Goal: Information Seeking & Learning: Learn about a topic

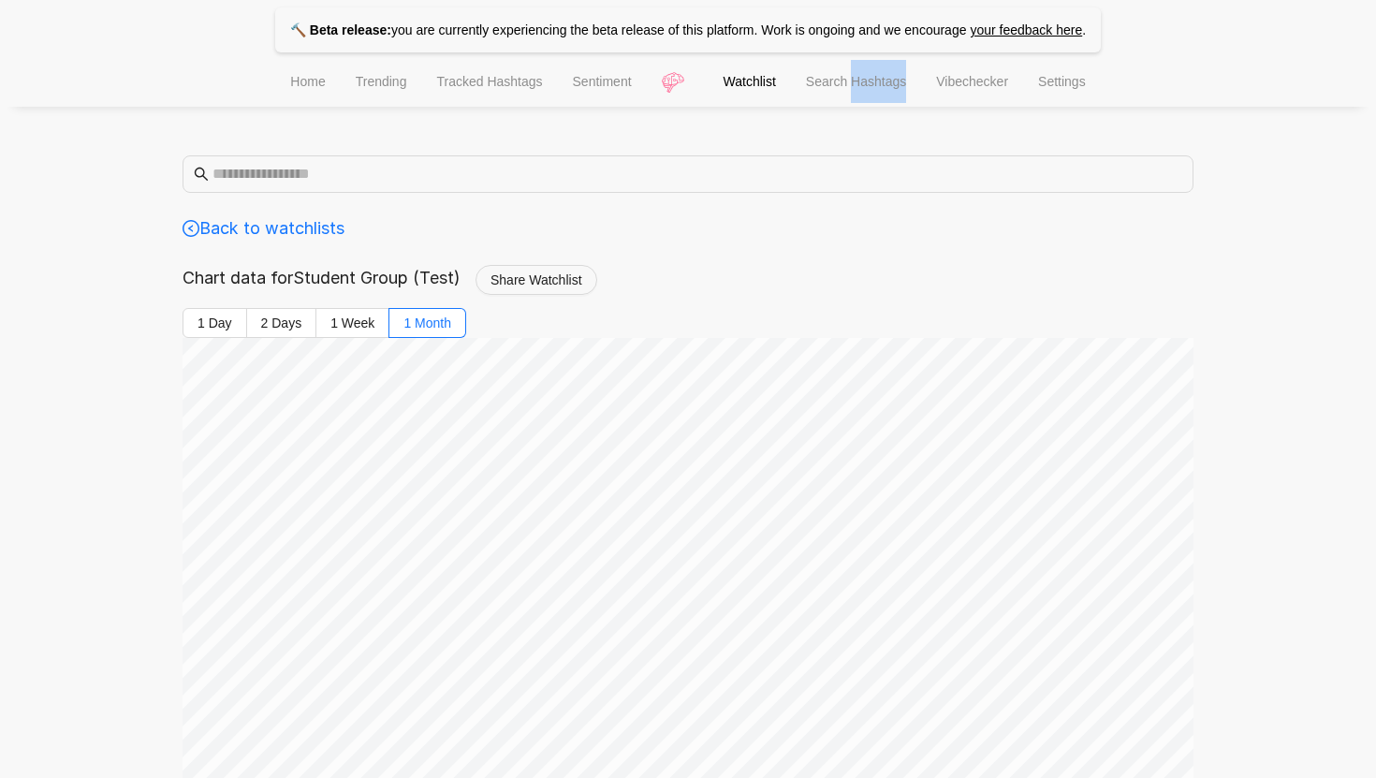
click at [891, 83] on span "Search Hashtags" at bounding box center [856, 81] width 100 height 15
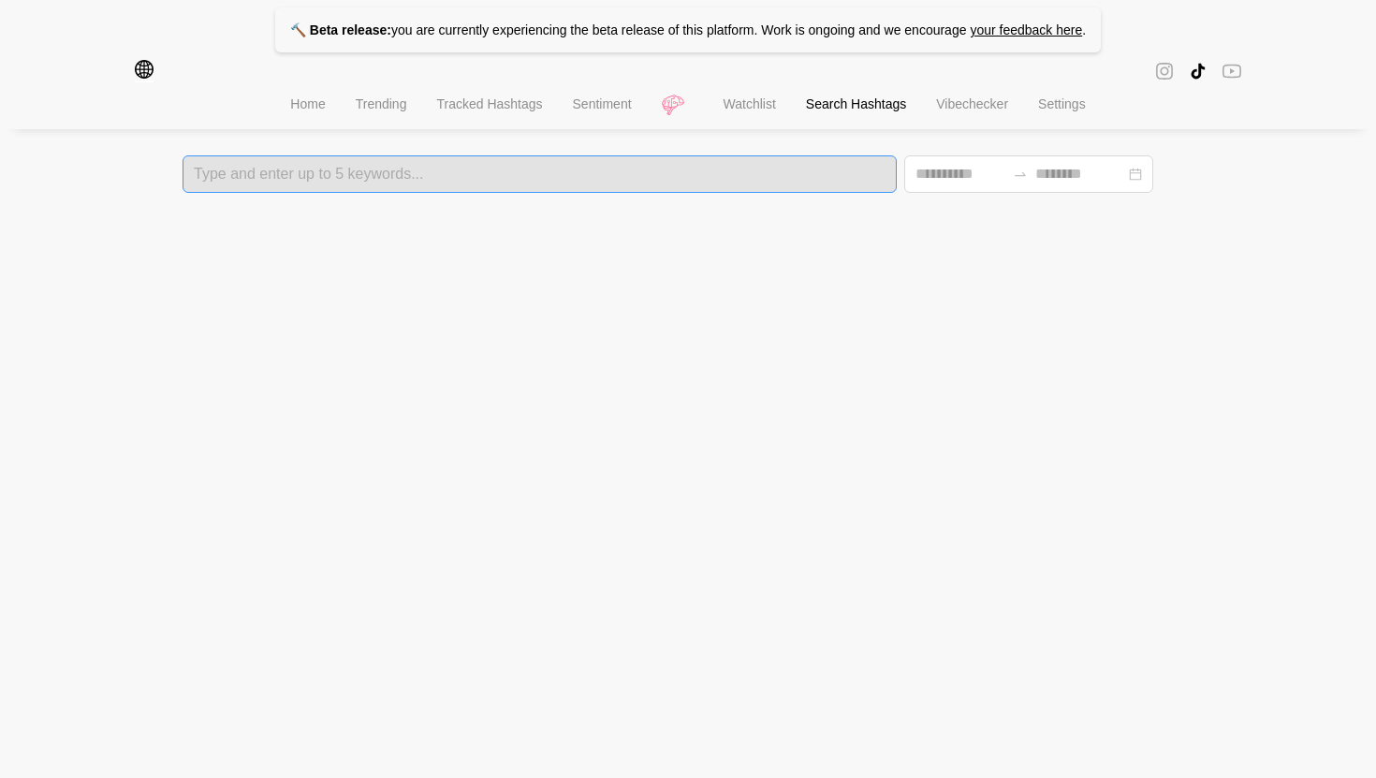
click at [670, 188] on div "Type and enter up to 5 keywords..." at bounding box center [540, 173] width 714 height 37
type input "**********"
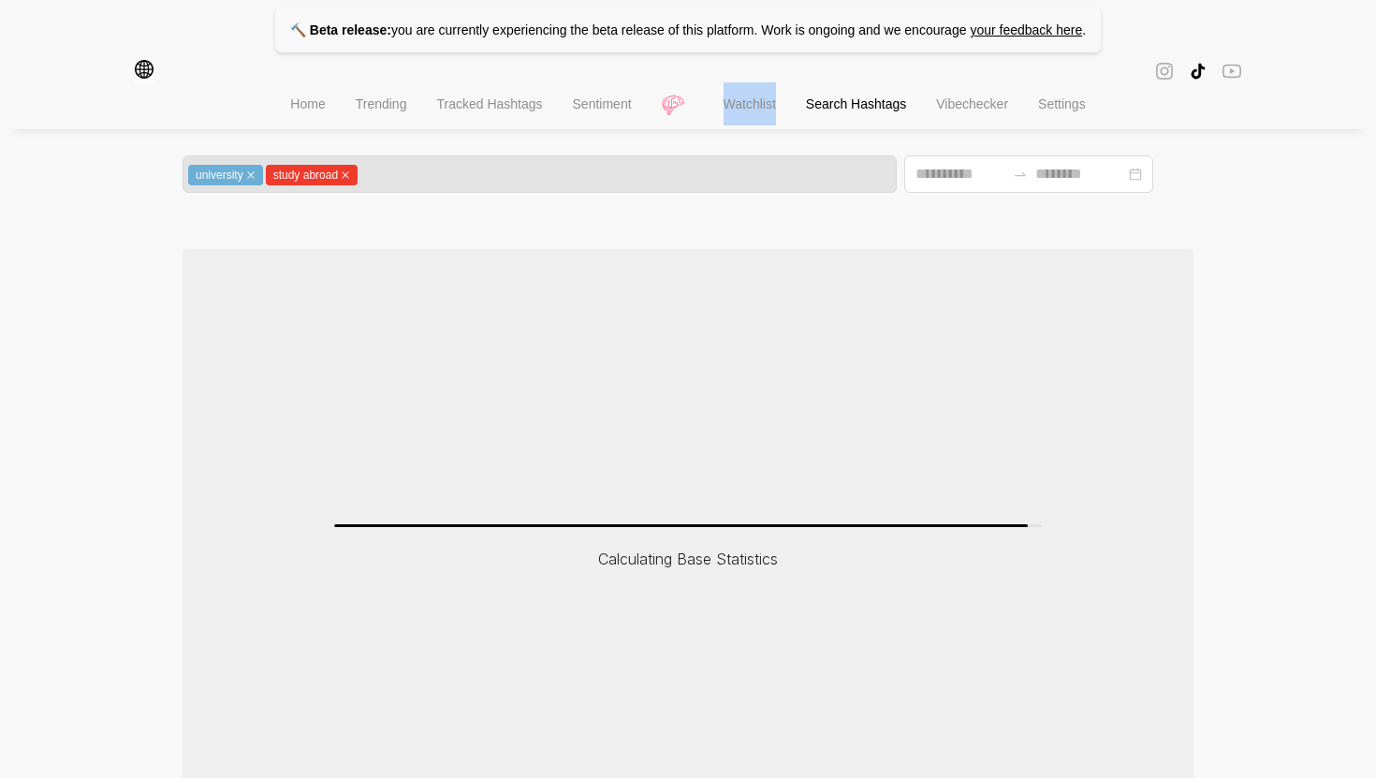
click at [725, 97] on li "Watchlist" at bounding box center [750, 106] width 82 height 48
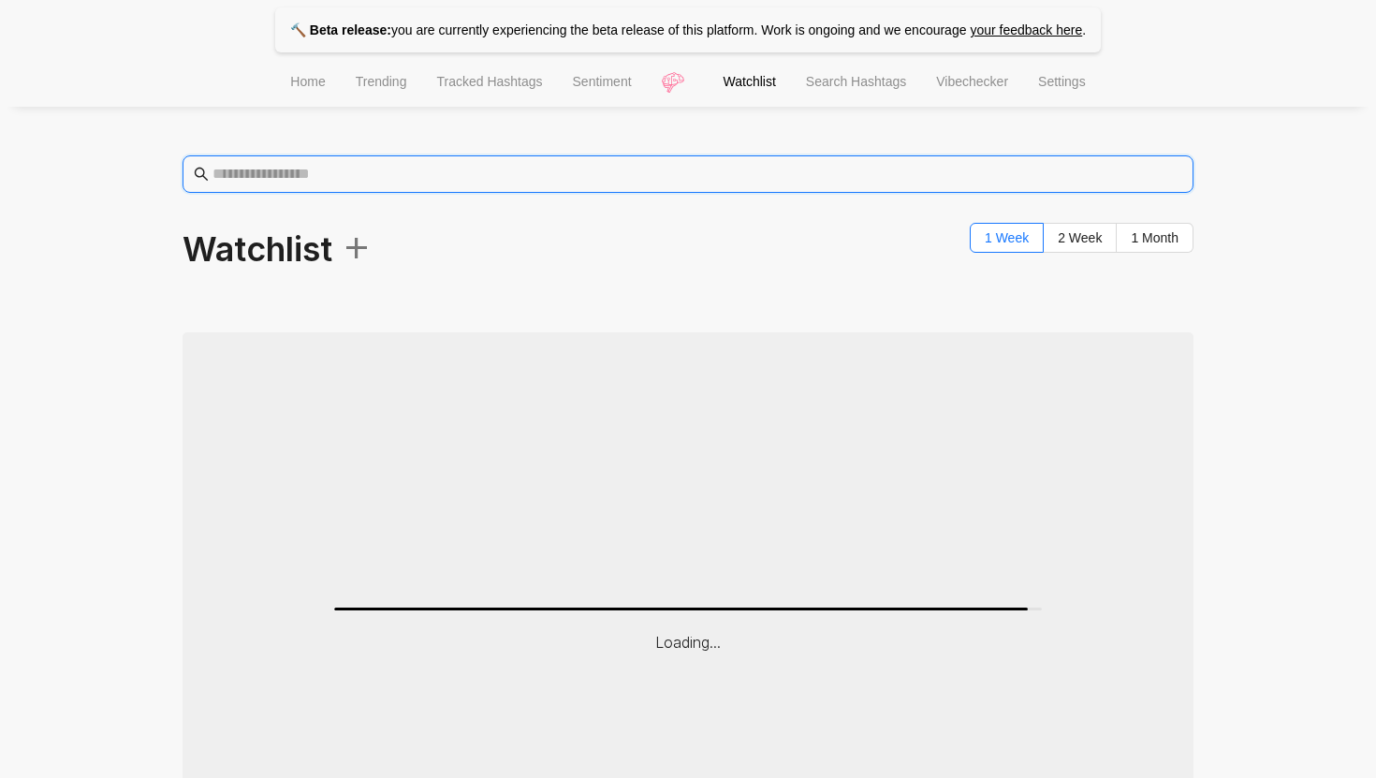
click at [334, 175] on input "text" at bounding box center [698, 174] width 970 height 22
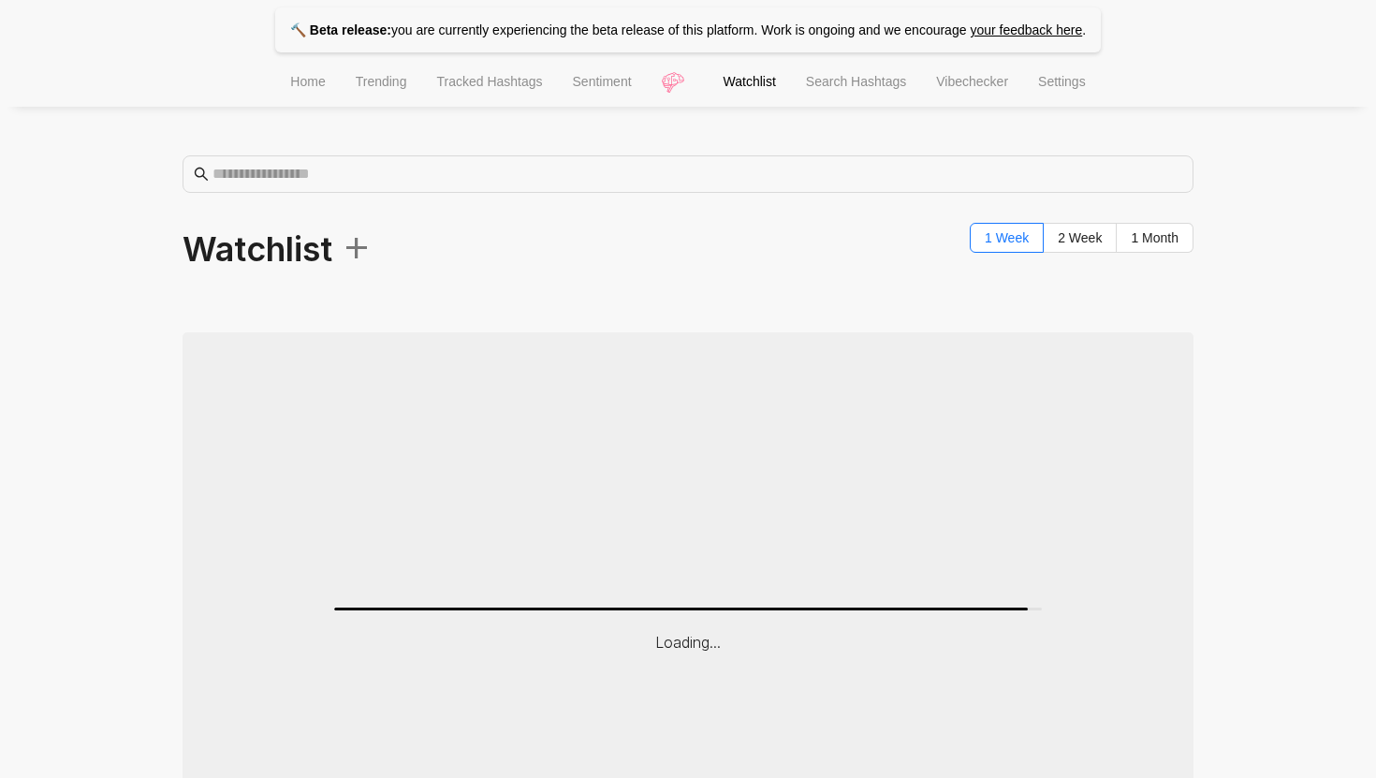
click at [309, 83] on span "Home" at bounding box center [307, 81] width 35 height 15
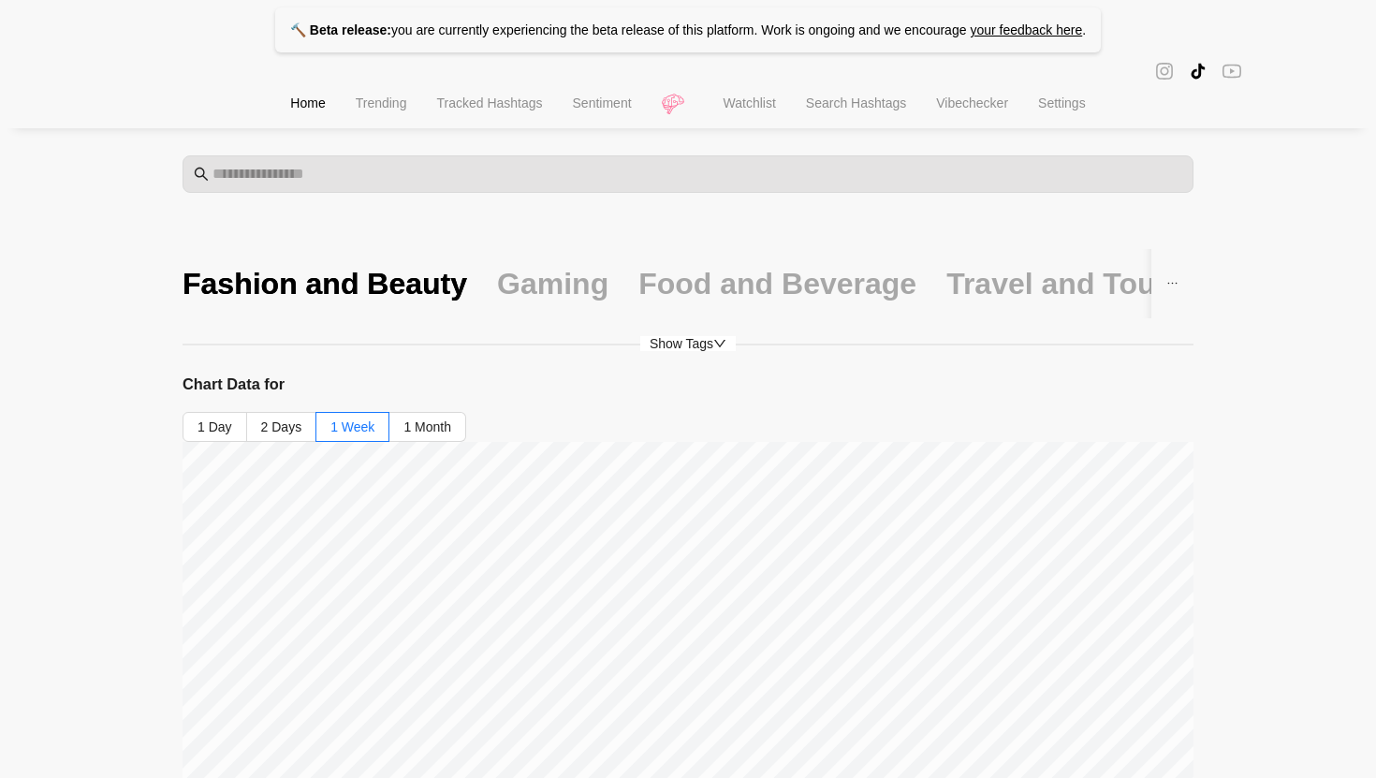
click at [476, 99] on span "Tracked Hashtags" at bounding box center [489, 102] width 106 height 15
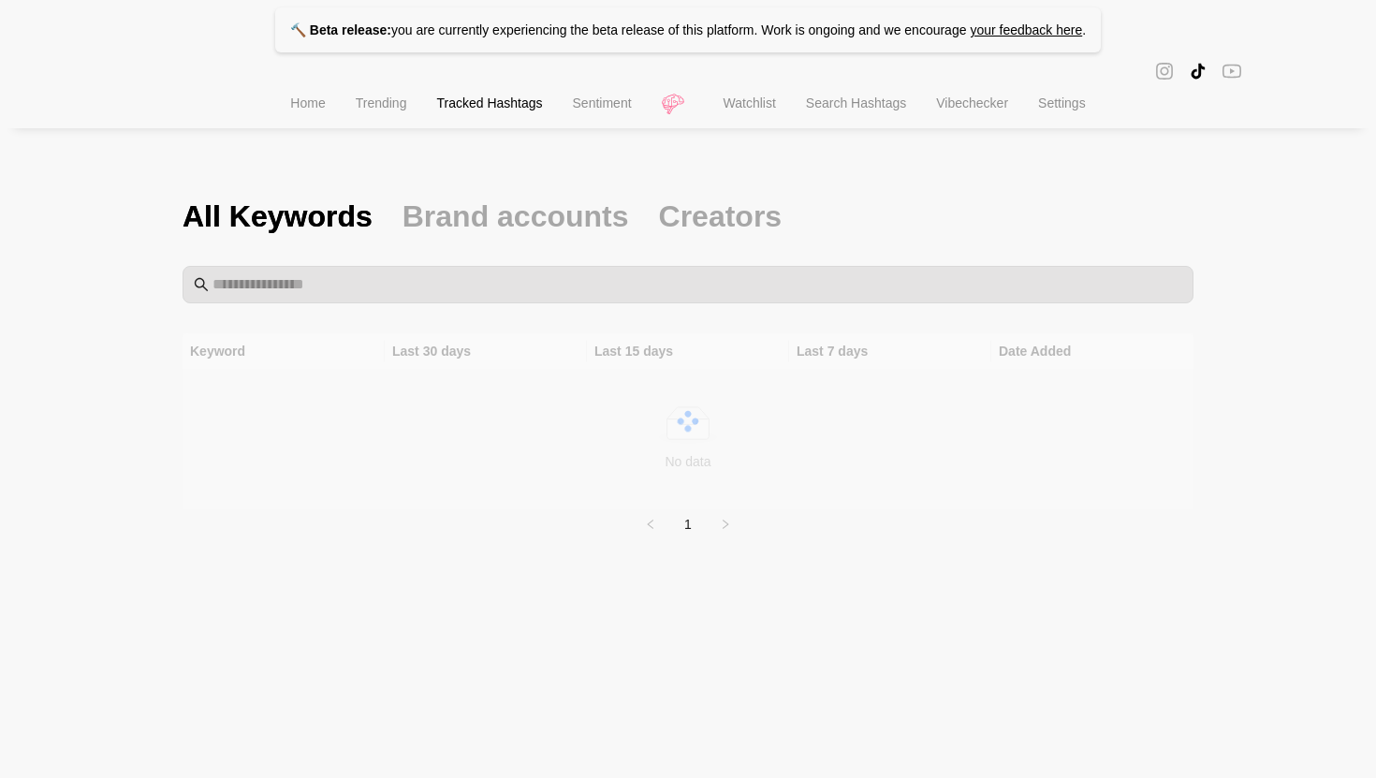
click at [580, 102] on span "Sentiment" at bounding box center [602, 102] width 59 height 15
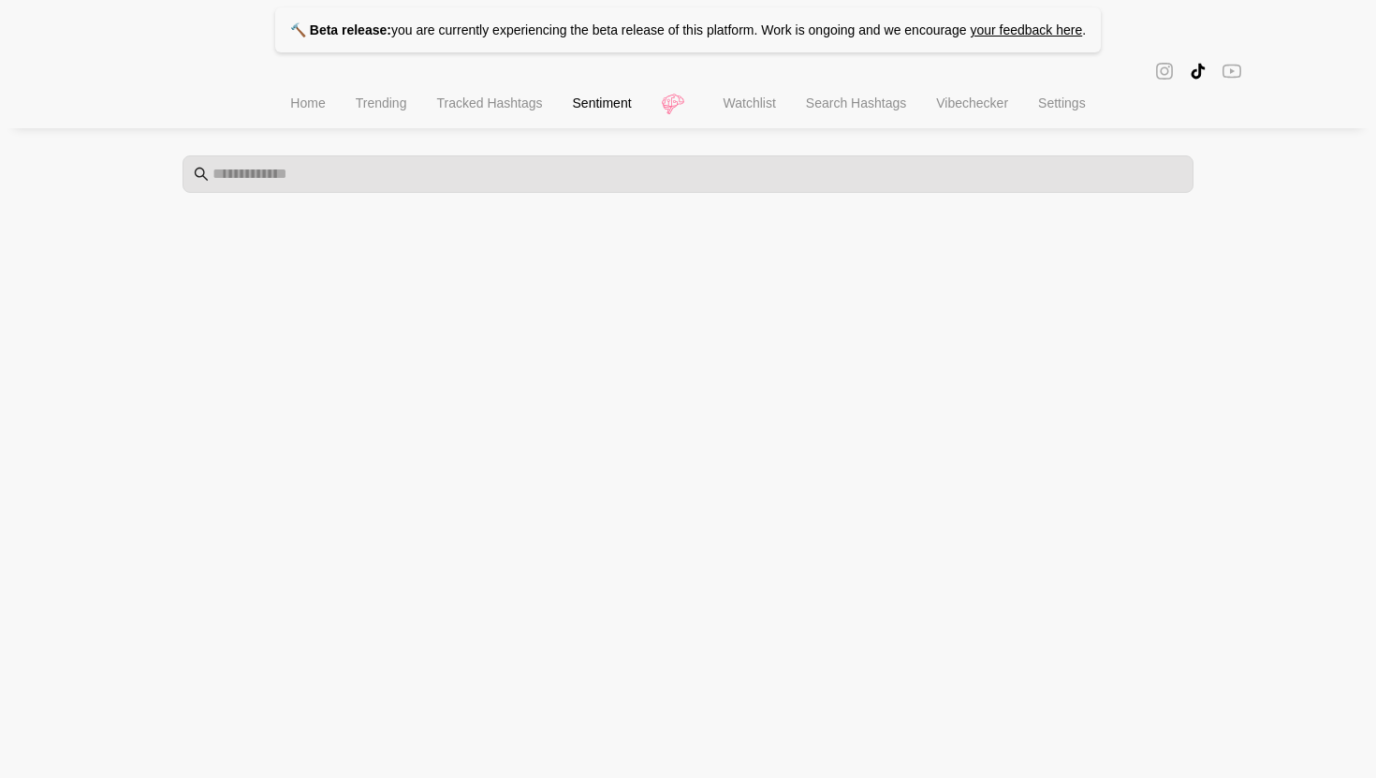
click at [766, 101] on span "Watchlist" at bounding box center [750, 102] width 52 height 15
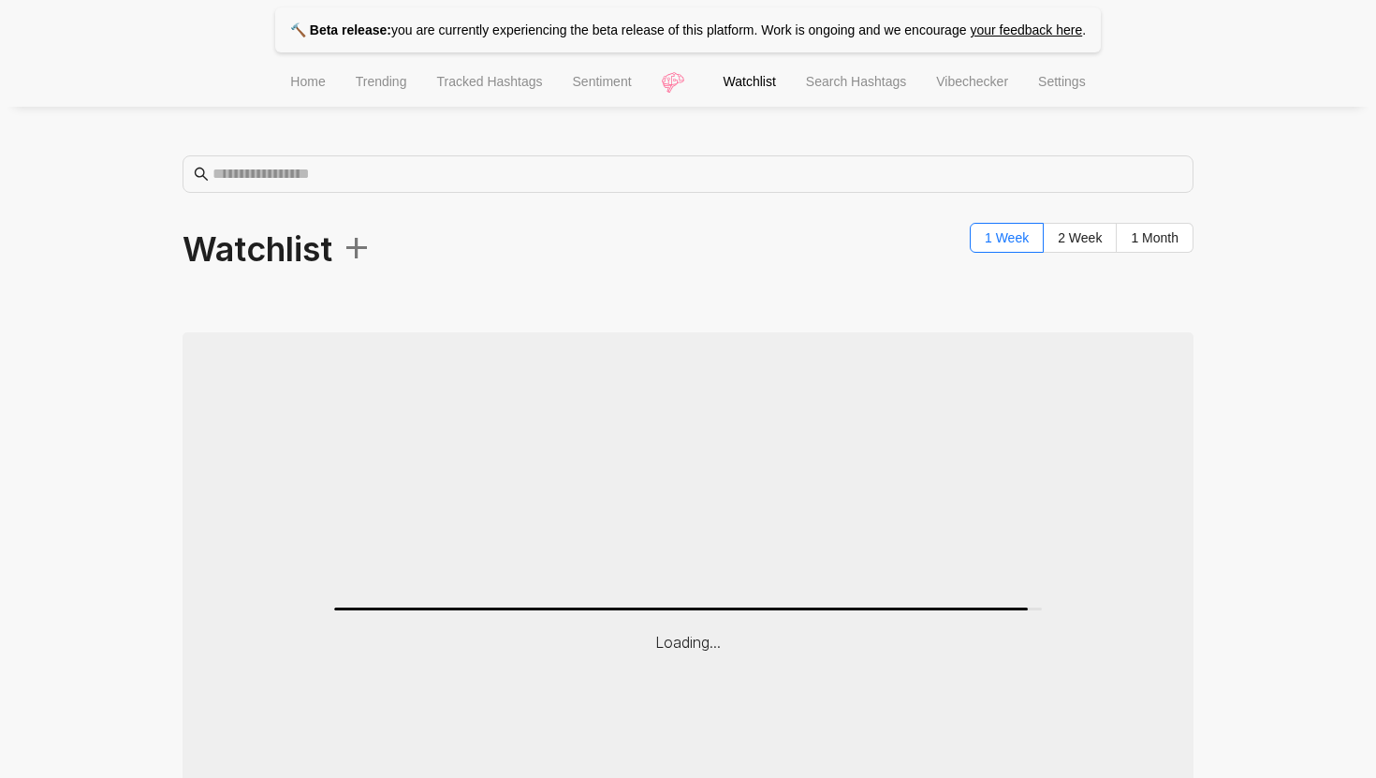
click at [841, 93] on li "Search Hashtags" at bounding box center [856, 84] width 130 height 48
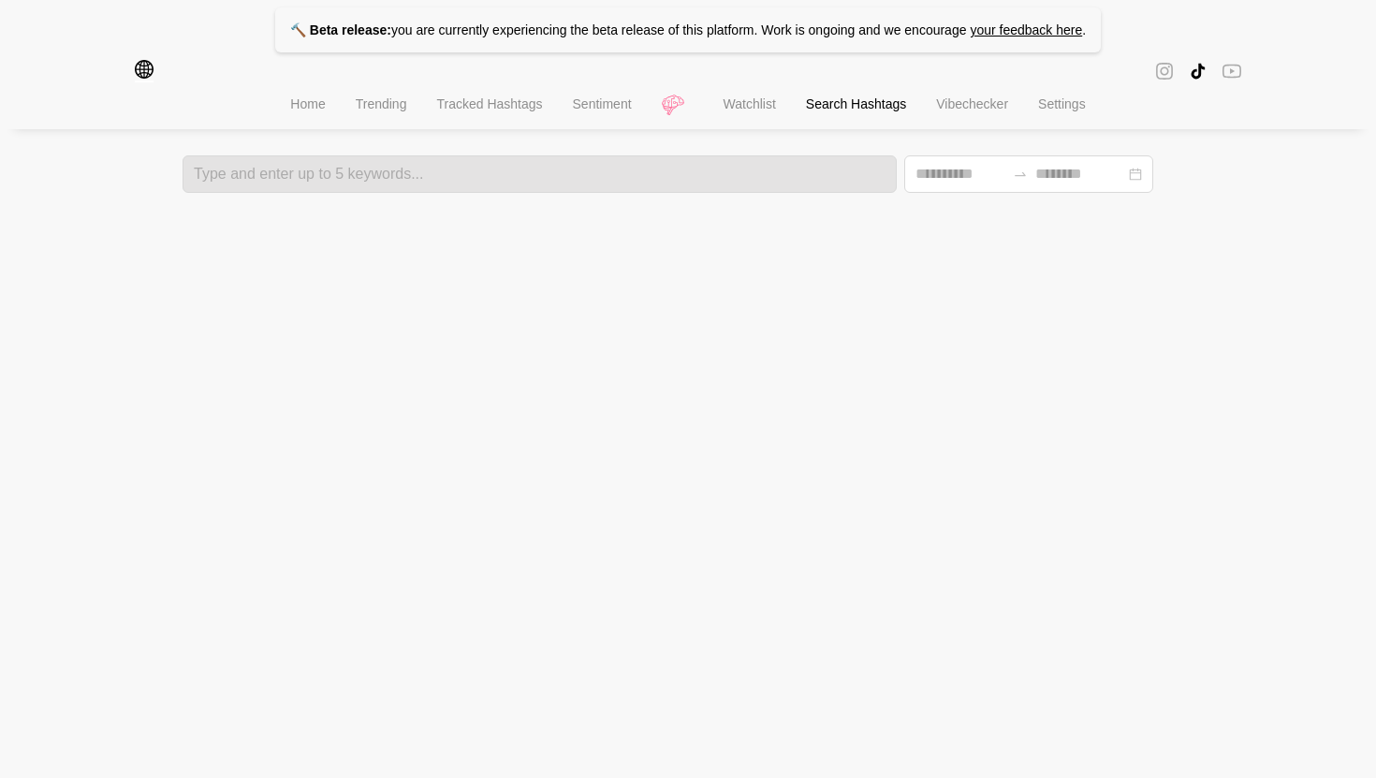
click at [980, 114] on li "Vibechecker" at bounding box center [972, 106] width 102 height 48
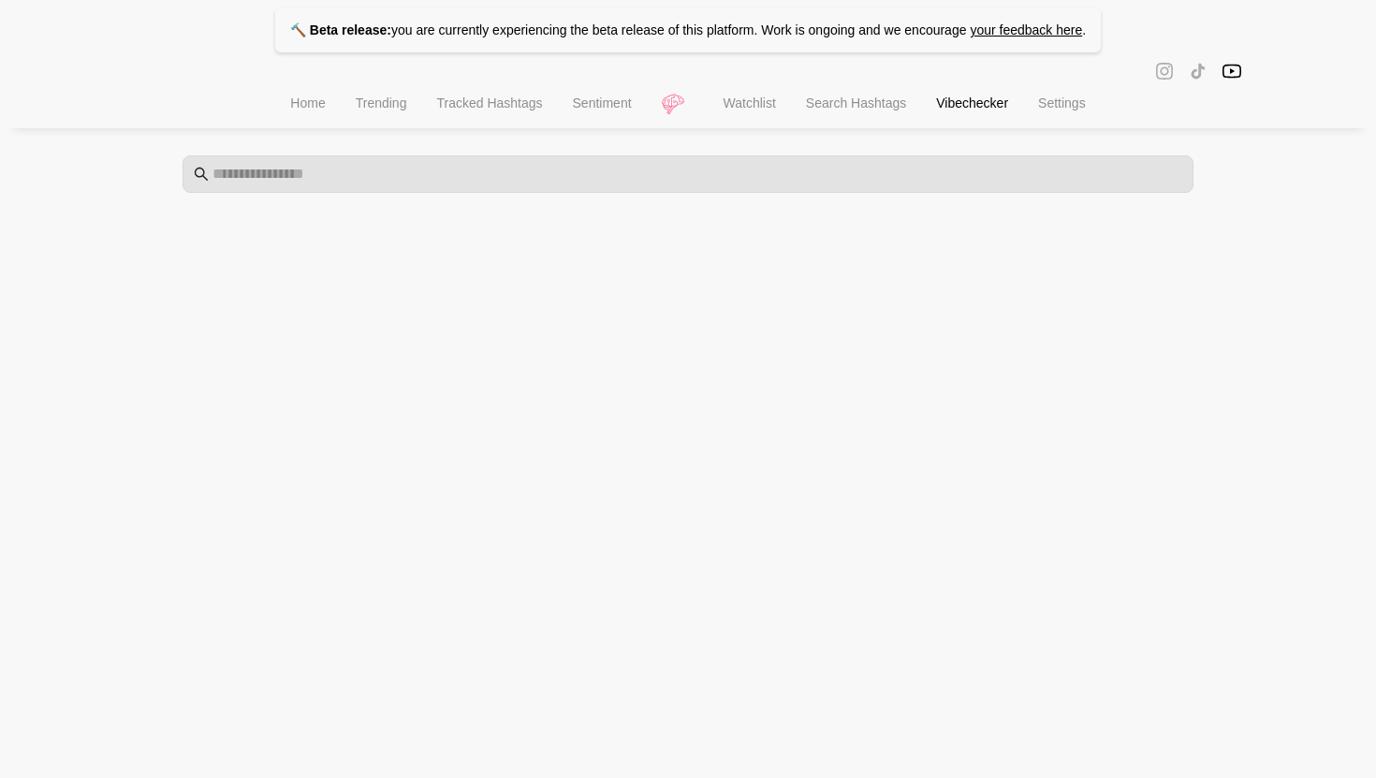
click at [756, 115] on li "Watchlist" at bounding box center [750, 105] width 82 height 48
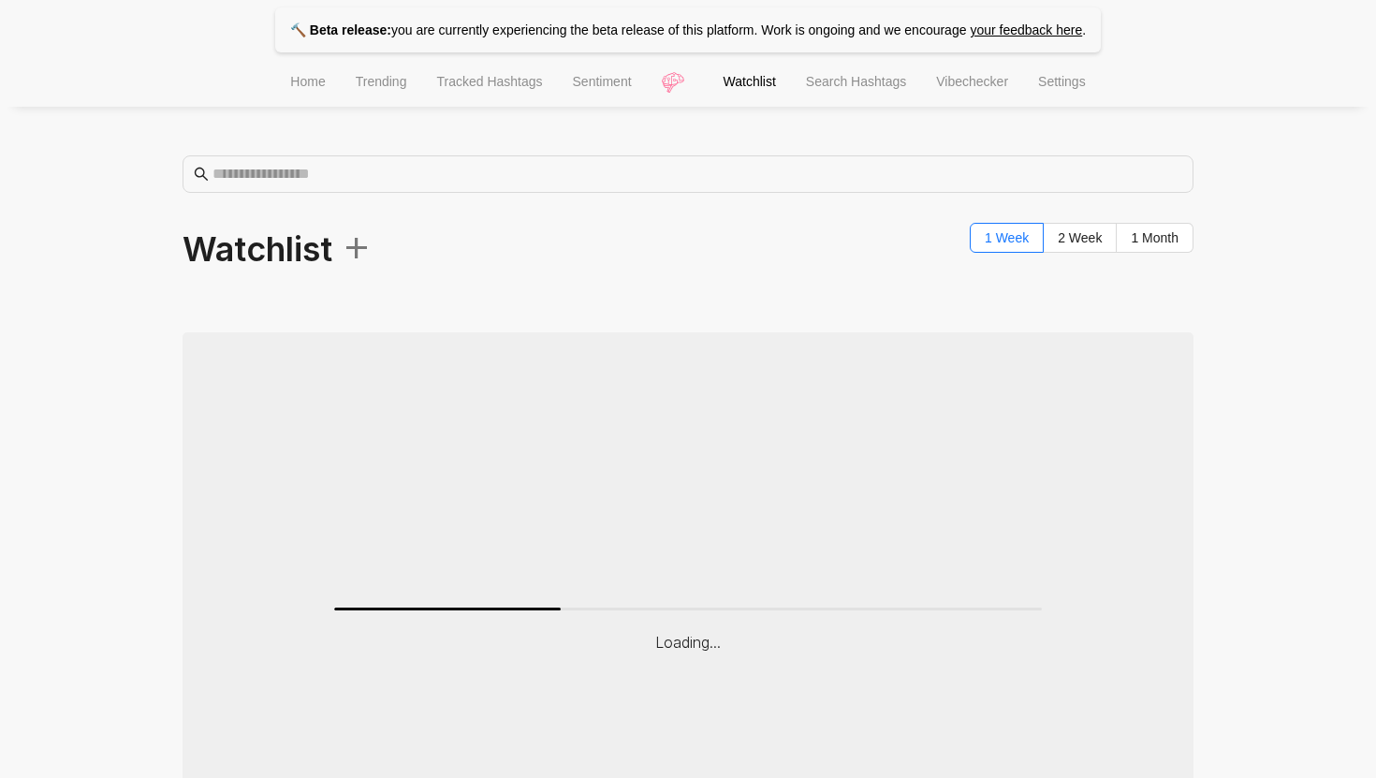
click at [364, 257] on span "+" at bounding box center [351, 244] width 39 height 55
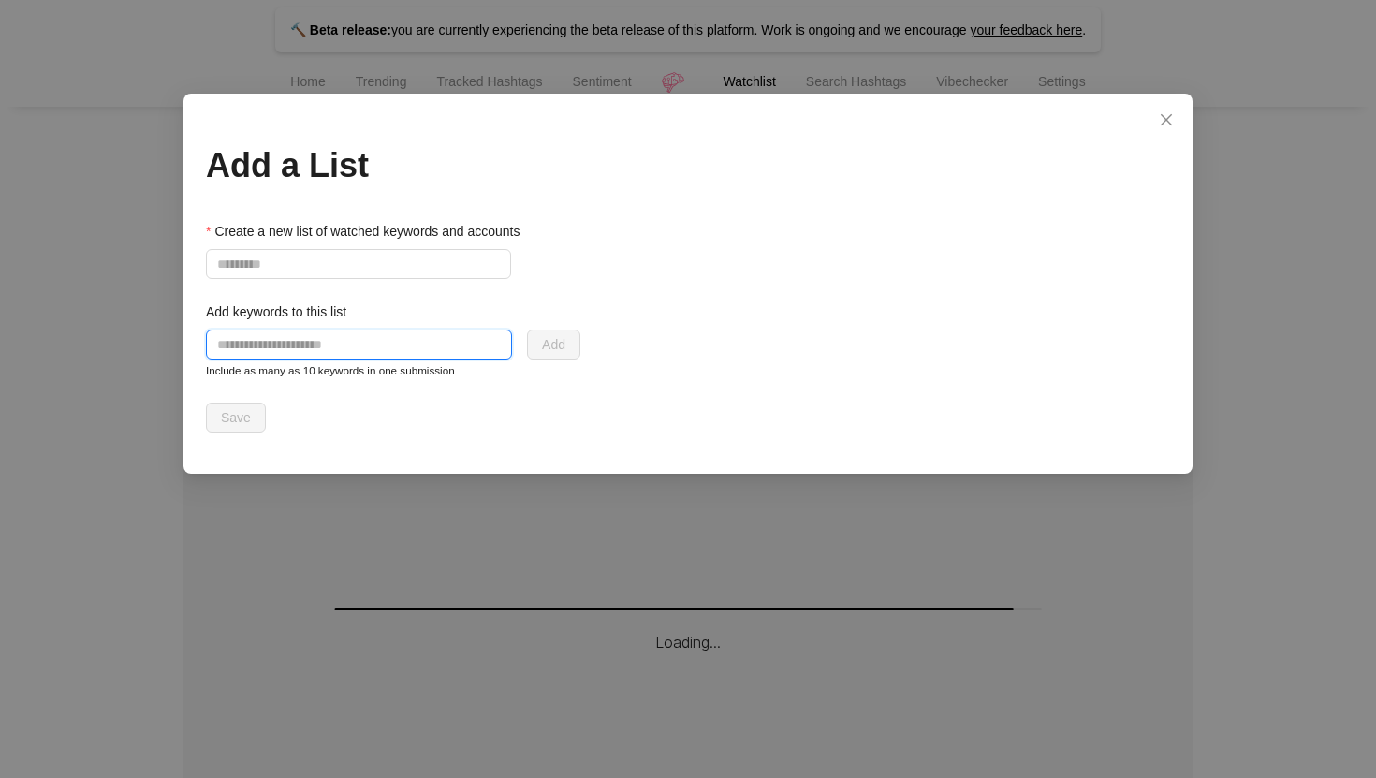
click at [325, 350] on input "text" at bounding box center [359, 345] width 306 height 30
paste input "**********"
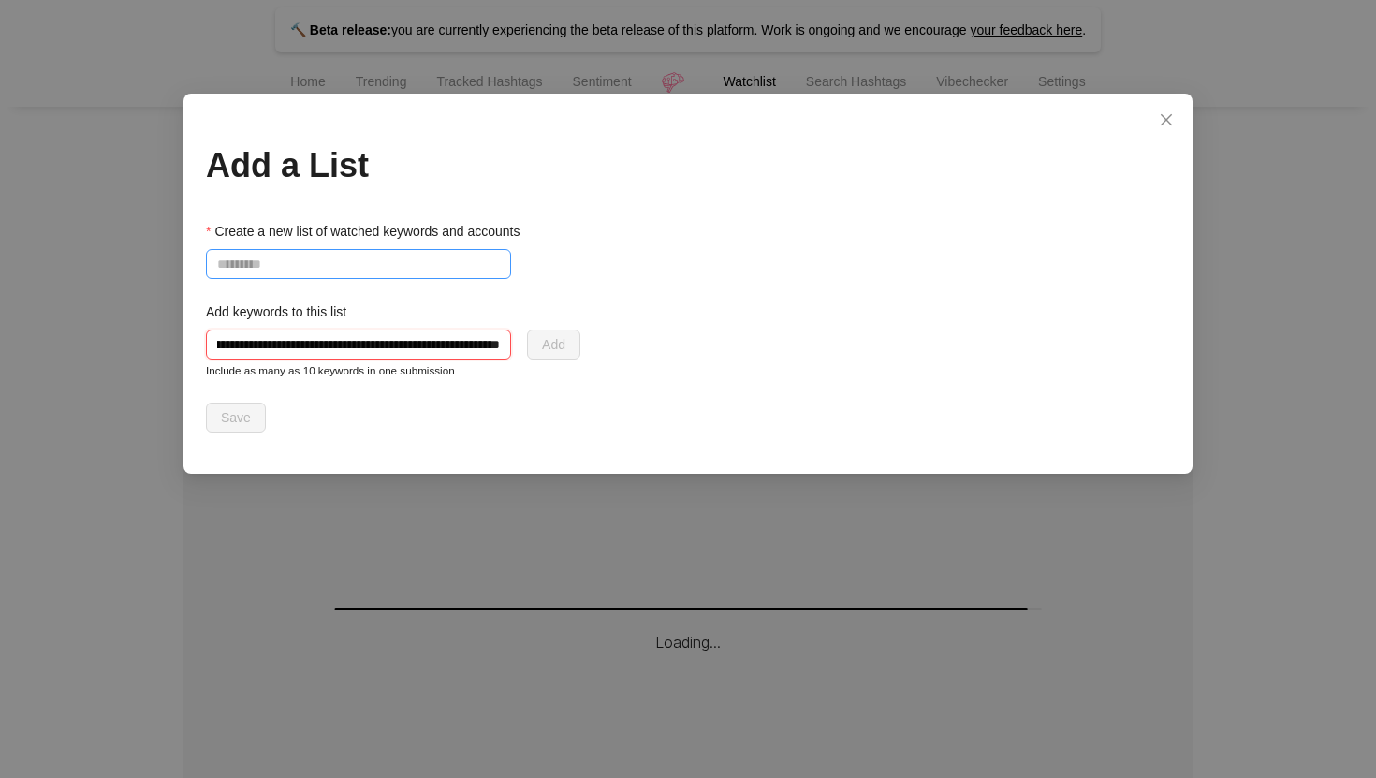
type input "**********"
click at [313, 261] on input "Create a new list of watched keywords and accounts" at bounding box center [358, 264] width 305 height 30
drag, startPoint x: 310, startPoint y: 260, endPoint x: 431, endPoint y: 260, distance: 120.8
click at [431, 260] on input "**********" at bounding box center [358, 264] width 305 height 30
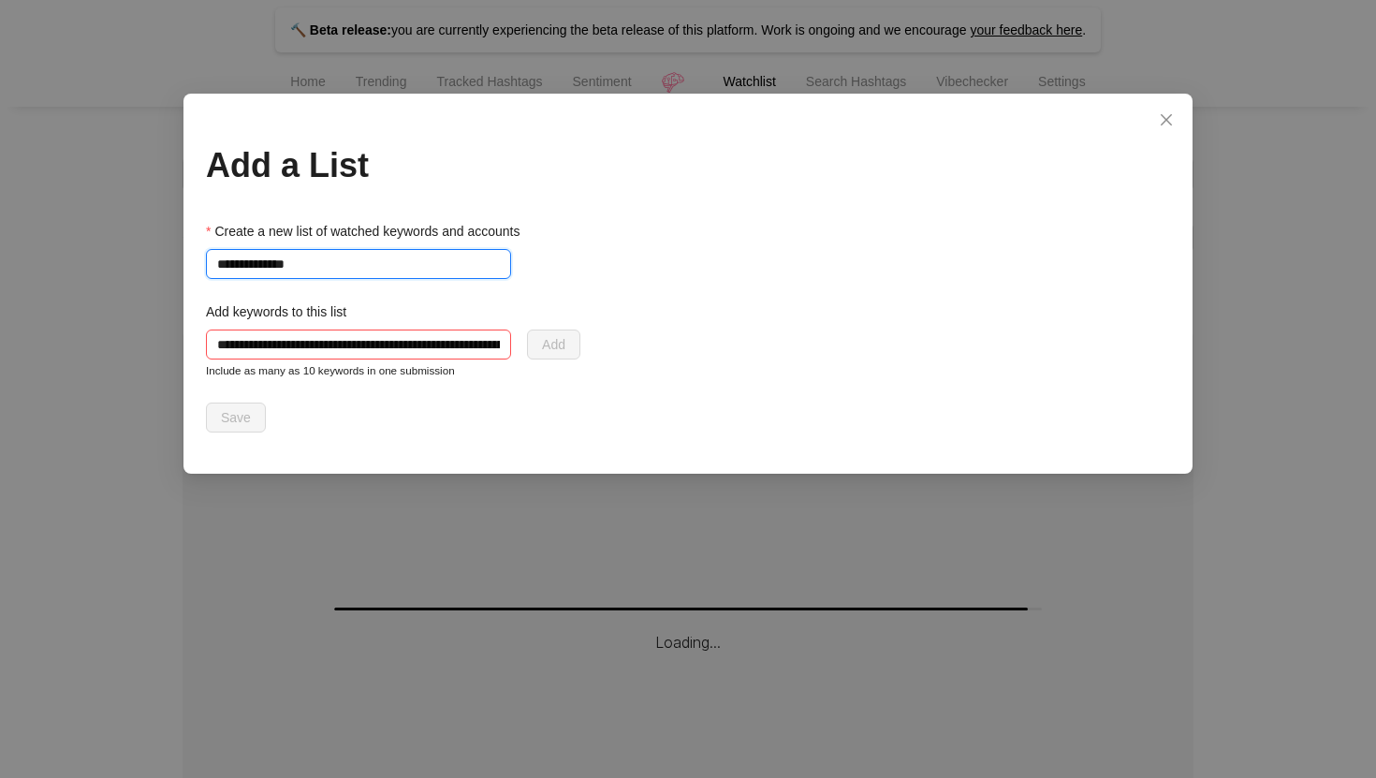
type input "**********"
click at [601, 285] on div "**********" at bounding box center [688, 327] width 964 height 212
click at [484, 347] on input "text" at bounding box center [358, 345] width 305 height 30
drag, startPoint x: 469, startPoint y: 355, endPoint x: 620, endPoint y: 359, distance: 150.8
click at [620, 359] on div "**********" at bounding box center [688, 327] width 964 height 212
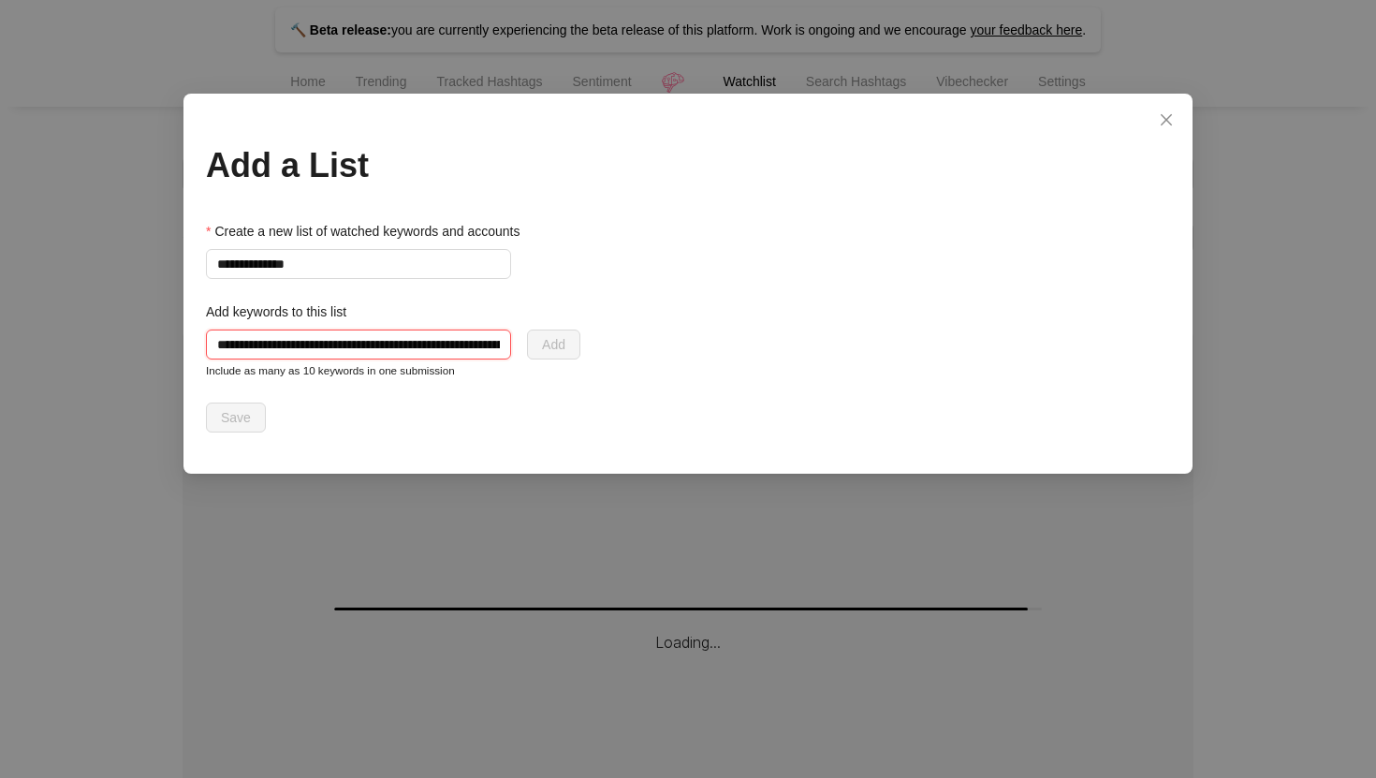
click at [418, 338] on input "text" at bounding box center [358, 345] width 305 height 30
click at [546, 340] on div "Add" at bounding box center [393, 345] width 374 height 30
click at [407, 357] on input "text" at bounding box center [358, 345] width 305 height 30
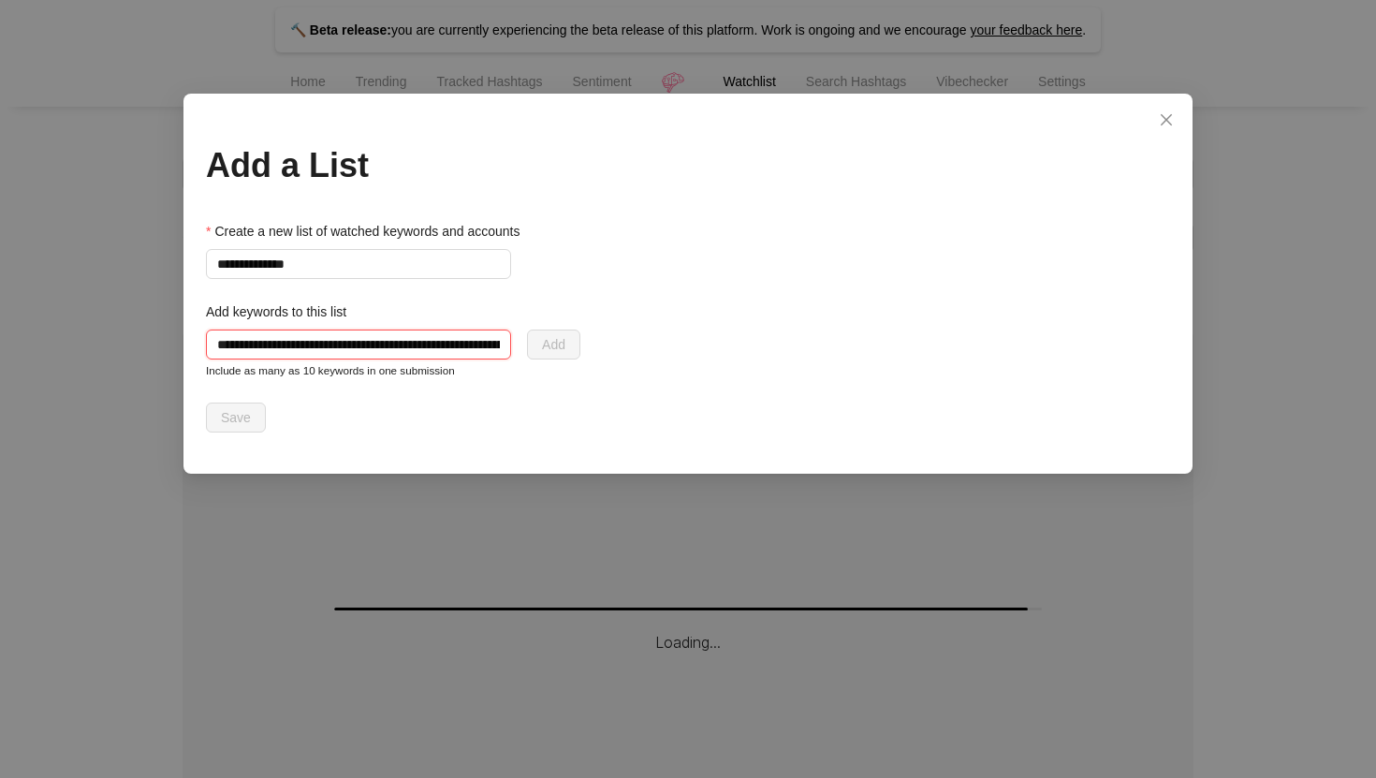
click at [407, 357] on input "text" at bounding box center [358, 345] width 305 height 30
paste input "**********"
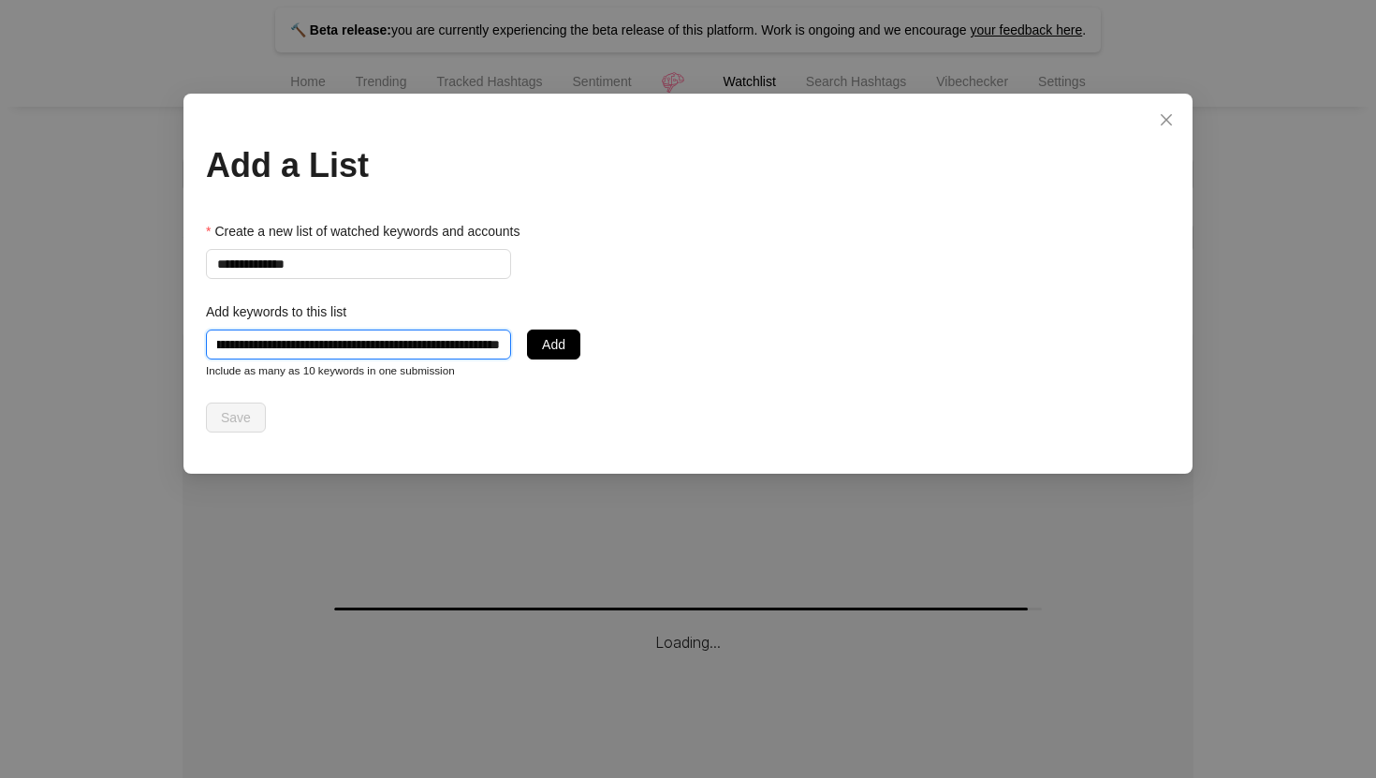
type input "**********"
click at [587, 335] on div "**********" at bounding box center [688, 327] width 964 height 212
click at [566, 343] on button "Add" at bounding box center [553, 345] width 53 height 30
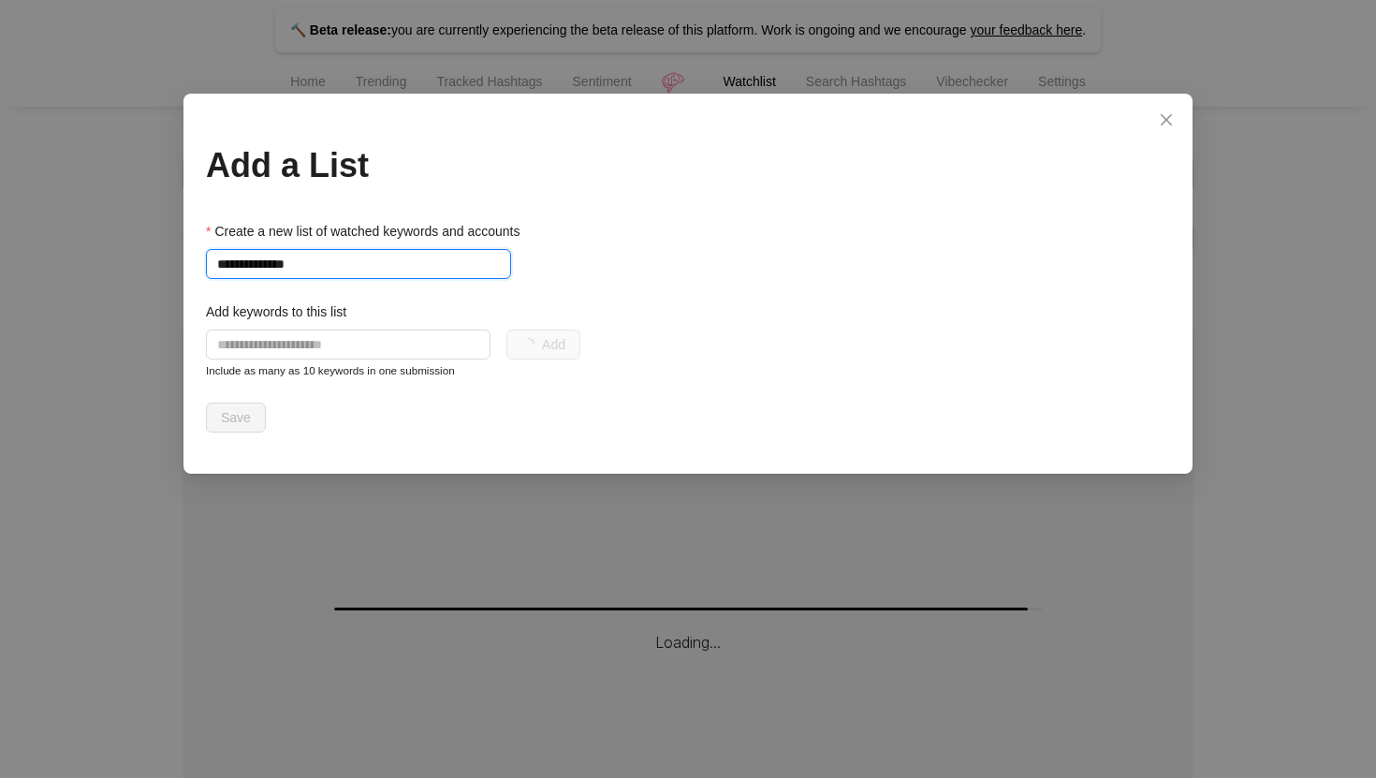
click at [255, 270] on input "**********" at bounding box center [358, 264] width 305 height 30
type input "**********"
click at [1213, 226] on div "**********" at bounding box center [688, 389] width 1376 height 778
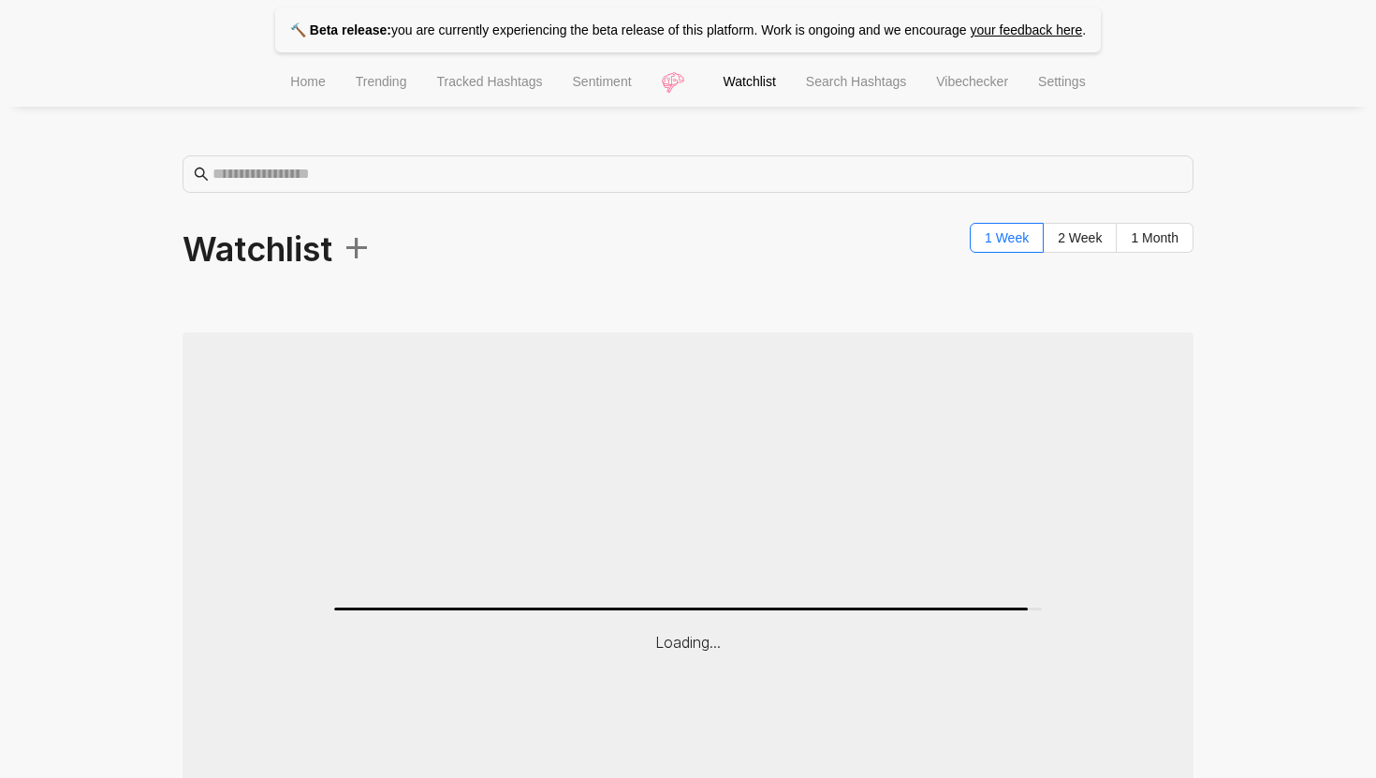
click at [367, 233] on span "+" at bounding box center [351, 244] width 39 height 55
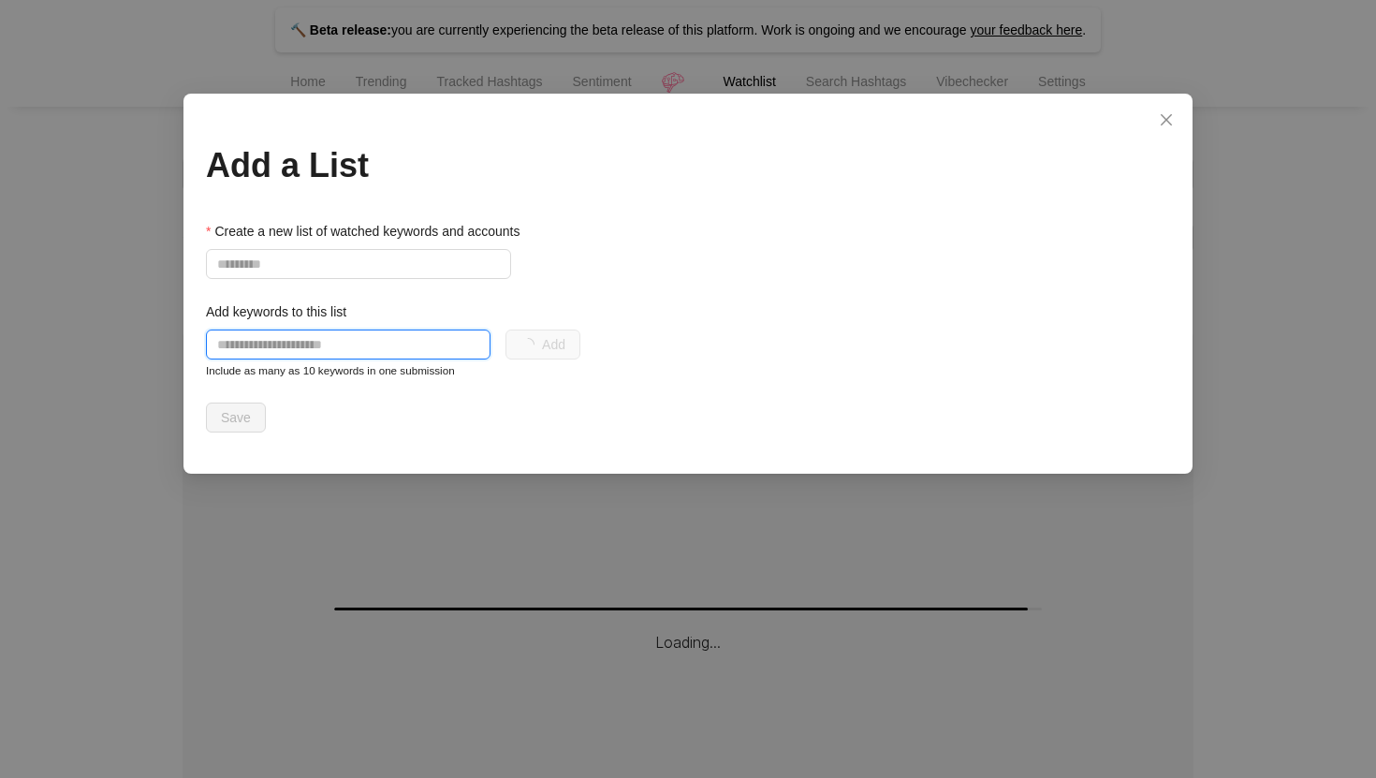
click at [339, 340] on input "text" at bounding box center [348, 345] width 285 height 30
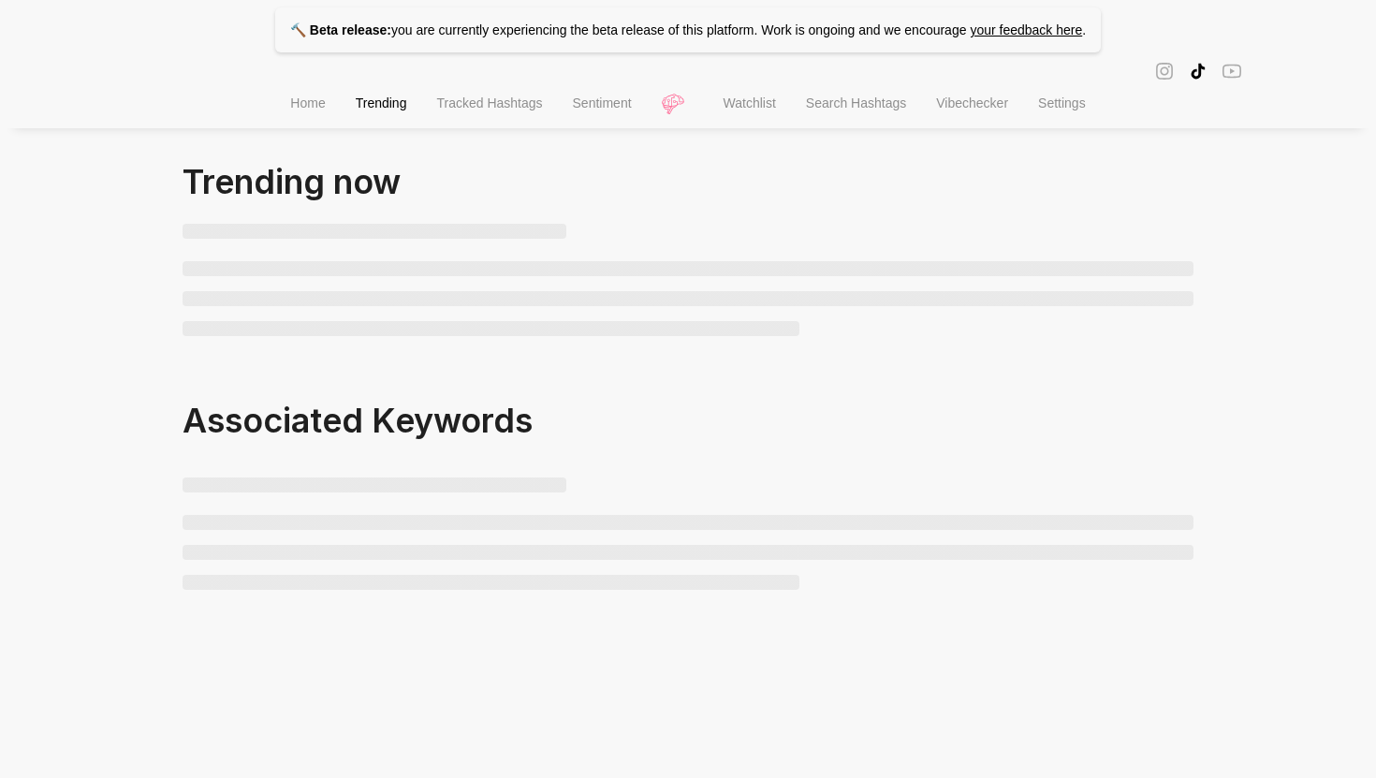
click at [744, 110] on span "Watchlist" at bounding box center [750, 102] width 52 height 15
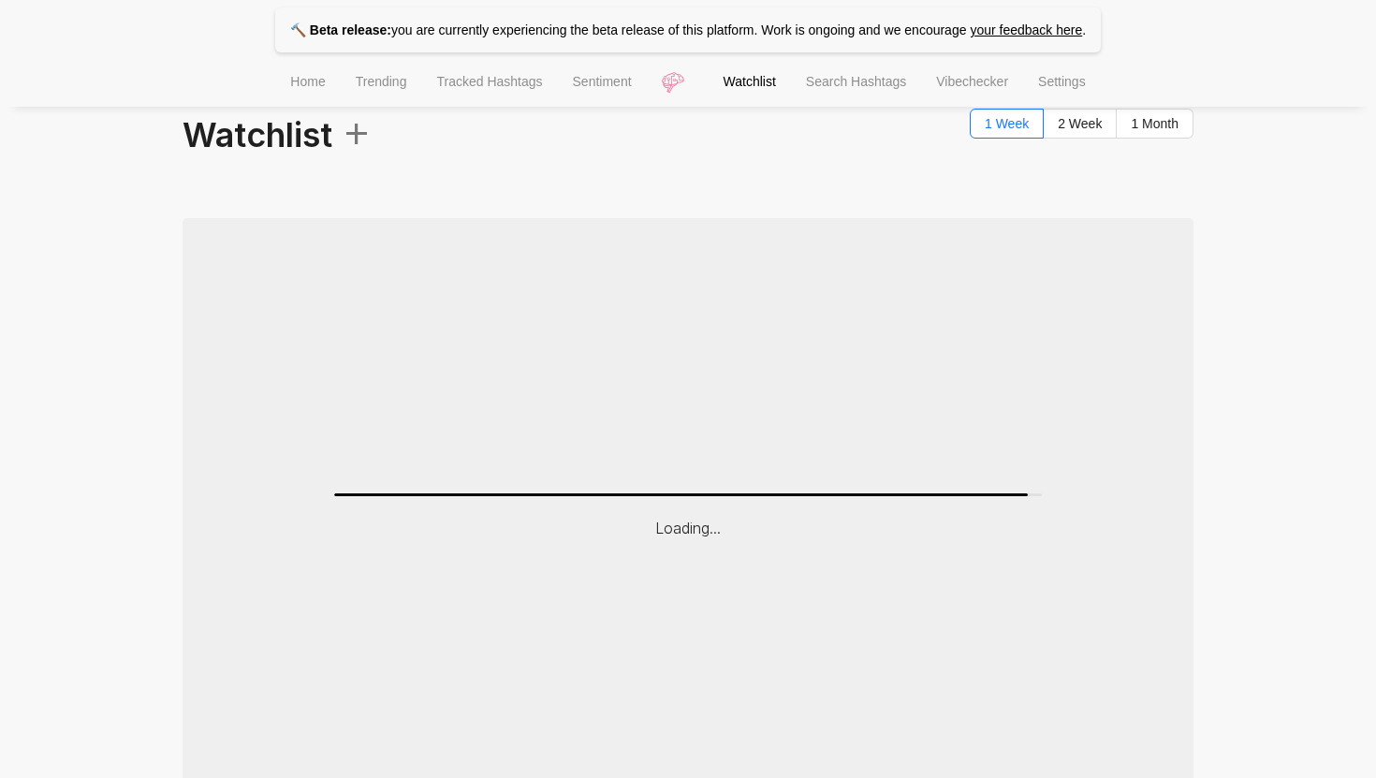
scroll to position [154, 0]
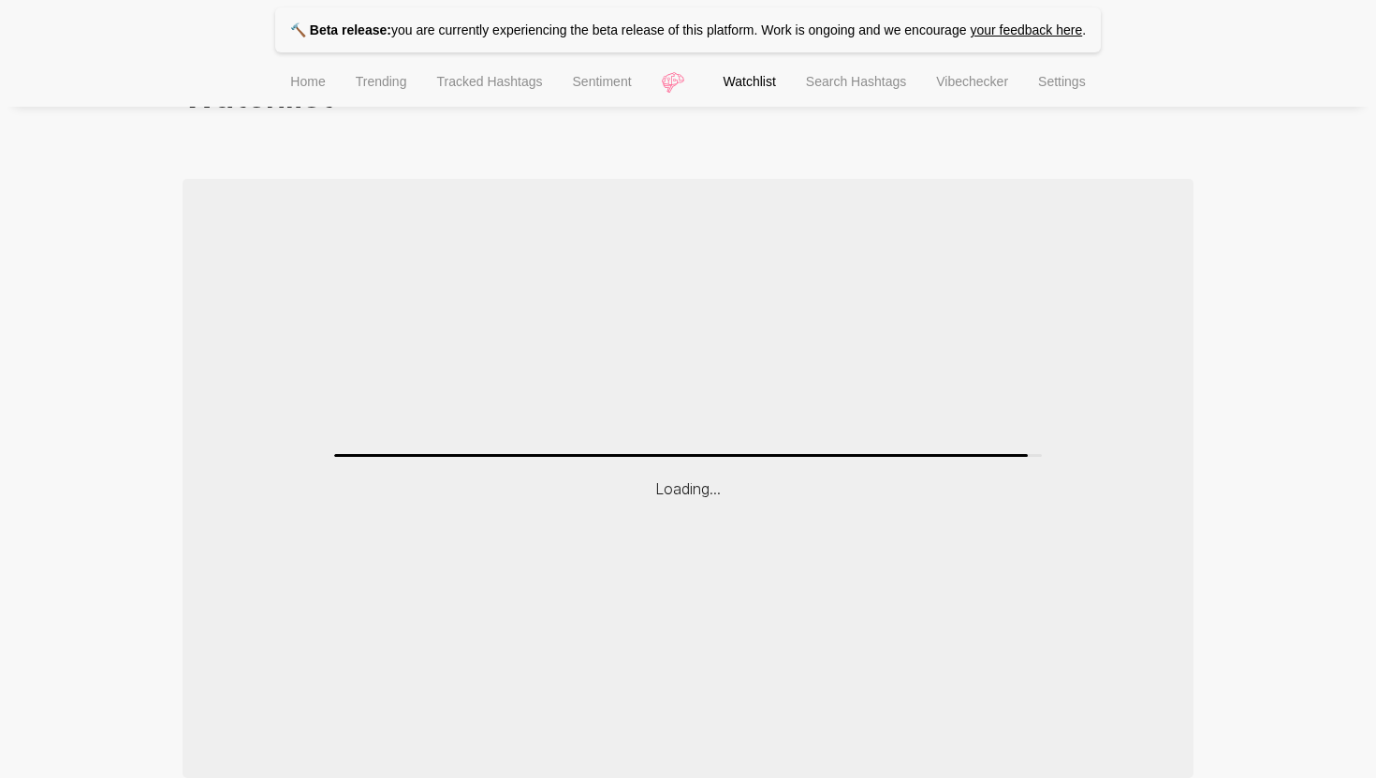
click at [1075, 86] on span "Settings" at bounding box center [1062, 81] width 48 height 15
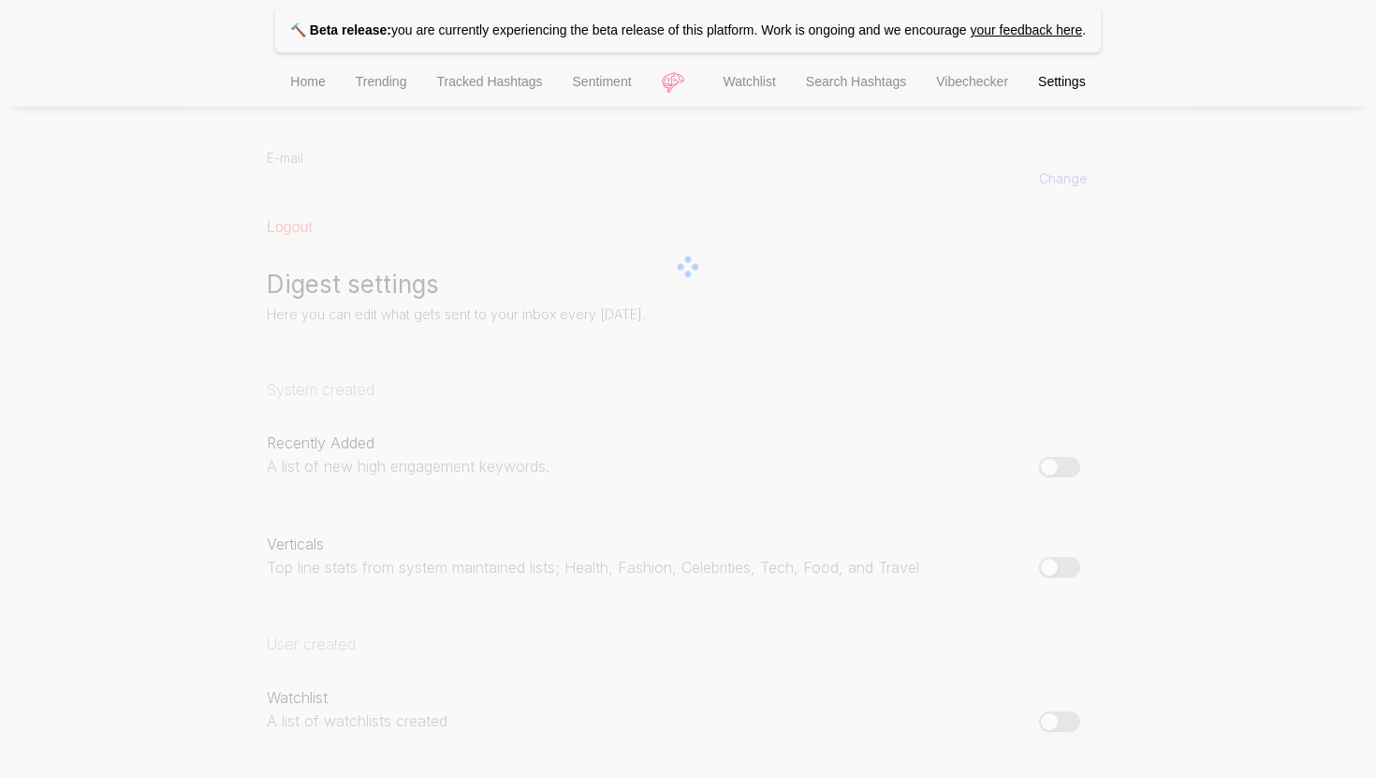
scroll to position [77, 0]
click at [312, 99] on div at bounding box center [688, 267] width 1011 height 374
click at [302, 89] on div at bounding box center [688, 267] width 1011 height 374
click at [301, 81] on div at bounding box center [688, 267] width 1011 height 374
click at [359, 81] on div at bounding box center [688, 267] width 1011 height 374
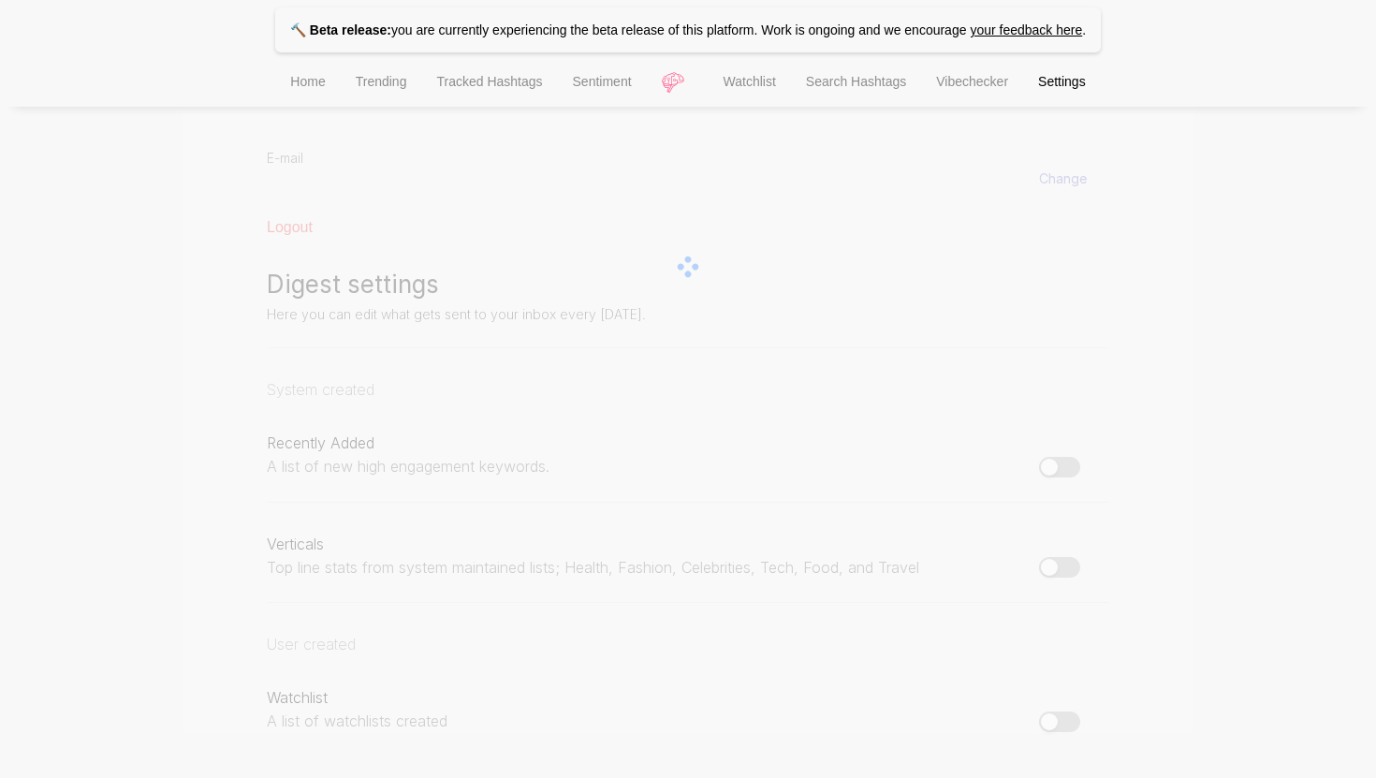
click at [667, 90] on div at bounding box center [688, 267] width 1011 height 374
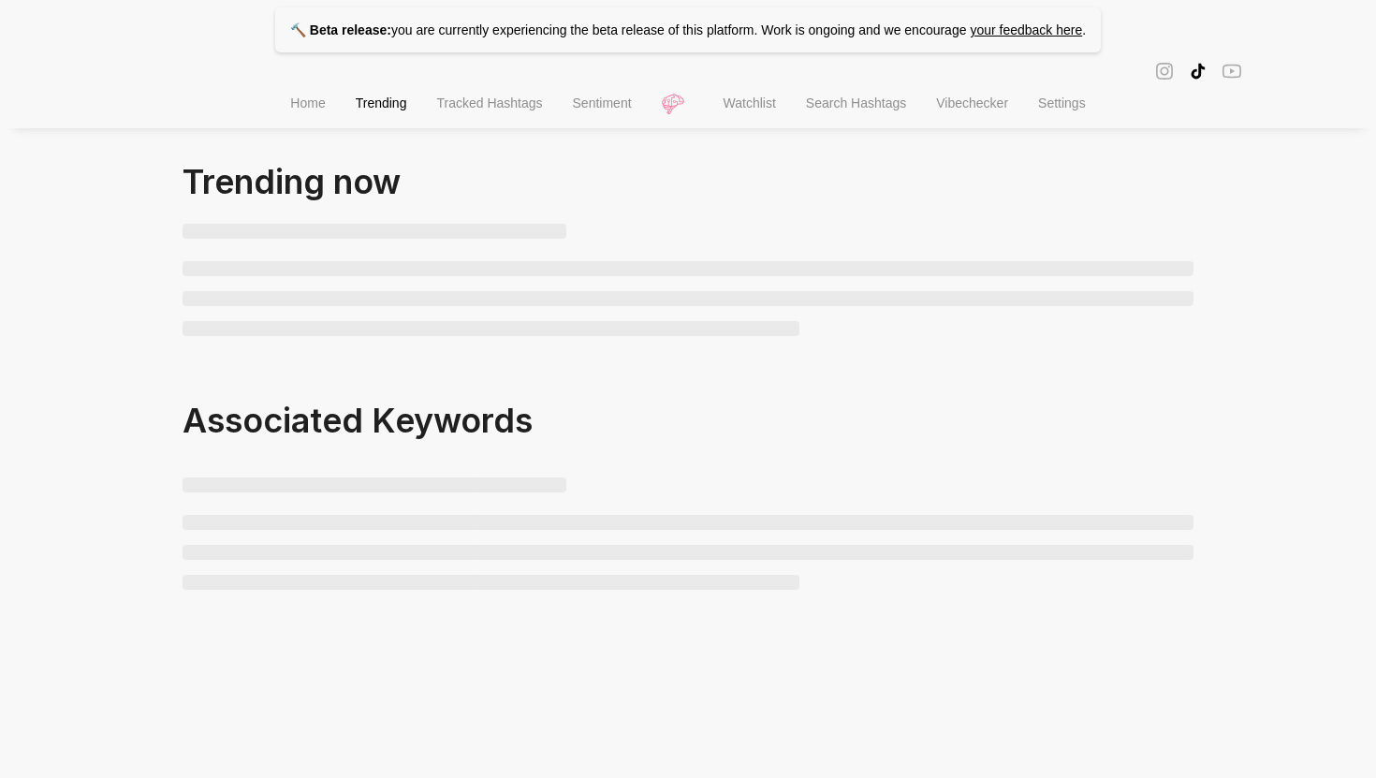
click at [751, 110] on span "Watchlist" at bounding box center [750, 102] width 52 height 15
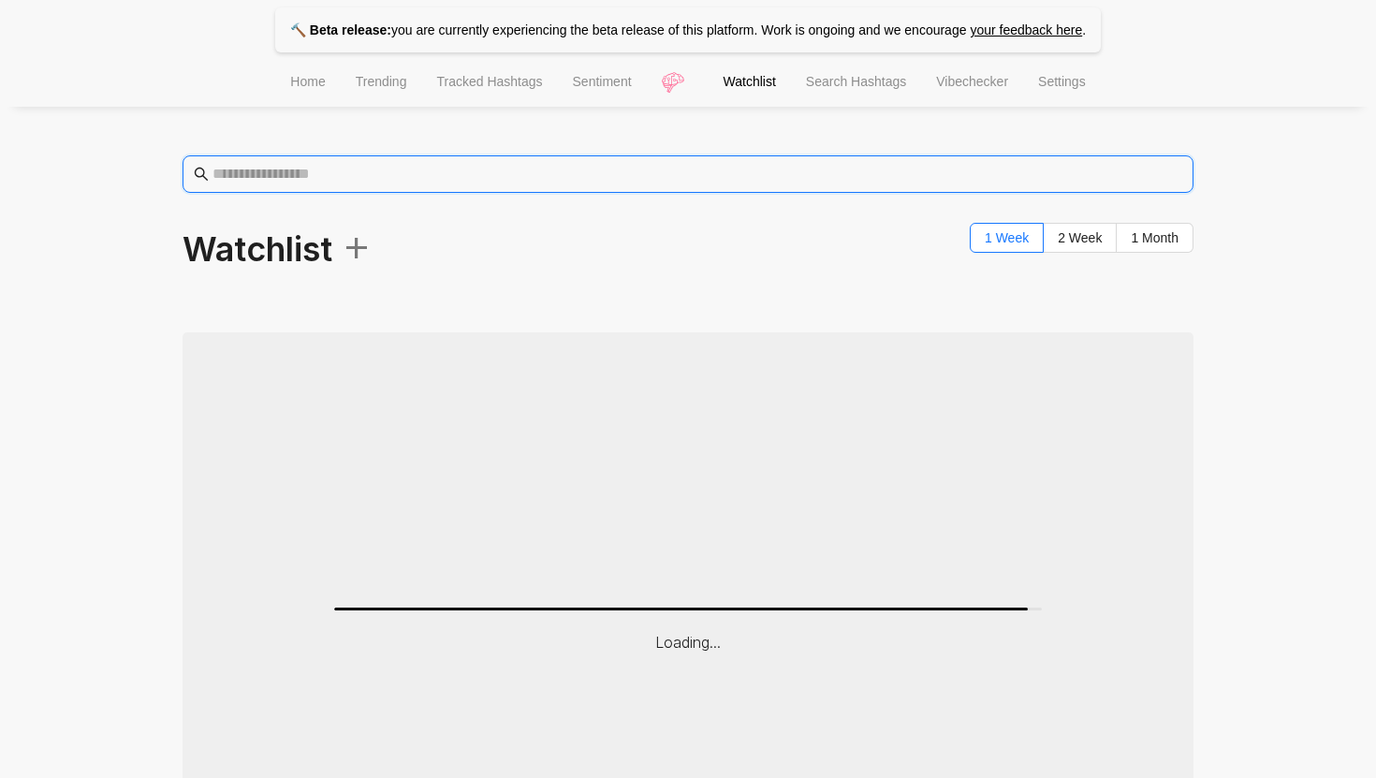
click at [448, 180] on input "text" at bounding box center [698, 174] width 970 height 22
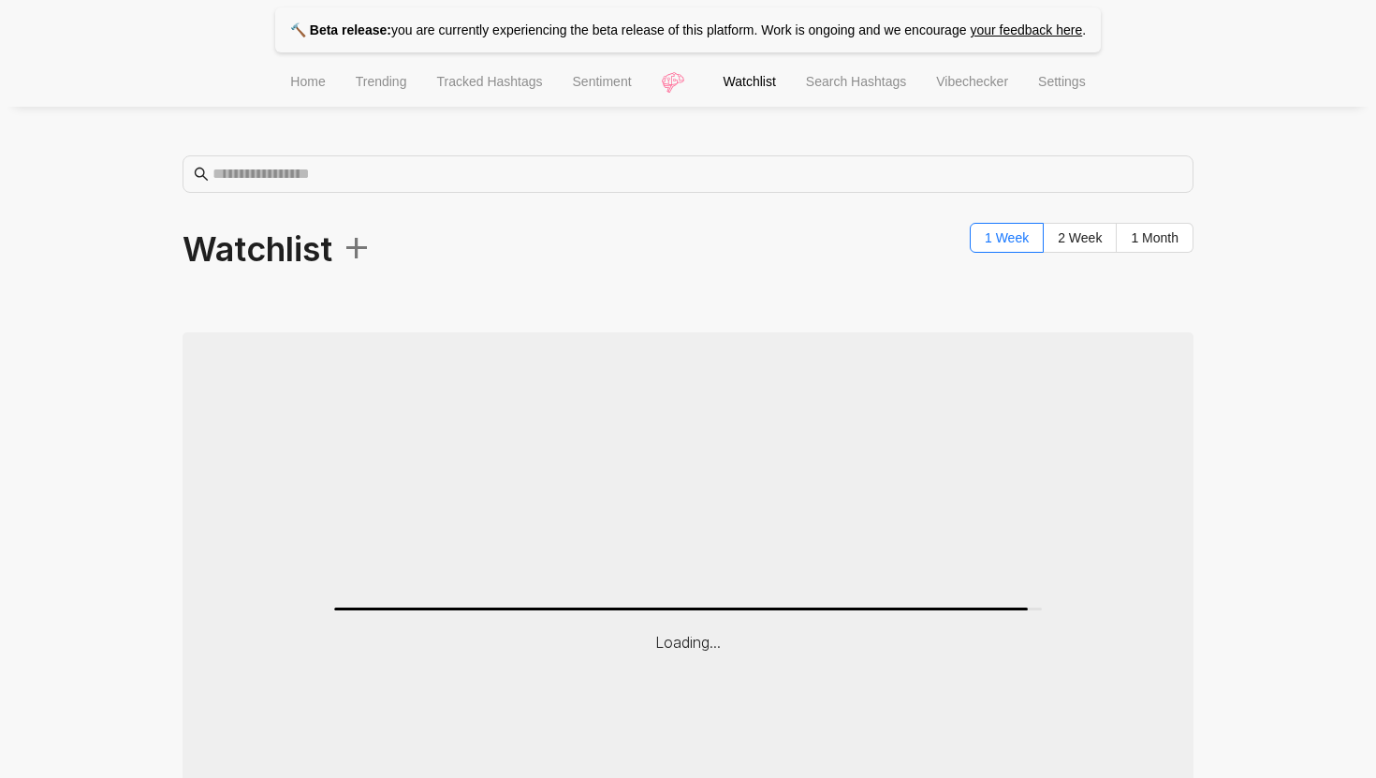
click at [360, 255] on span "+" at bounding box center [351, 244] width 39 height 55
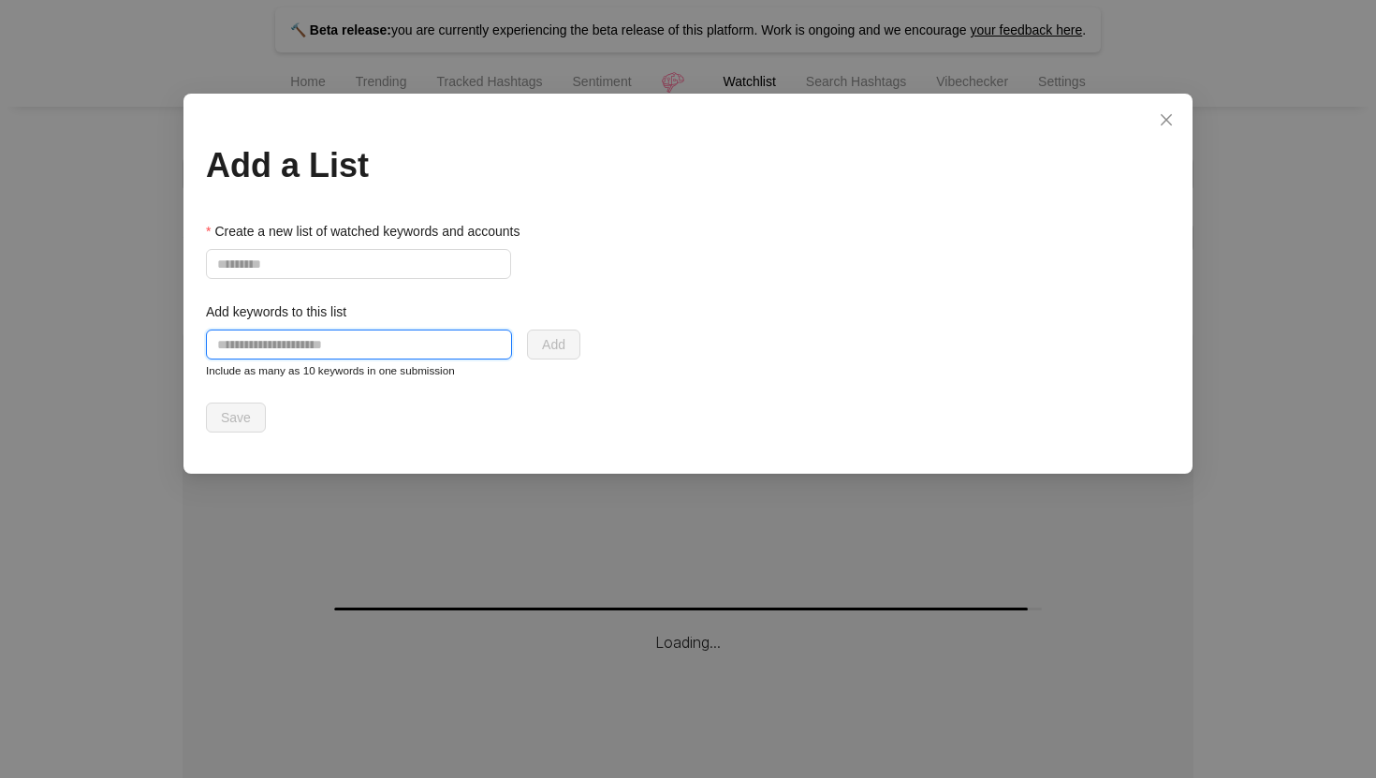
click at [359, 332] on input "text" at bounding box center [359, 345] width 306 height 30
click at [351, 337] on input "text" at bounding box center [359, 345] width 306 height 30
click at [455, 340] on input "text" at bounding box center [359, 345] width 306 height 30
paste input "**********"
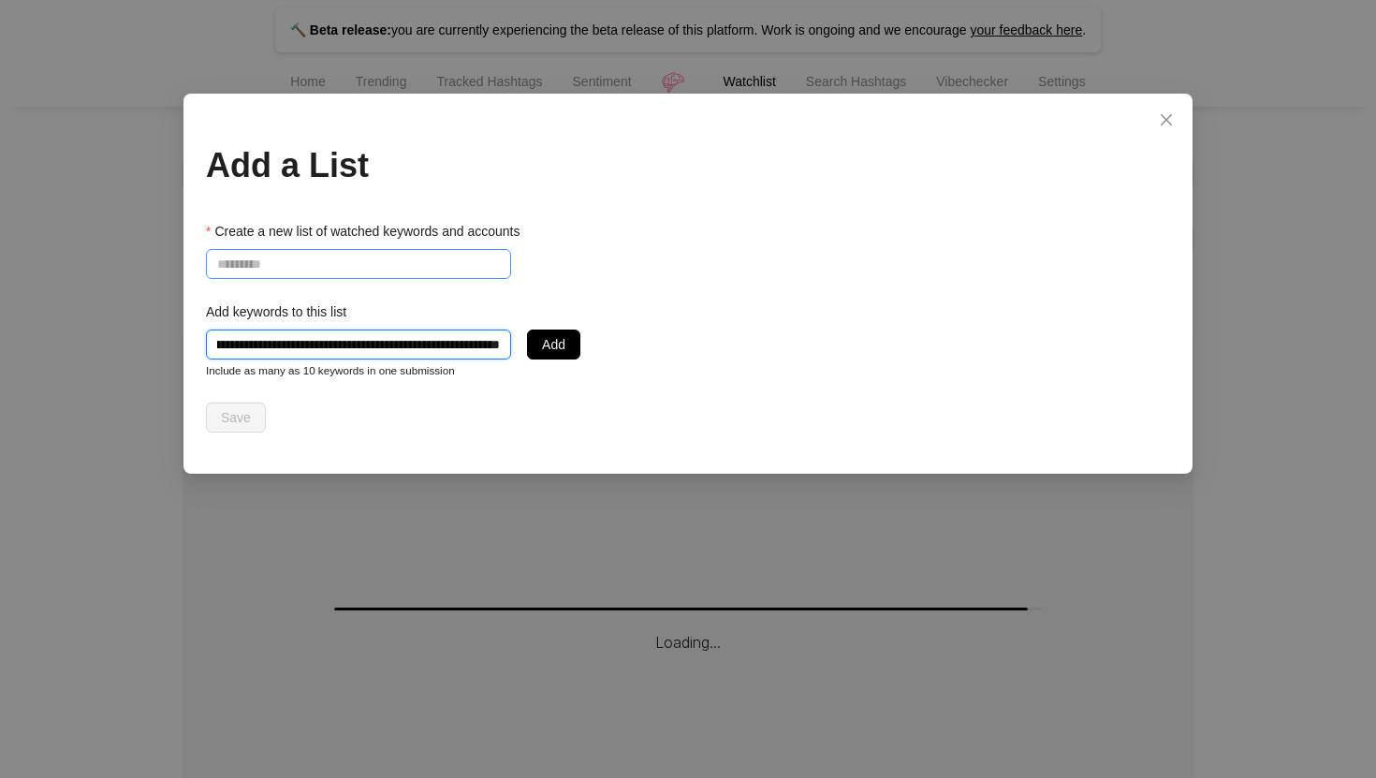
type input "**********"
click at [436, 253] on input "Create a new list of watched keywords and accounts" at bounding box center [358, 264] width 305 height 30
drag, startPoint x: 311, startPoint y: 262, endPoint x: 501, endPoint y: 262, distance: 190.0
click at [501, 262] on input "**********" at bounding box center [358, 264] width 305 height 30
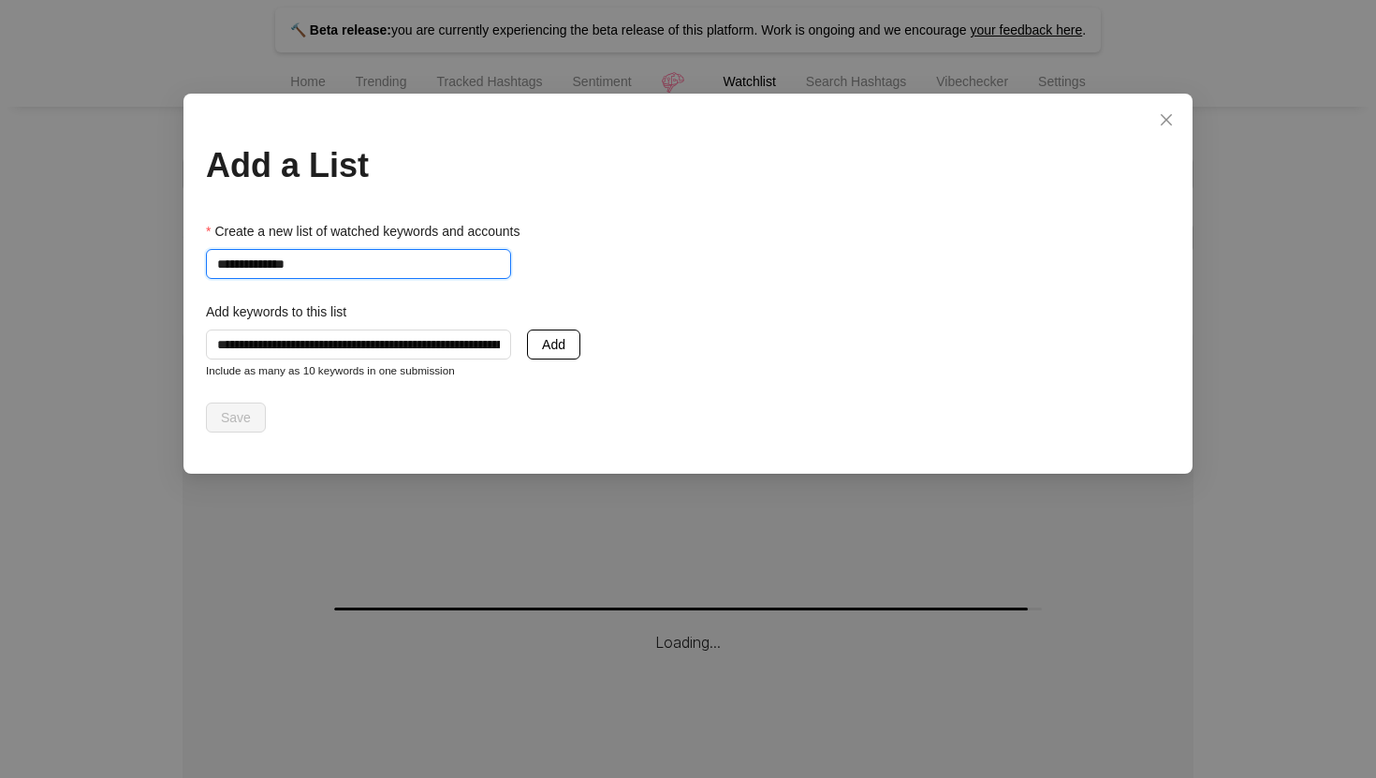
type input "**********"
click at [565, 334] on button "Add" at bounding box center [553, 345] width 53 height 30
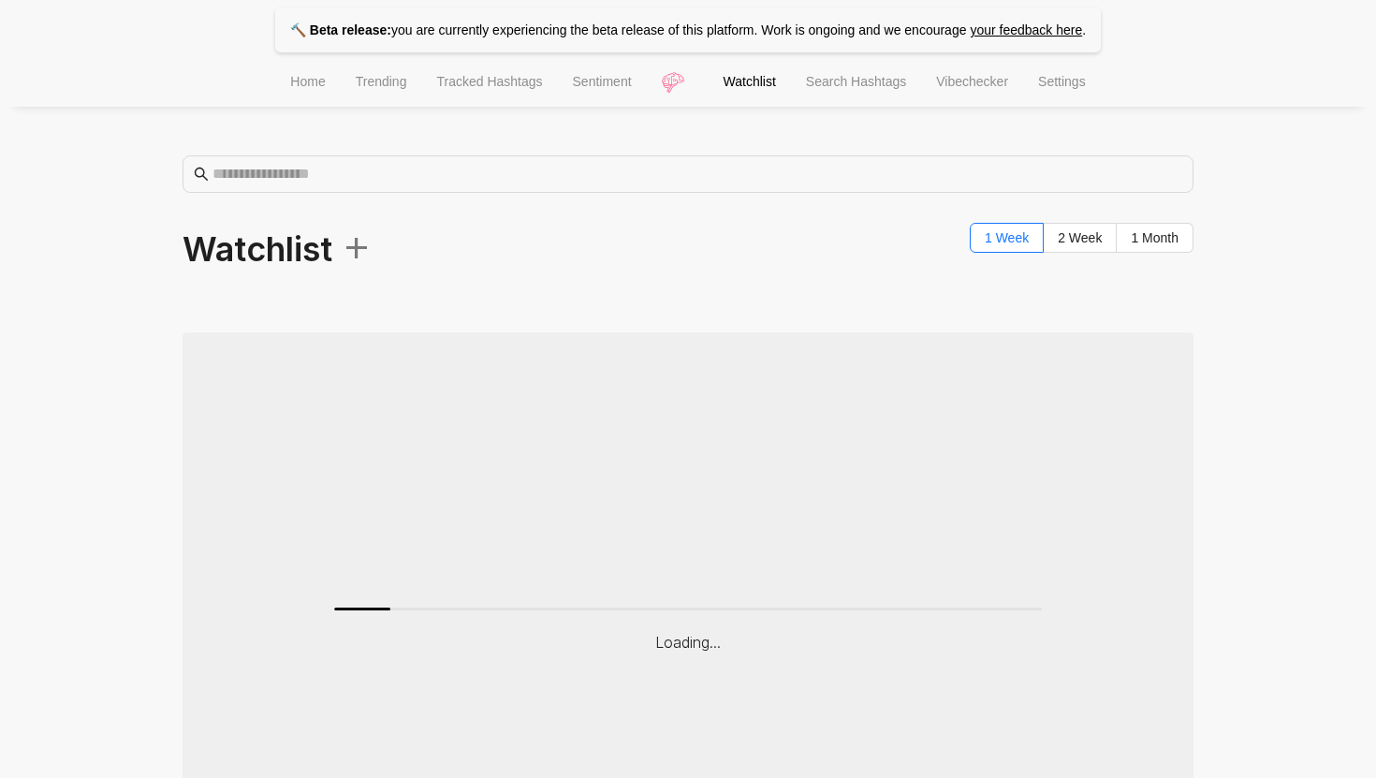
scroll to position [147, 0]
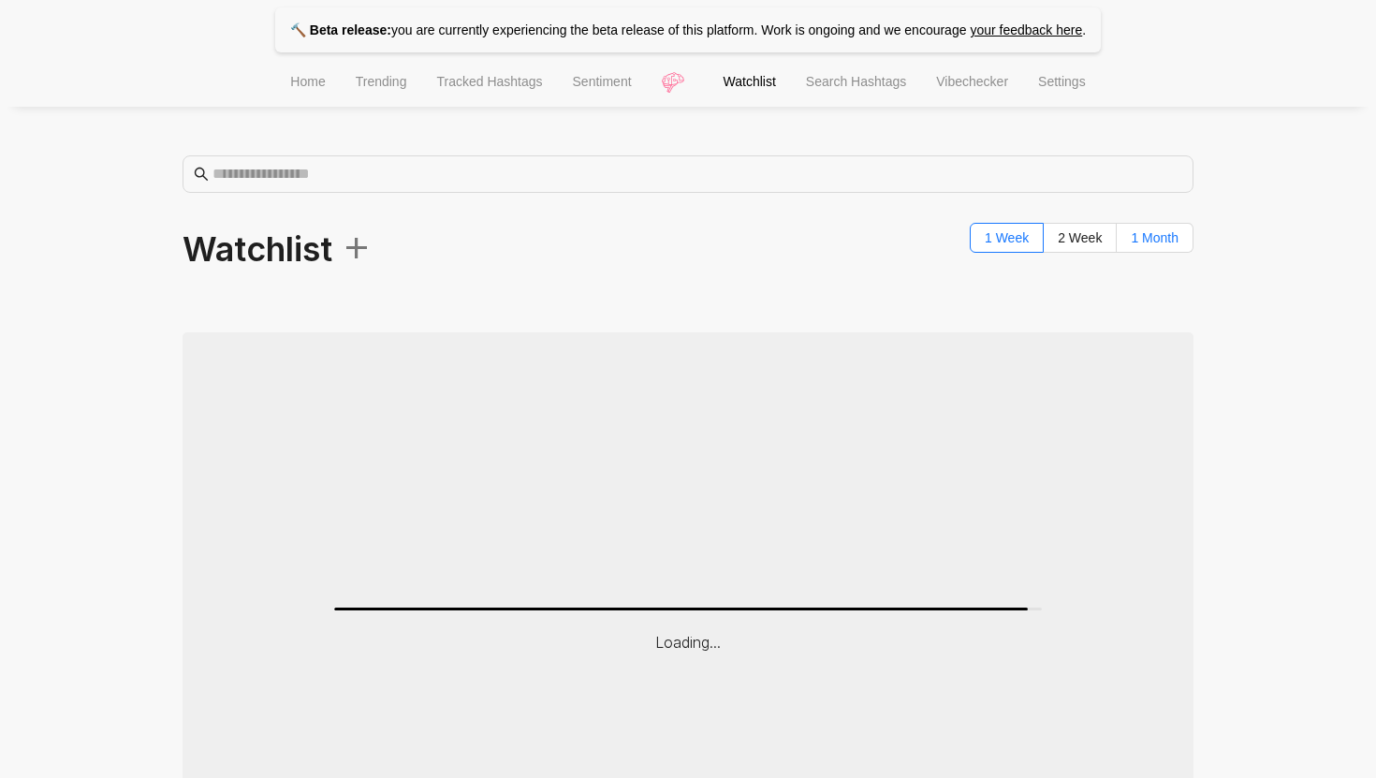
click at [1163, 234] on span "1 Month" at bounding box center [1155, 237] width 48 height 15
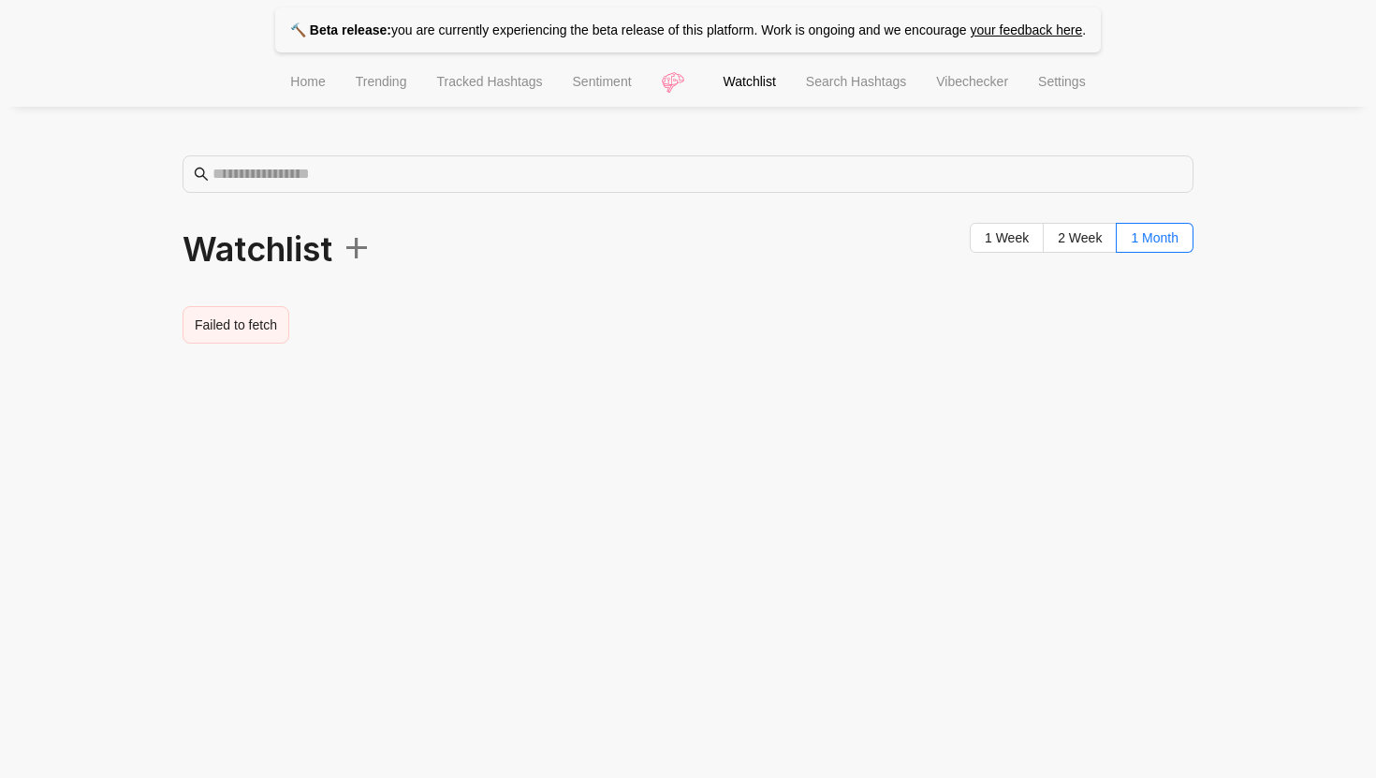
click at [758, 85] on span "Watchlist" at bounding box center [750, 81] width 52 height 15
click at [898, 85] on span "Search Hashtags" at bounding box center [856, 81] width 100 height 15
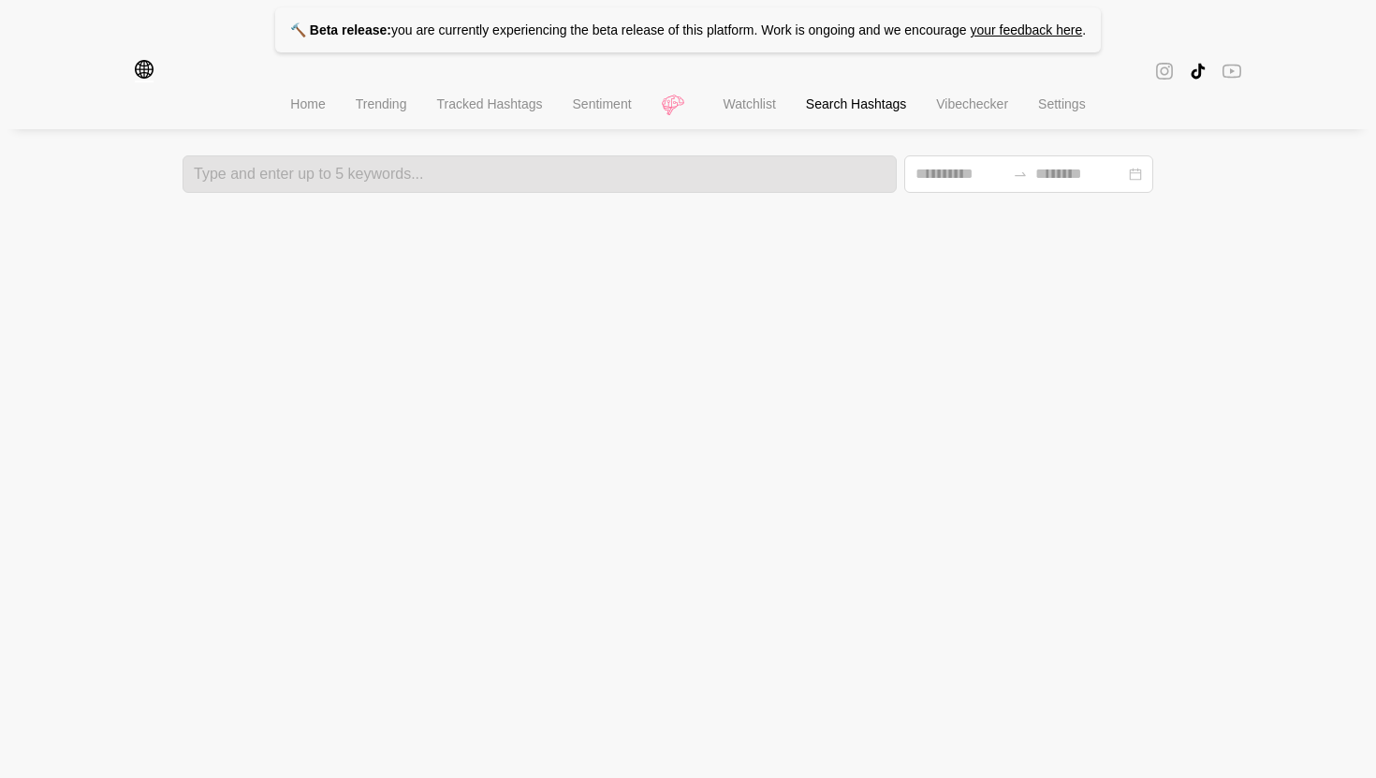
click at [296, 111] on span "Home" at bounding box center [307, 103] width 35 height 15
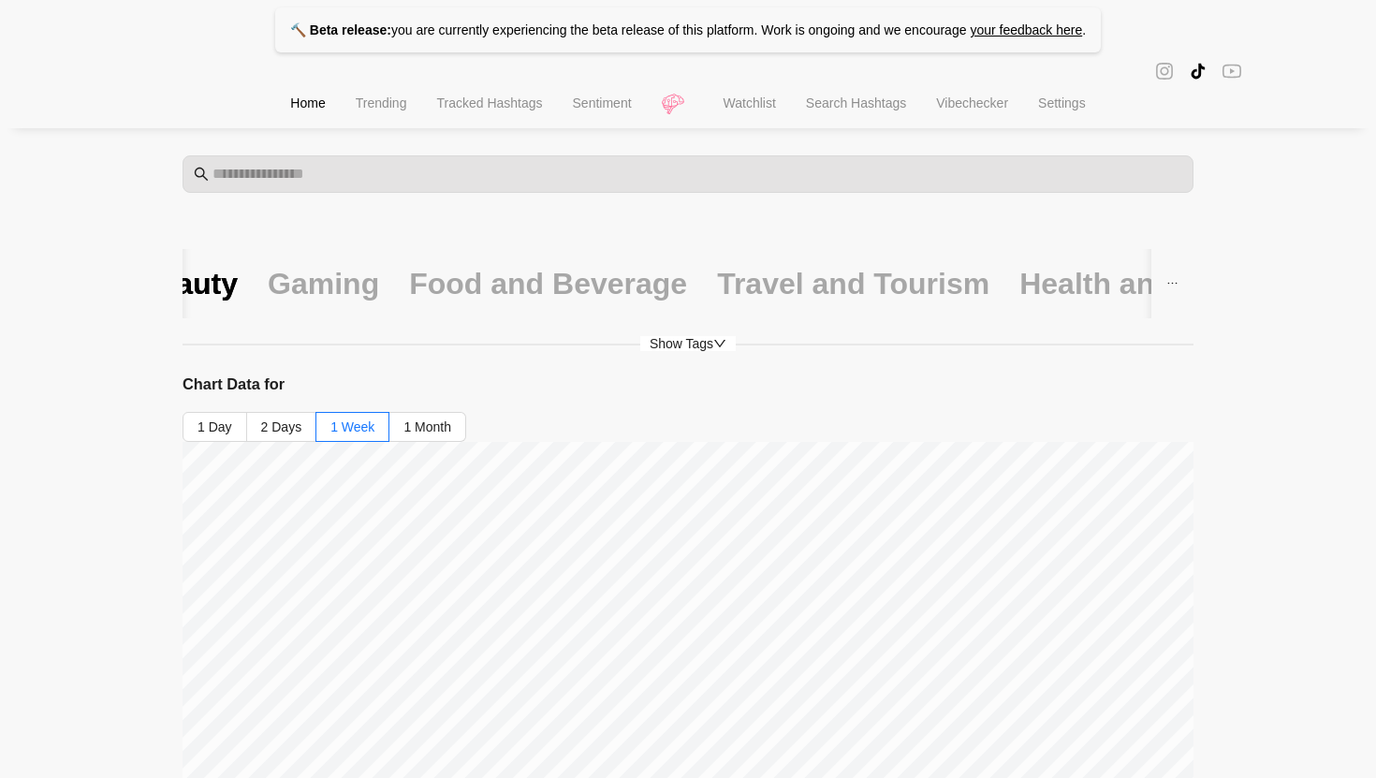
click at [757, 107] on span "Watchlist" at bounding box center [750, 102] width 52 height 15
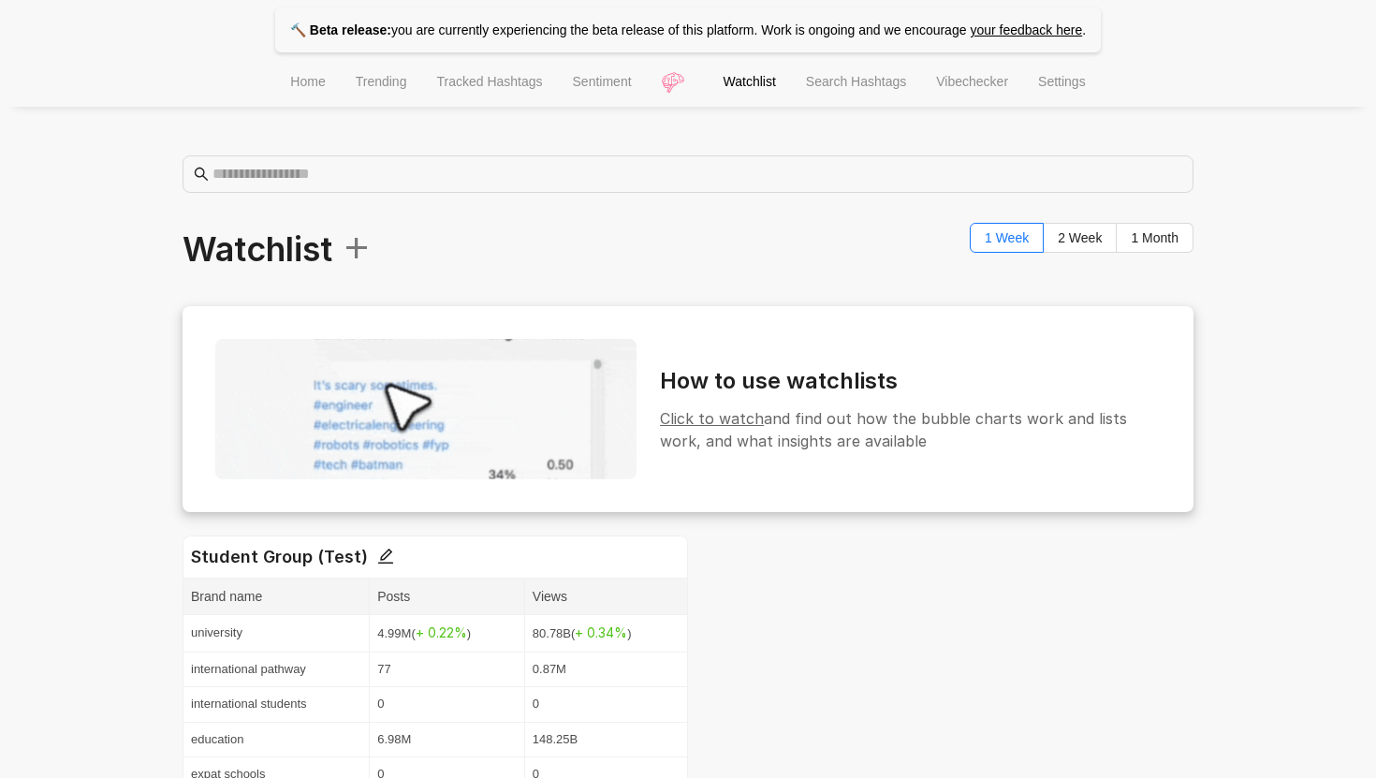
scroll to position [147, 0]
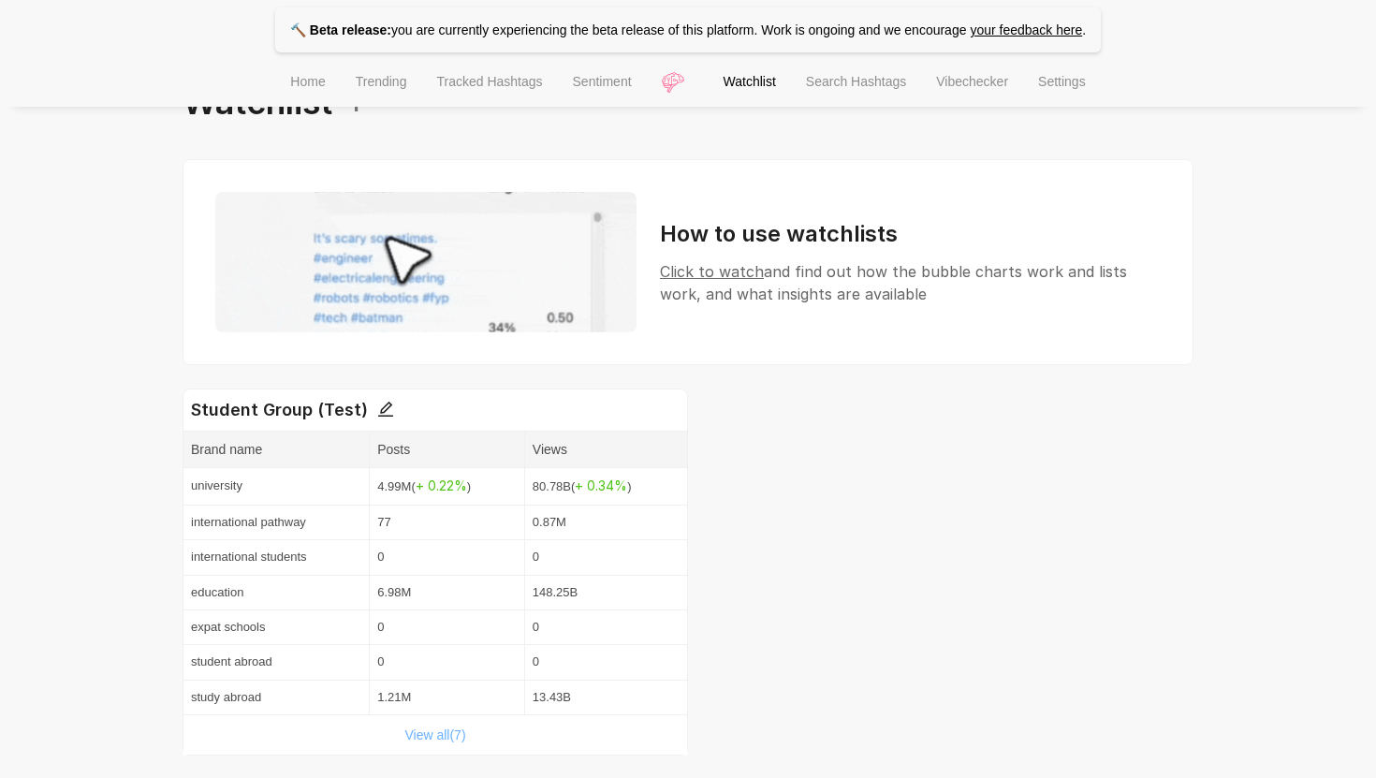
click at [443, 735] on link "View all( 7 )" at bounding box center [434, 734] width 61 height 15
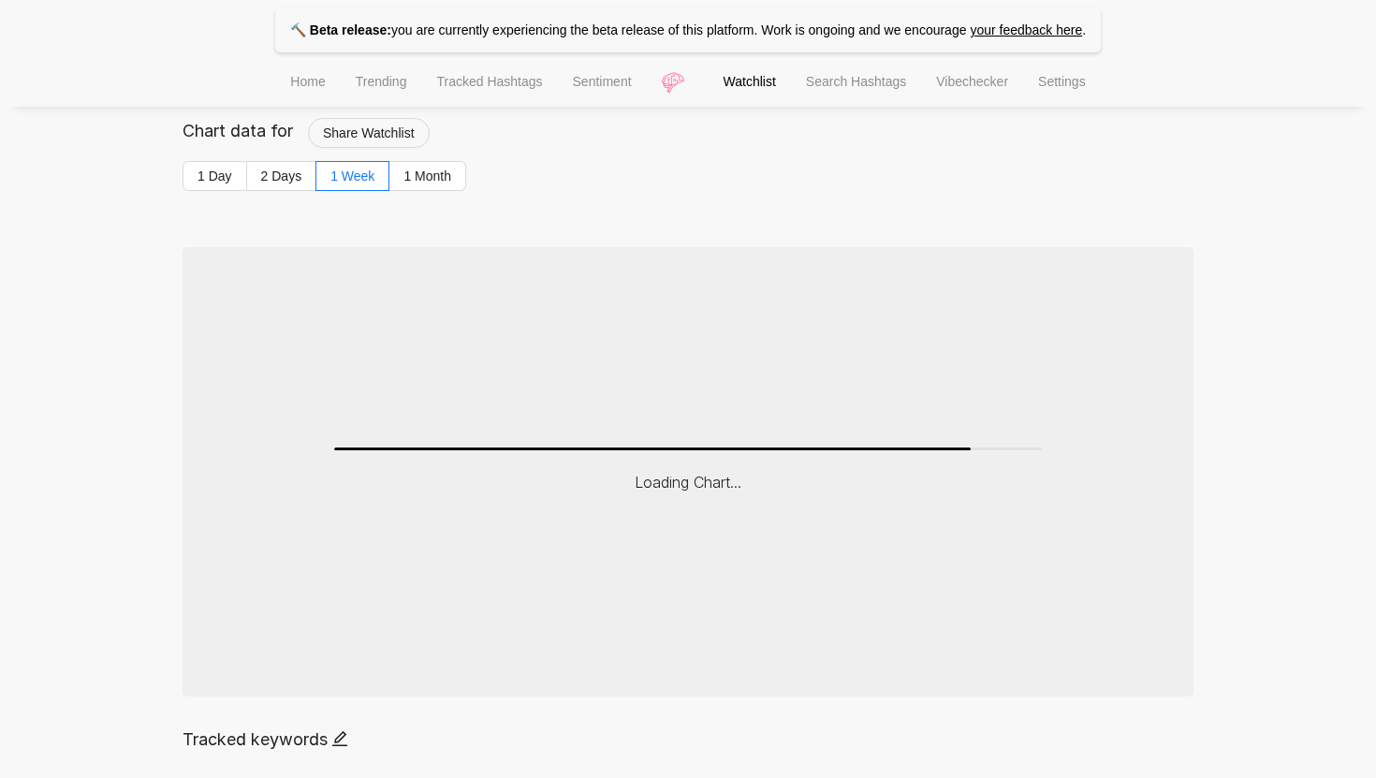
scroll to position [167, 0]
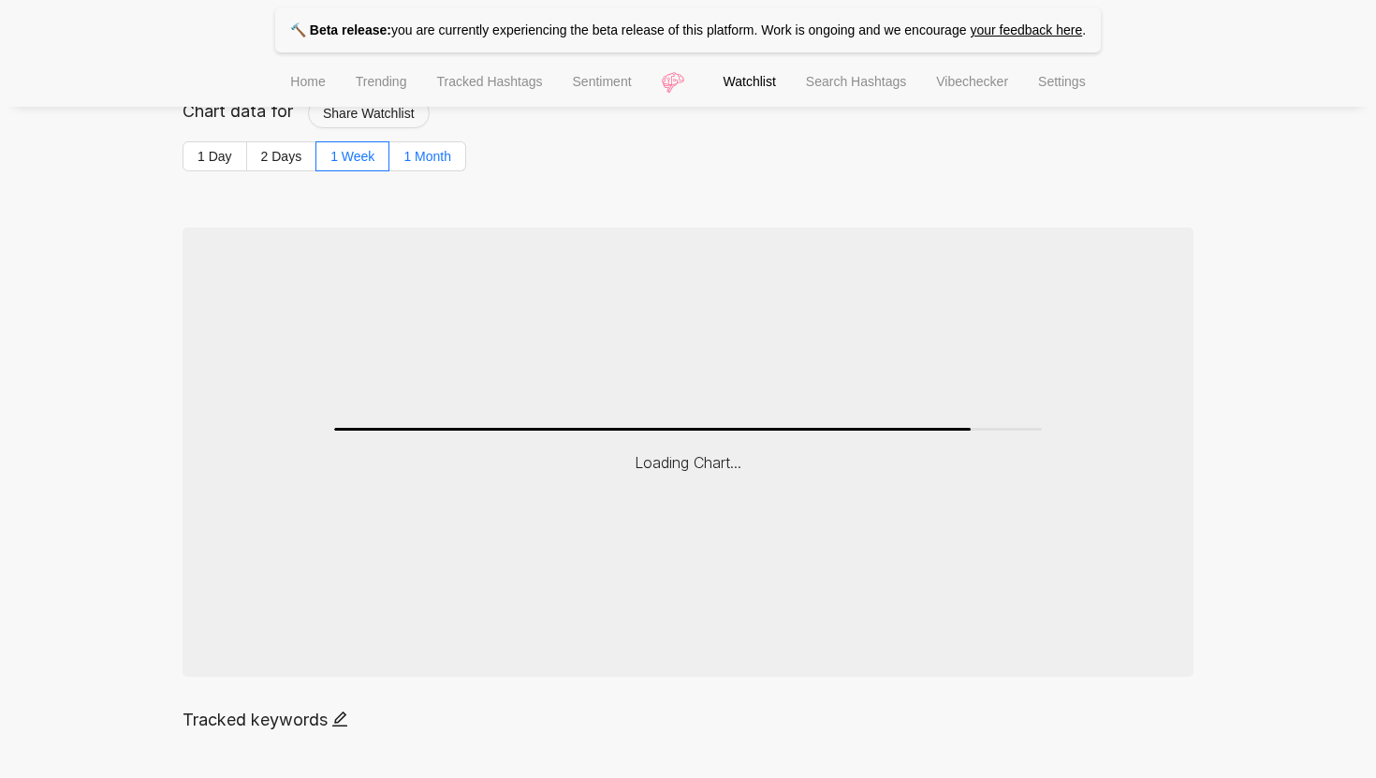
click at [437, 169] on label "1 Month" at bounding box center [427, 156] width 77 height 30
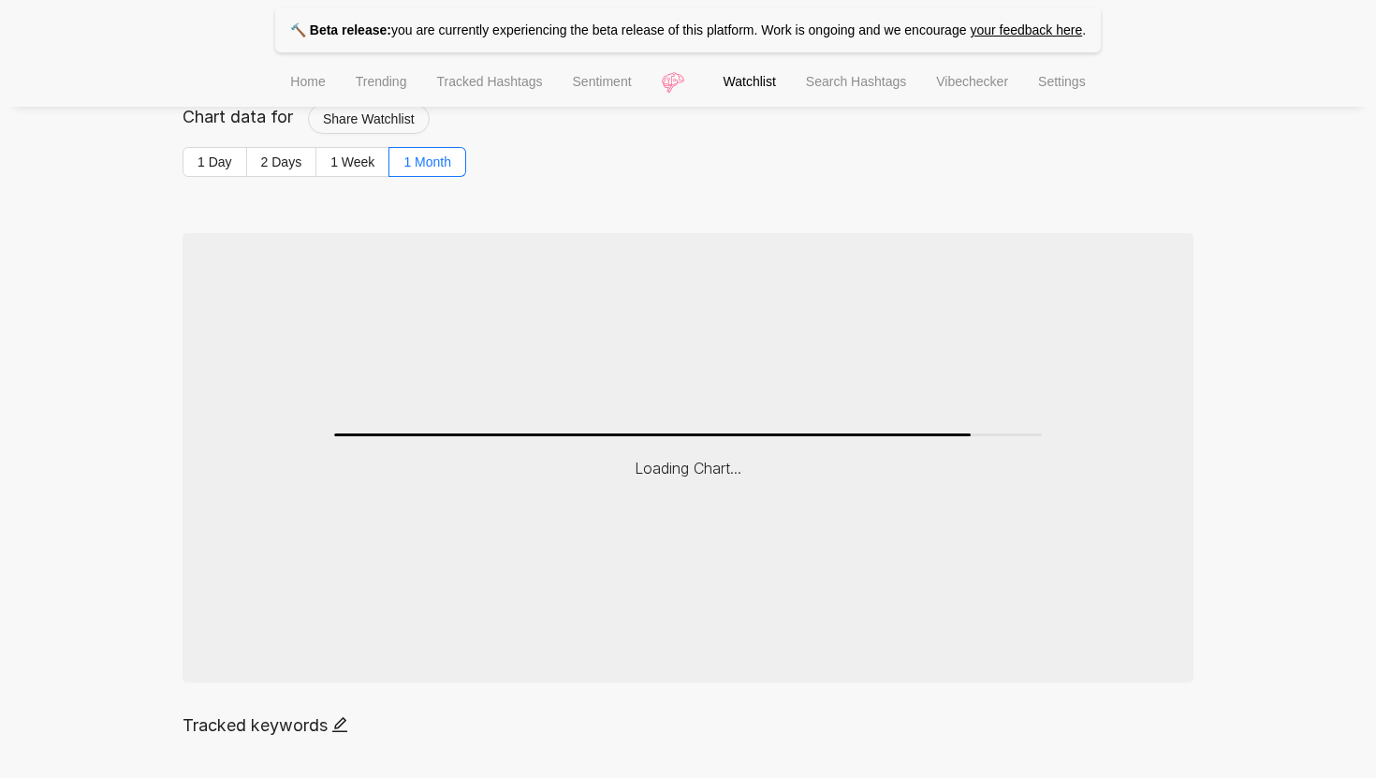
scroll to position [0, 0]
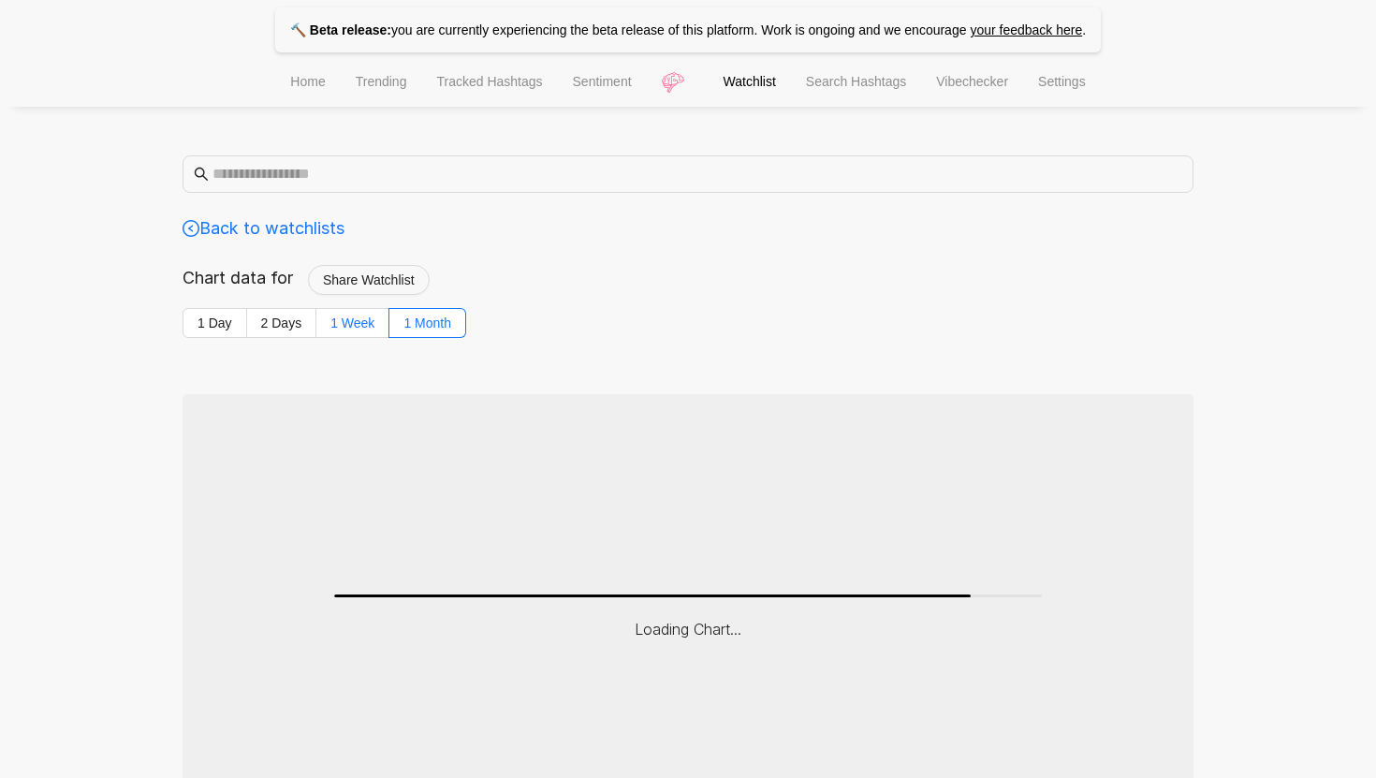
click at [365, 315] on span "1 Week" at bounding box center [352, 322] width 44 height 15
click at [401, 331] on label "1 Month" at bounding box center [427, 323] width 77 height 30
click at [275, 236] on link "Back to watchlists" at bounding box center [264, 228] width 162 height 26
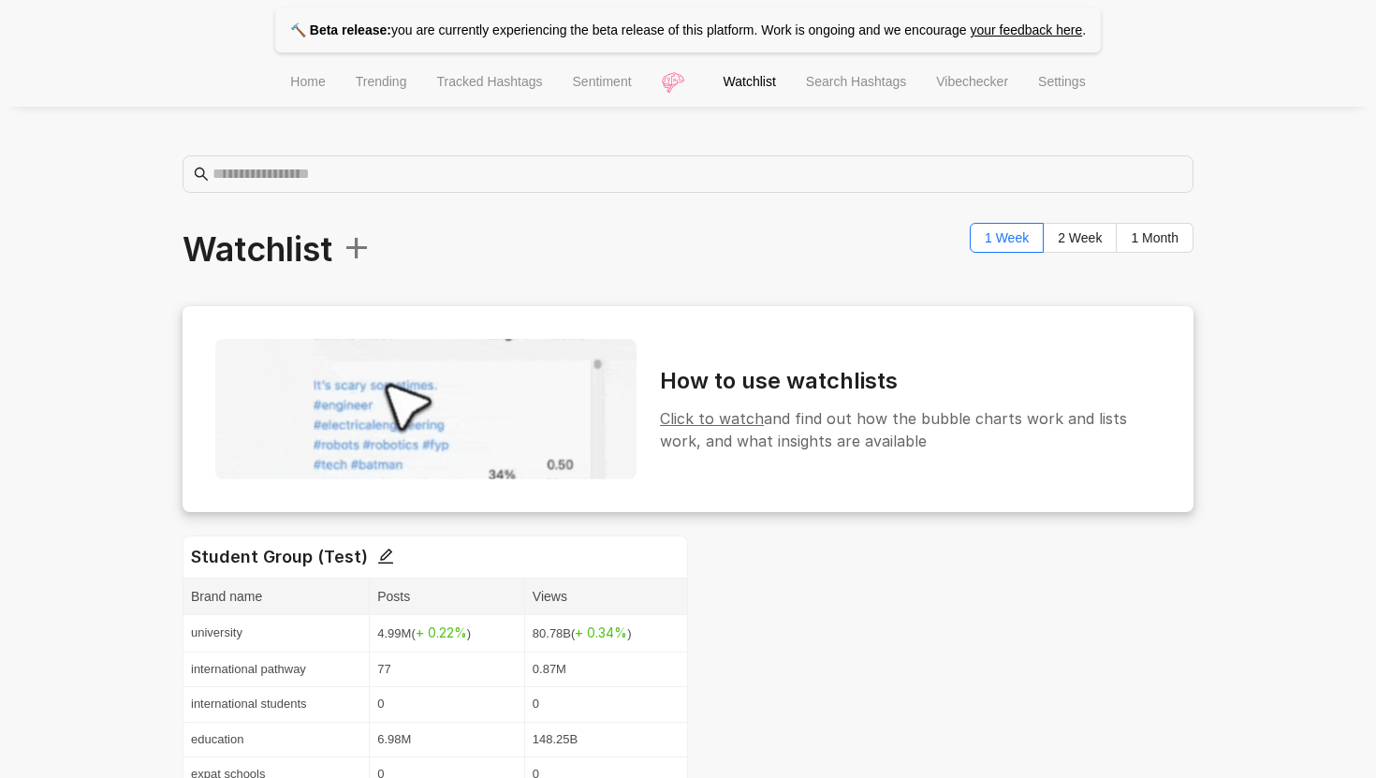
scroll to position [147, 0]
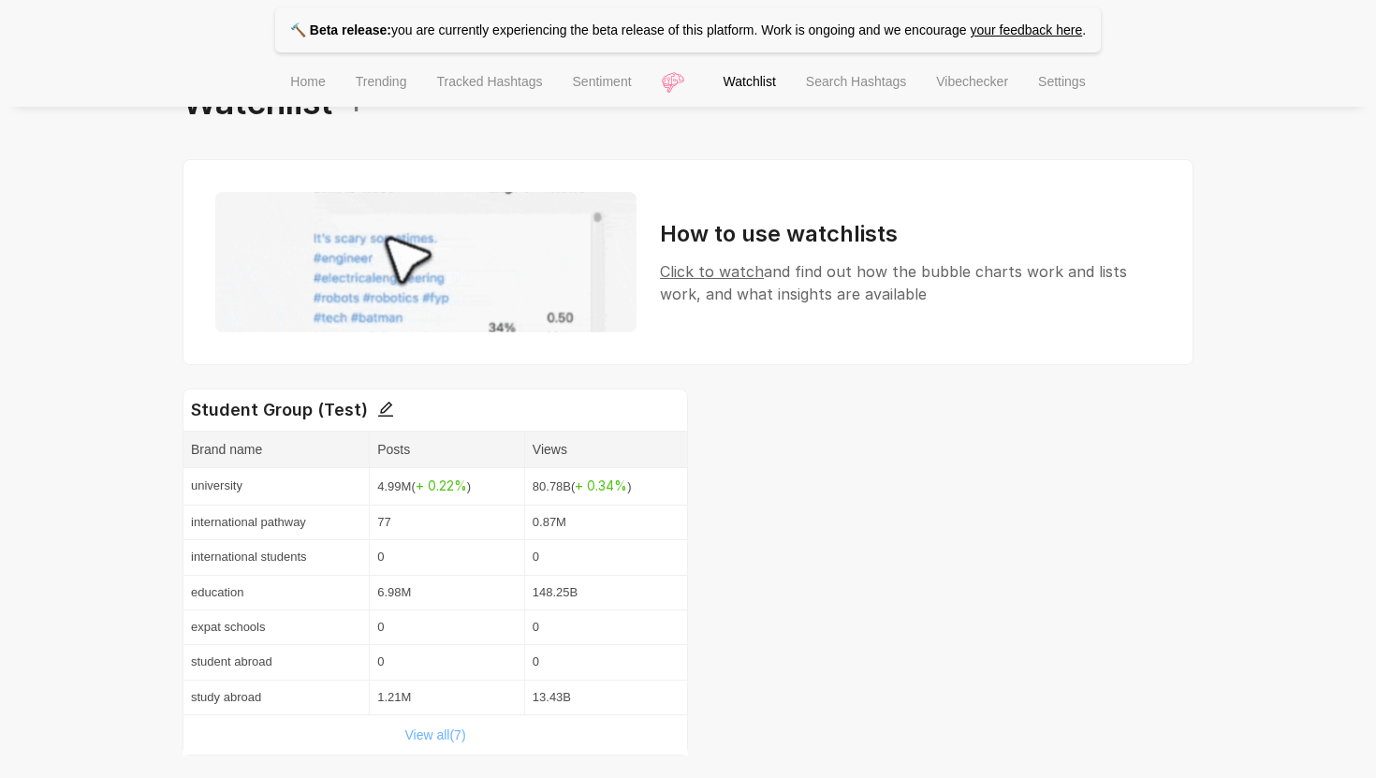
click at [428, 740] on link "View all( 7 )" at bounding box center [434, 734] width 61 height 15
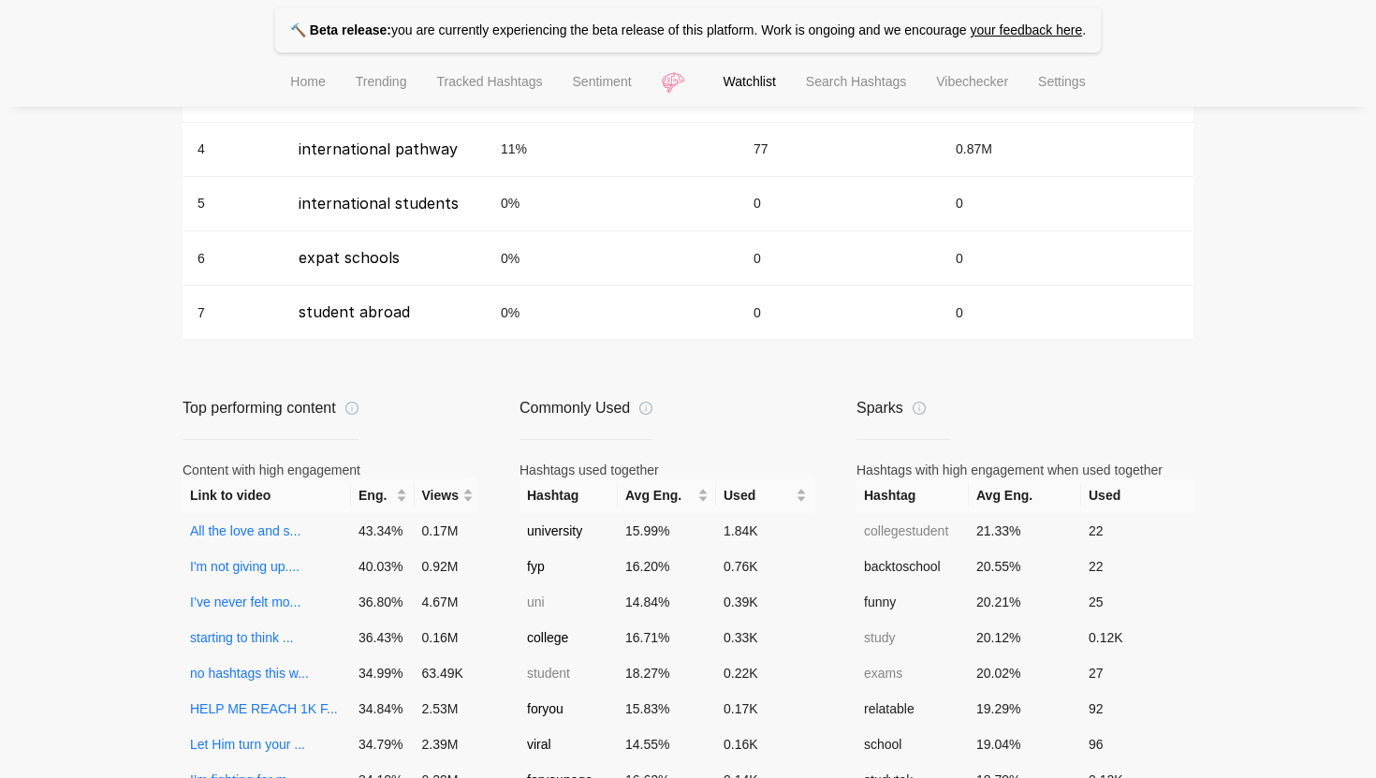
scroll to position [1056, 0]
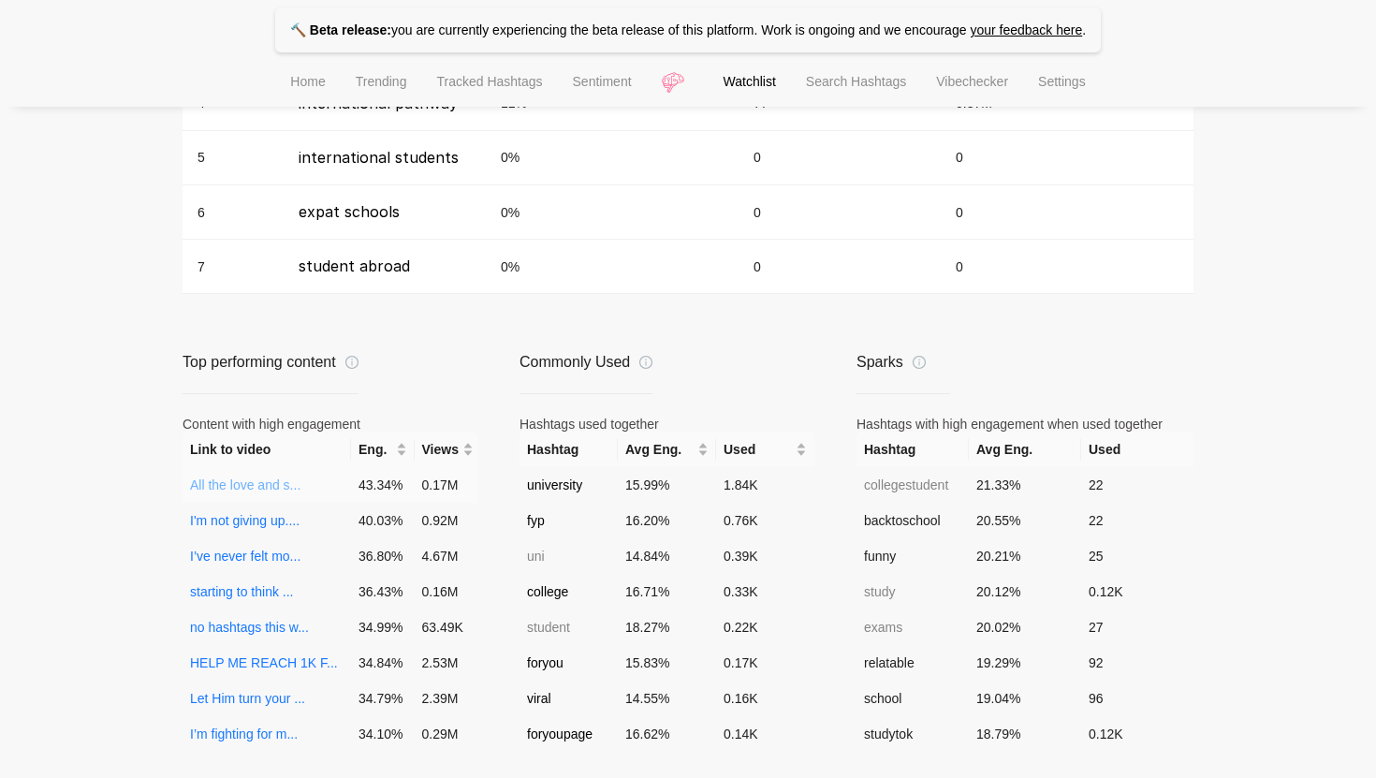
click at [271, 486] on link "All the love and s..." at bounding box center [245, 484] width 110 height 15
click at [266, 526] on link "I'm not giving up...." at bounding box center [245, 520] width 110 height 15
click at [260, 559] on link "I’ve never felt mo..." at bounding box center [245, 556] width 110 height 15
click at [273, 598] on link "starting to think ..." at bounding box center [242, 591] width 104 height 15
click at [276, 628] on link "no hashtags this w..." at bounding box center [249, 627] width 119 height 15
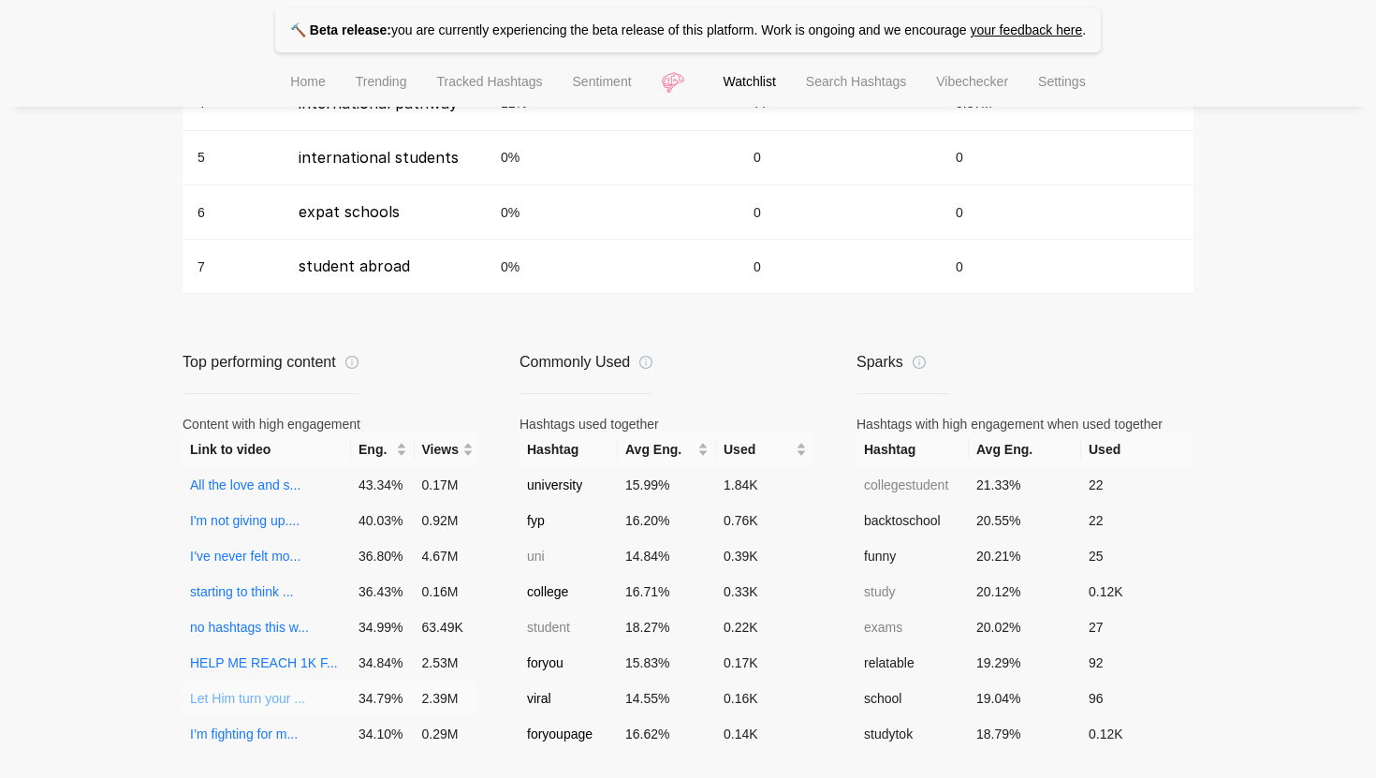
click at [266, 701] on link "Let Him turn your ..." at bounding box center [247, 698] width 115 height 15
click at [257, 730] on link "I’m fighting for m..." at bounding box center [244, 733] width 108 height 15
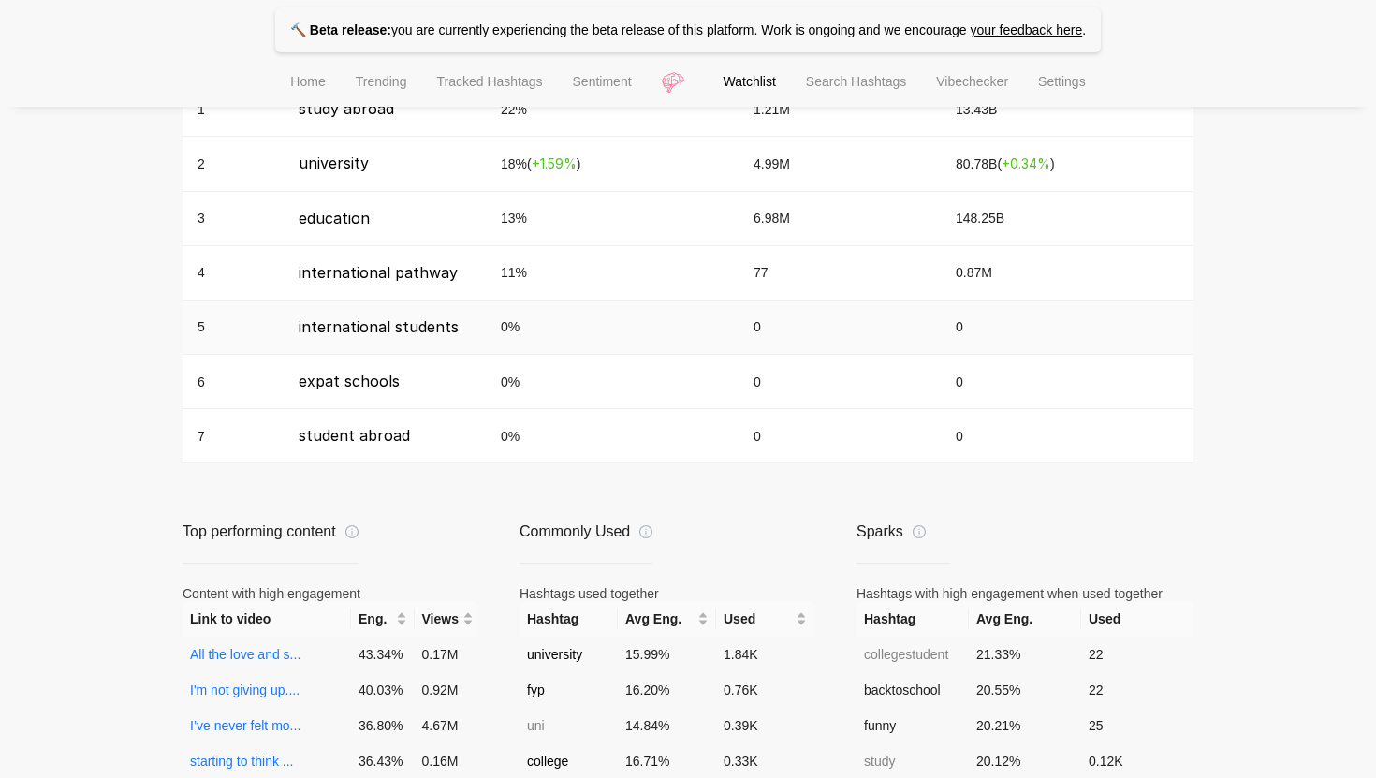
scroll to position [1054, 0]
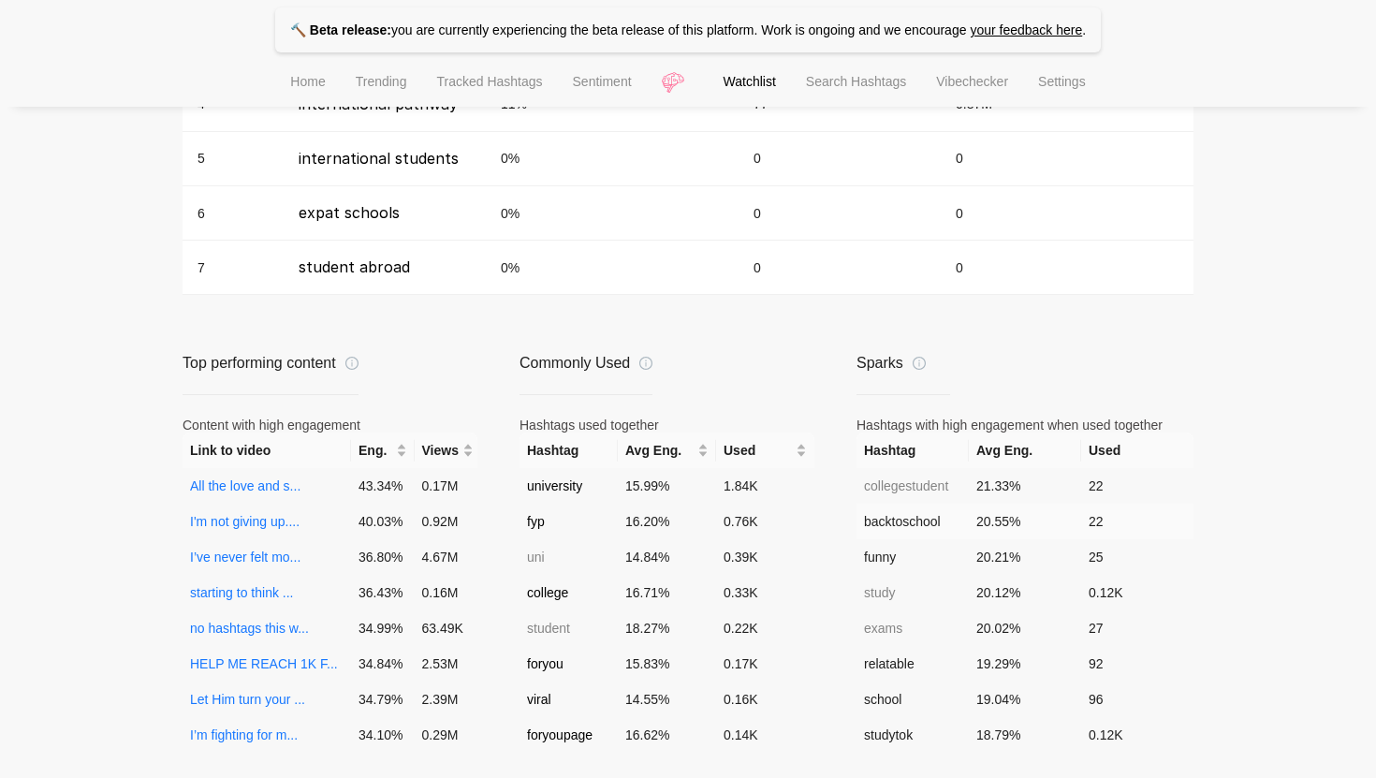
click at [889, 525] on td "backtoschool" at bounding box center [913, 522] width 112 height 36
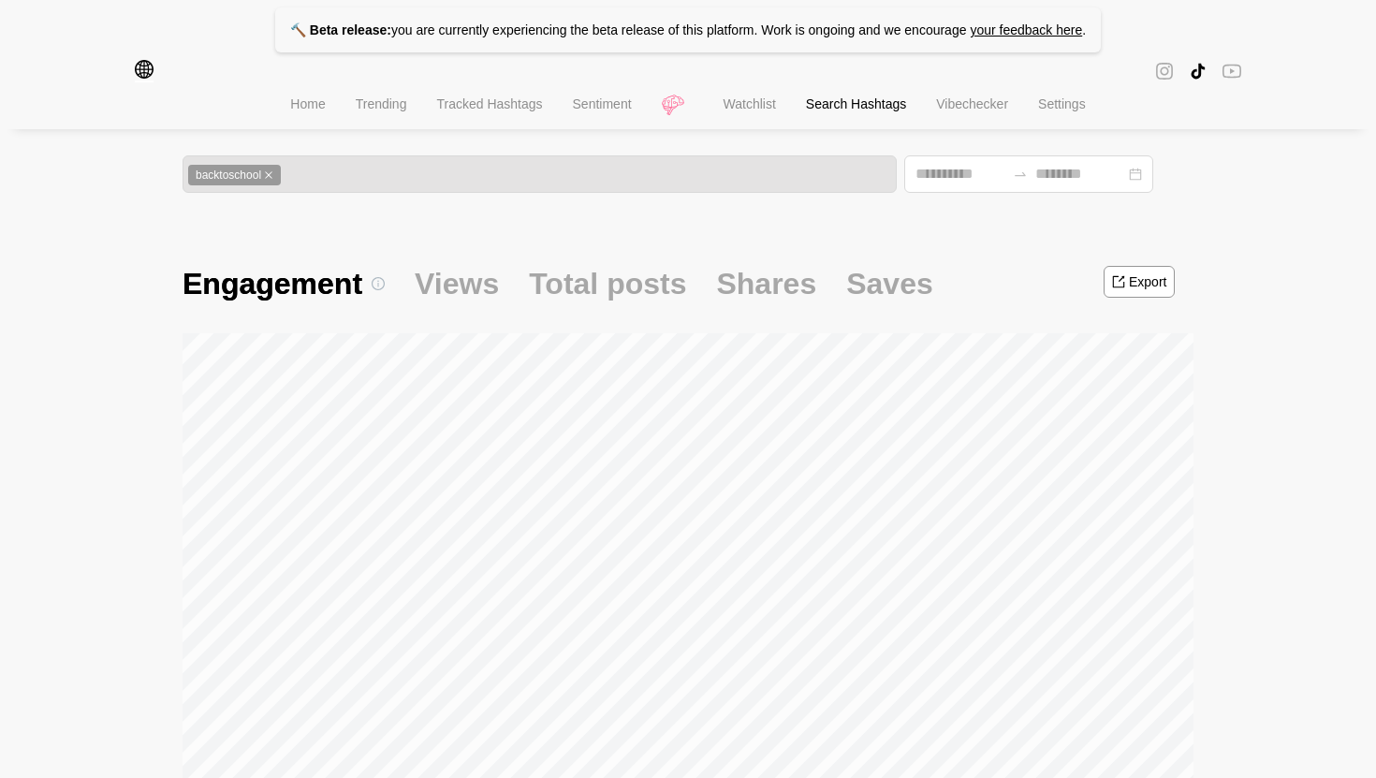
click at [150, 71] on icon "global" at bounding box center [144, 69] width 19 height 19
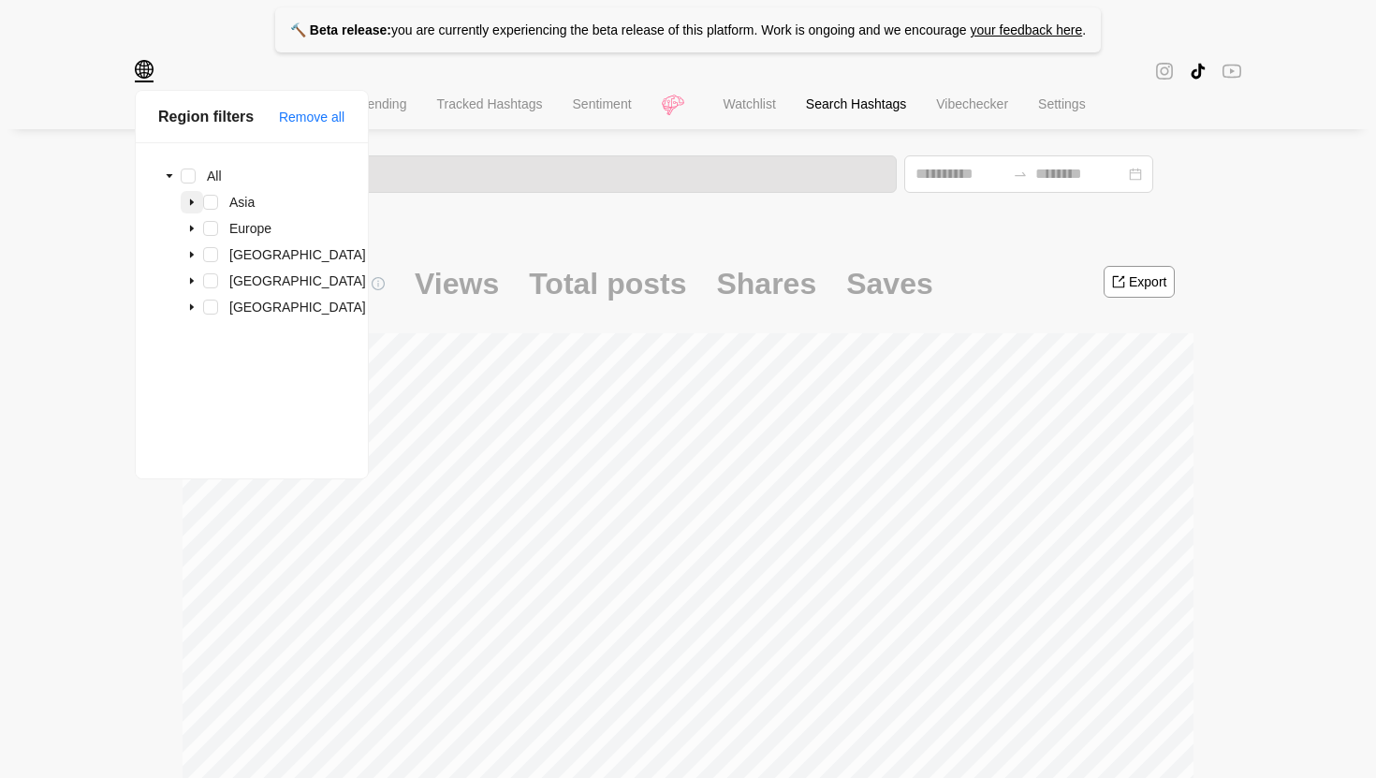
click at [192, 204] on icon "caret-down" at bounding box center [191, 202] width 9 height 9
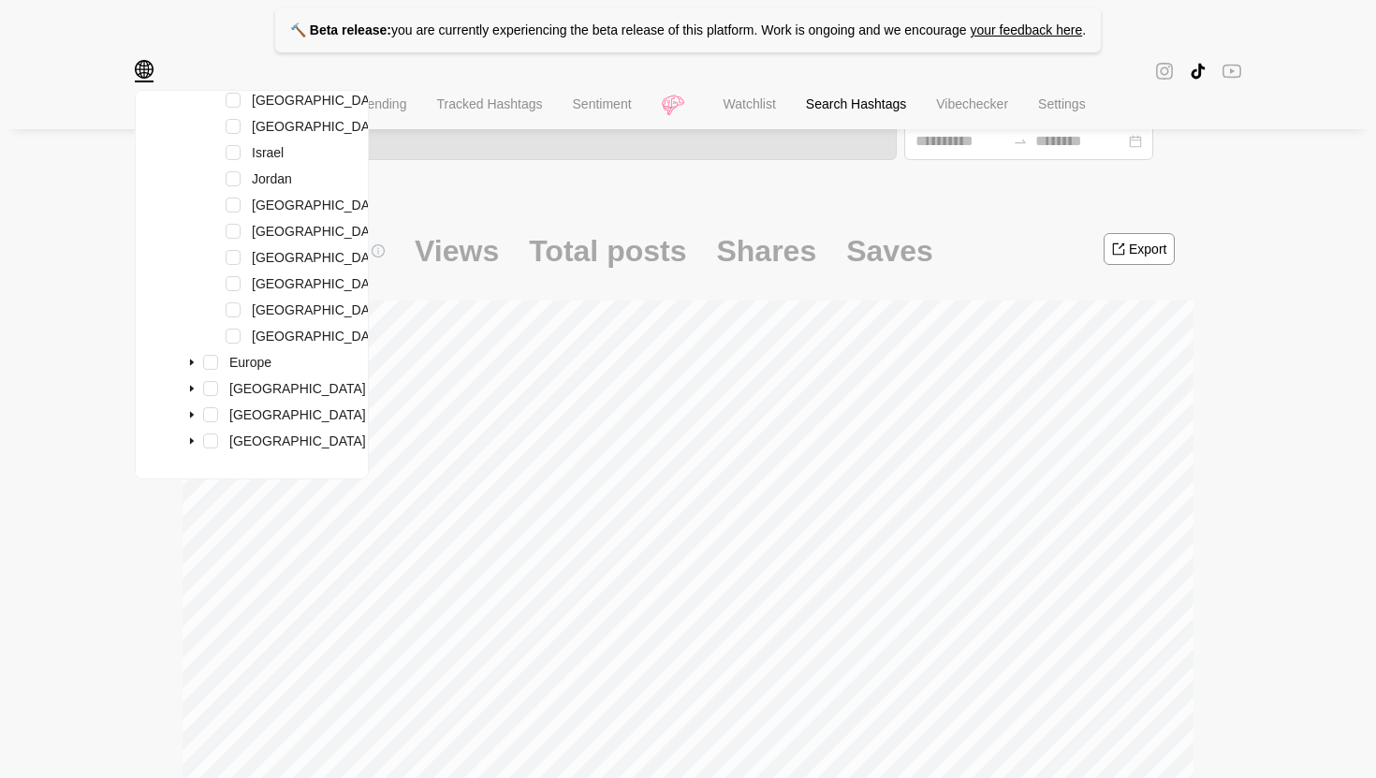
scroll to position [32, 0]
click at [232, 329] on span at bounding box center [233, 336] width 15 height 15
click at [234, 302] on span at bounding box center [233, 309] width 15 height 15
click at [233, 276] on span at bounding box center [233, 283] width 15 height 15
click at [236, 250] on span at bounding box center [233, 257] width 15 height 15
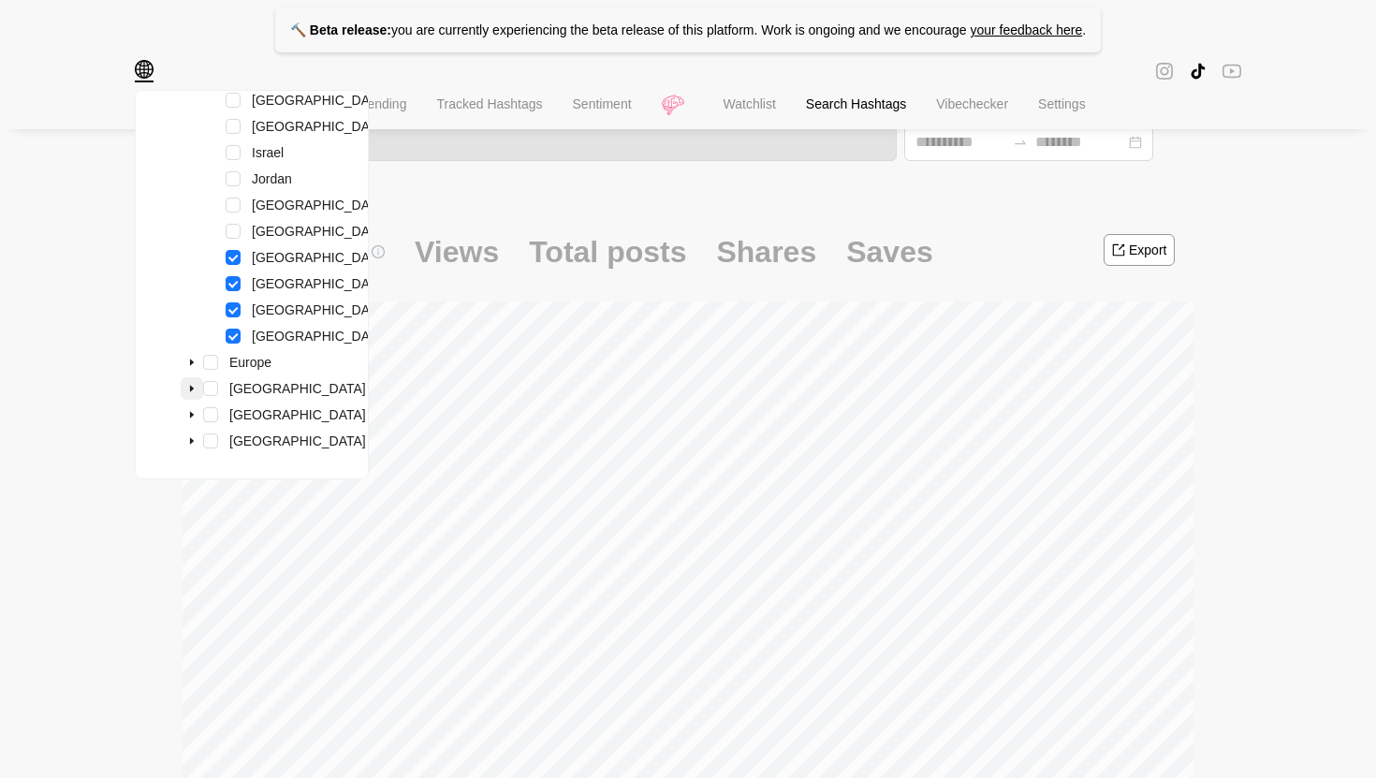
click at [194, 388] on icon "caret-down" at bounding box center [191, 388] width 9 height 9
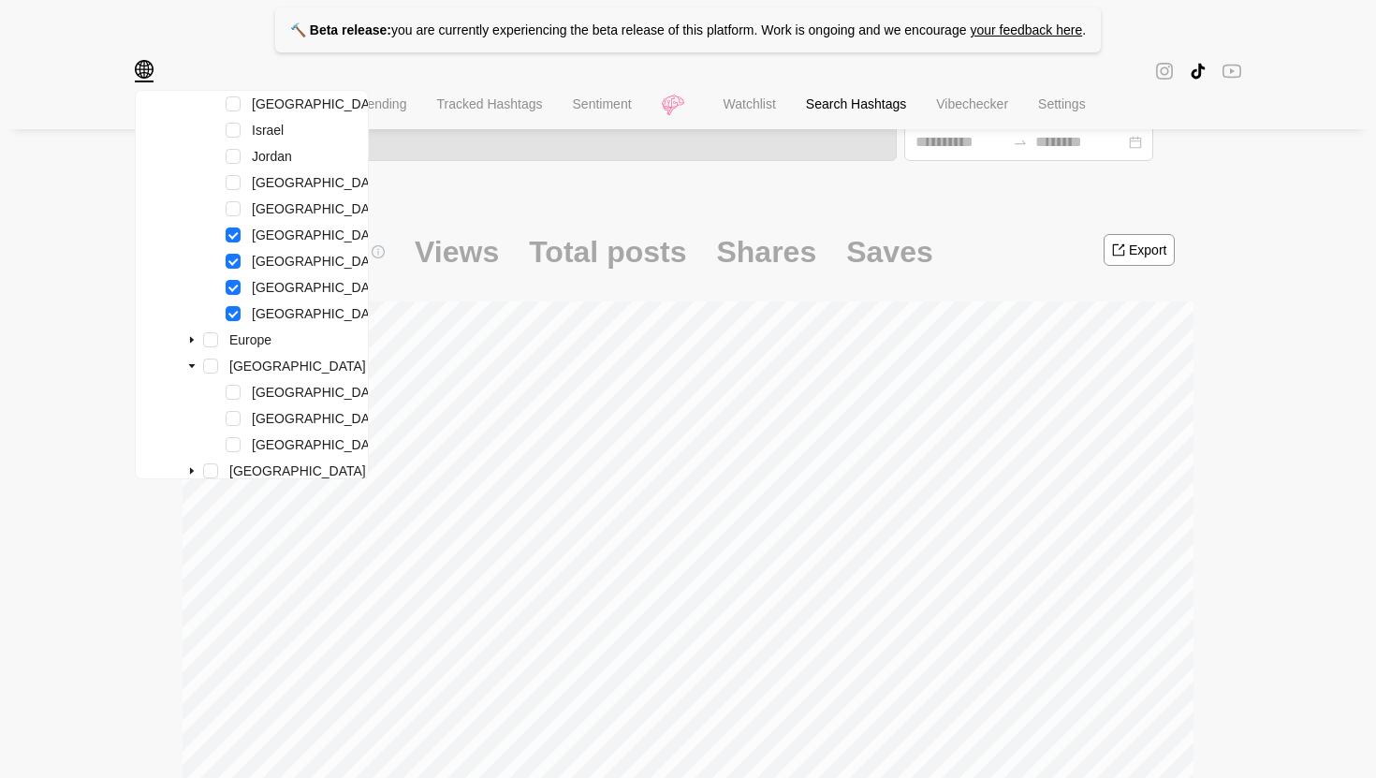
scroll to position [832, 0]
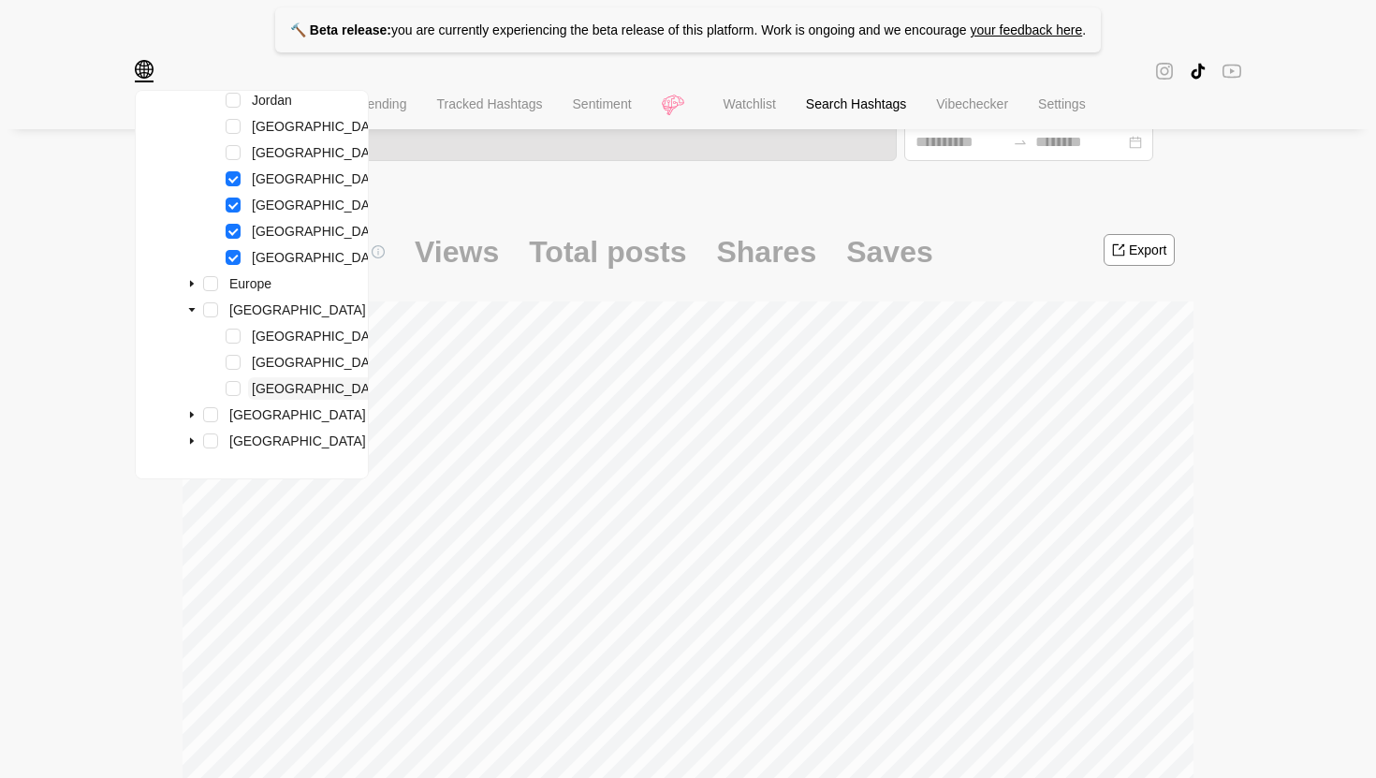
click at [256, 388] on span "United States" at bounding box center [320, 388] width 137 height 15
click at [239, 389] on span at bounding box center [233, 388] width 15 height 15
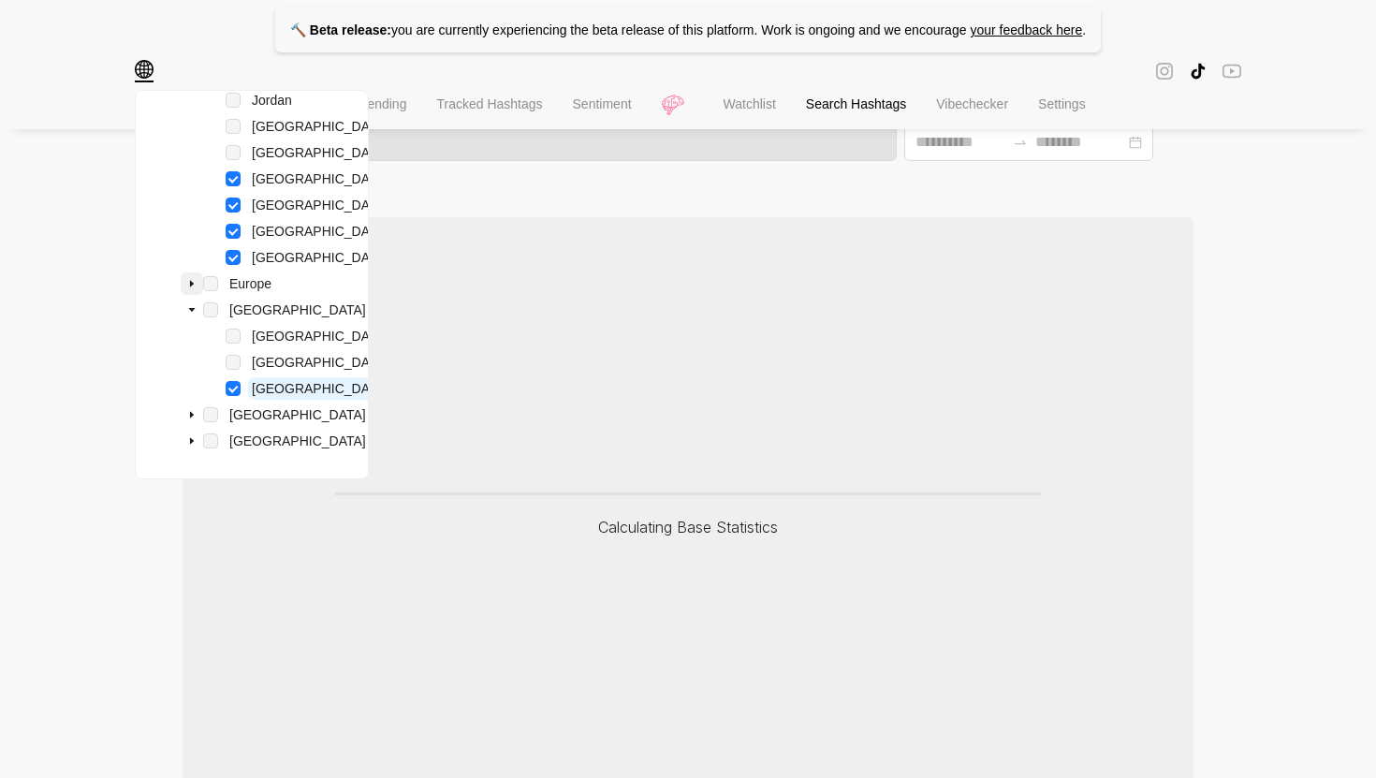
click at [196, 286] on icon "caret-down" at bounding box center [191, 283] width 9 height 9
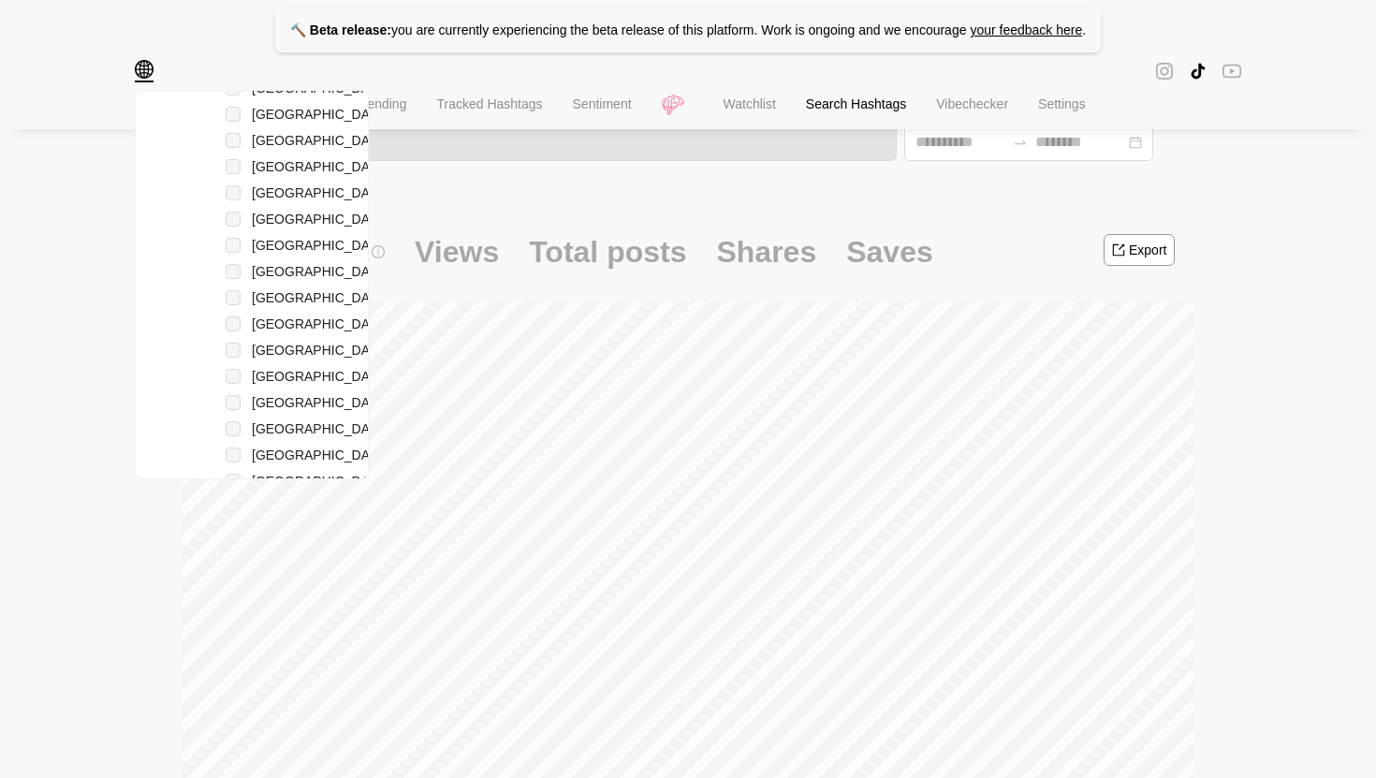
scroll to position [1105, 0]
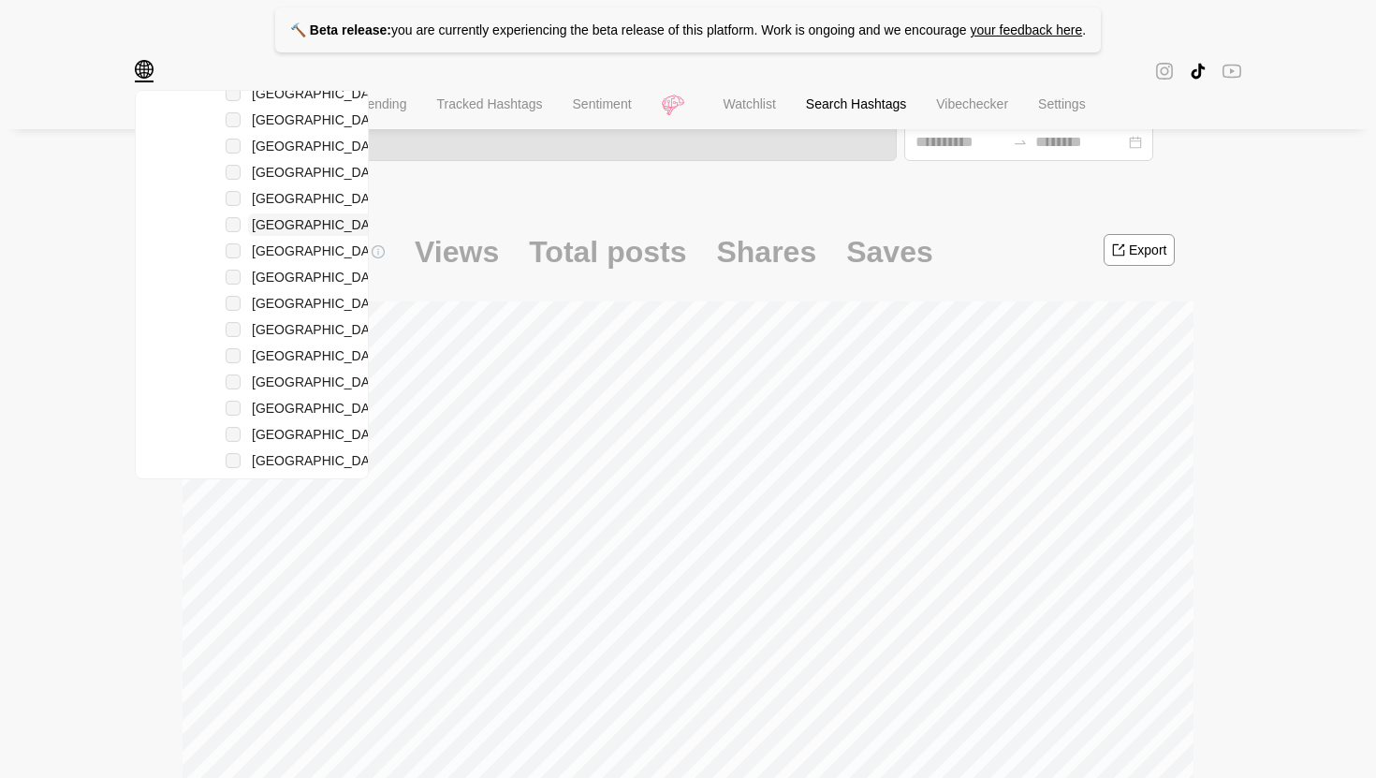
click at [278, 232] on span "United Kingdom" at bounding box center [320, 224] width 137 height 15
click at [237, 240] on div "United Kingdom" at bounding box center [275, 226] width 234 height 26
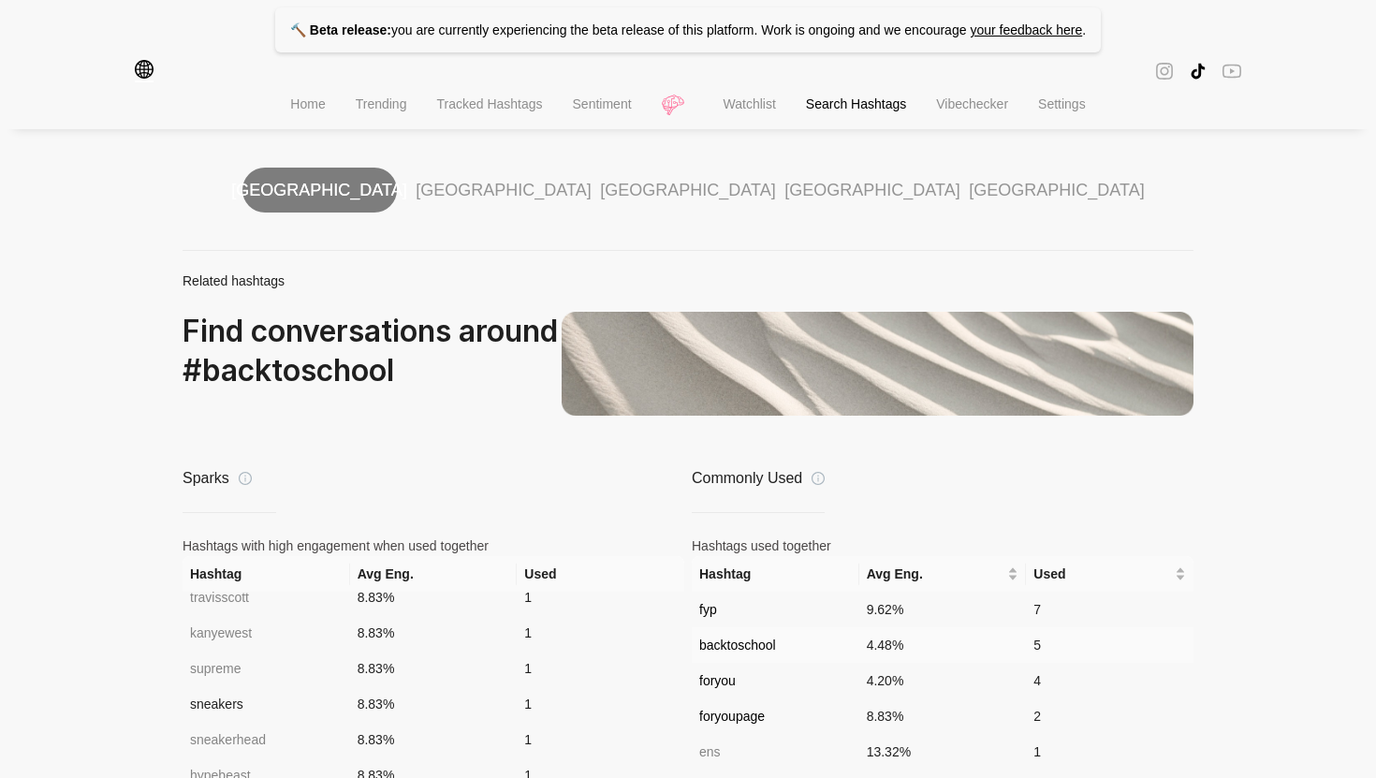
scroll to position [1264, 0]
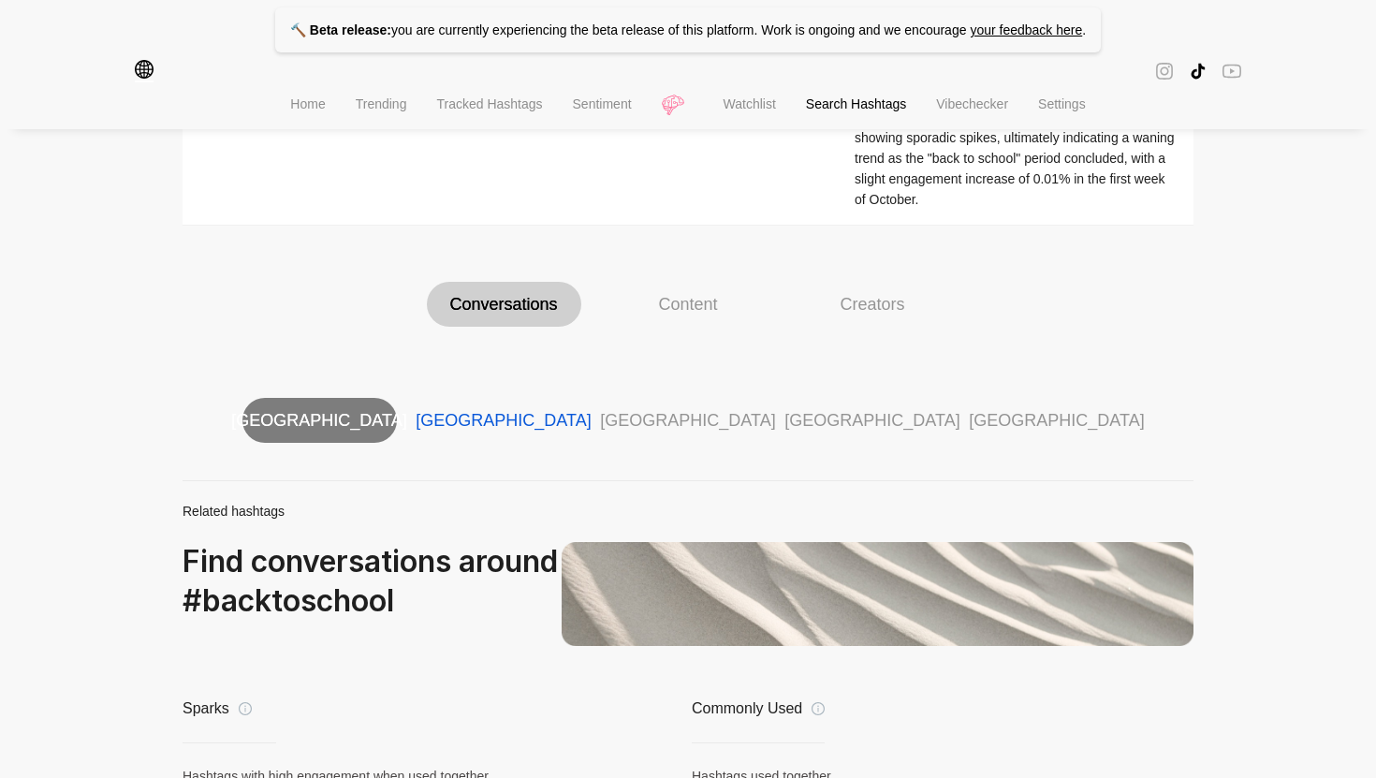
click at [516, 420] on div "Turkey" at bounding box center [503, 420] width 175 height 21
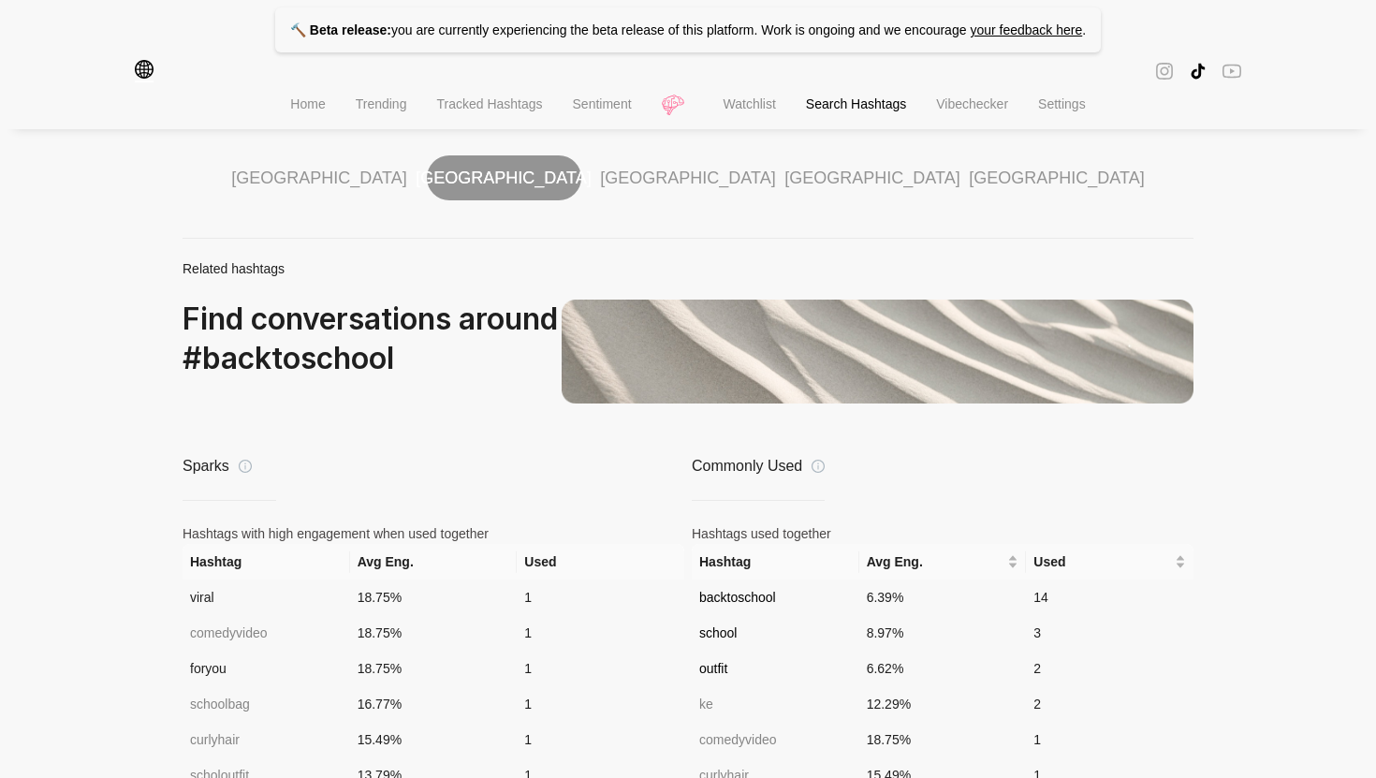
scroll to position [1451, 0]
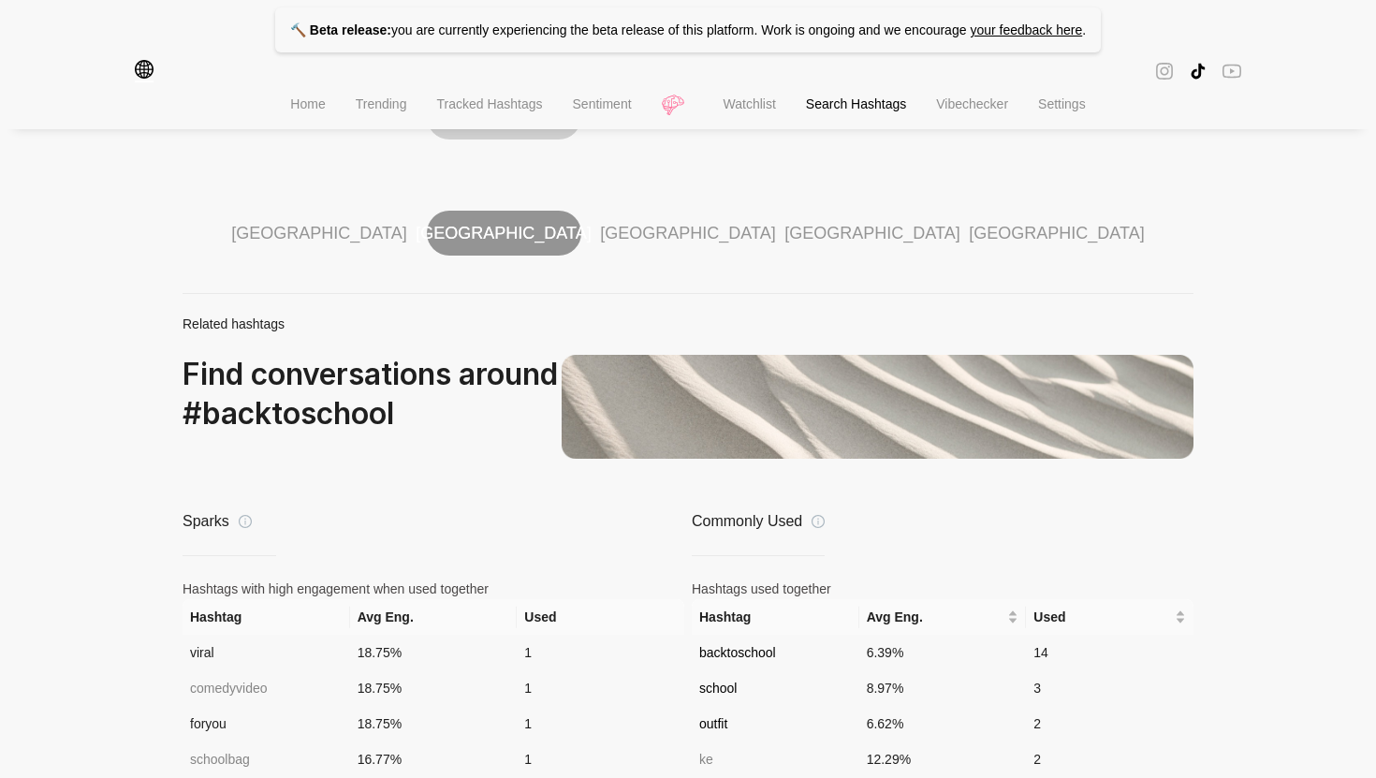
click at [669, 242] on Arabia "Saudi Arabia" at bounding box center [687, 233] width 175 height 21
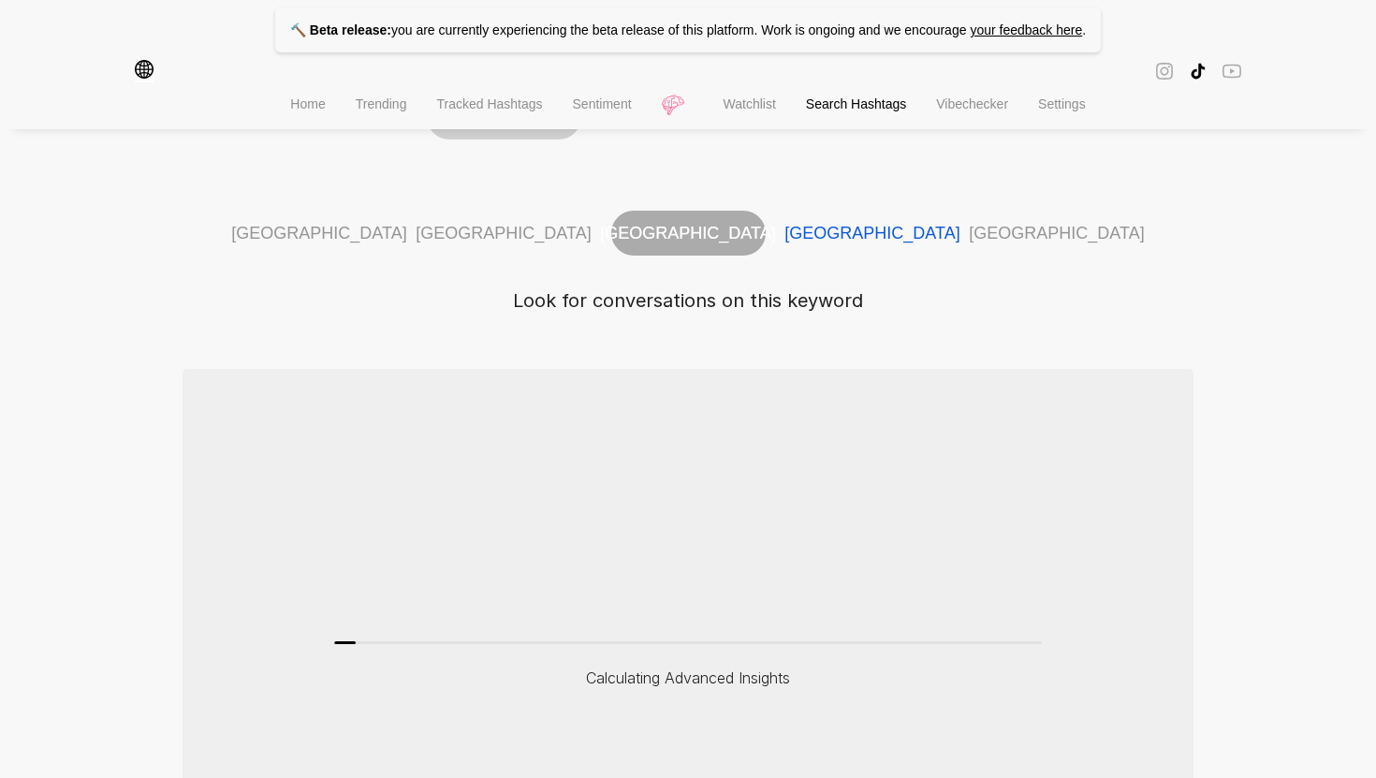
click at [858, 227] on div "Qatar" at bounding box center [872, 233] width 175 height 21
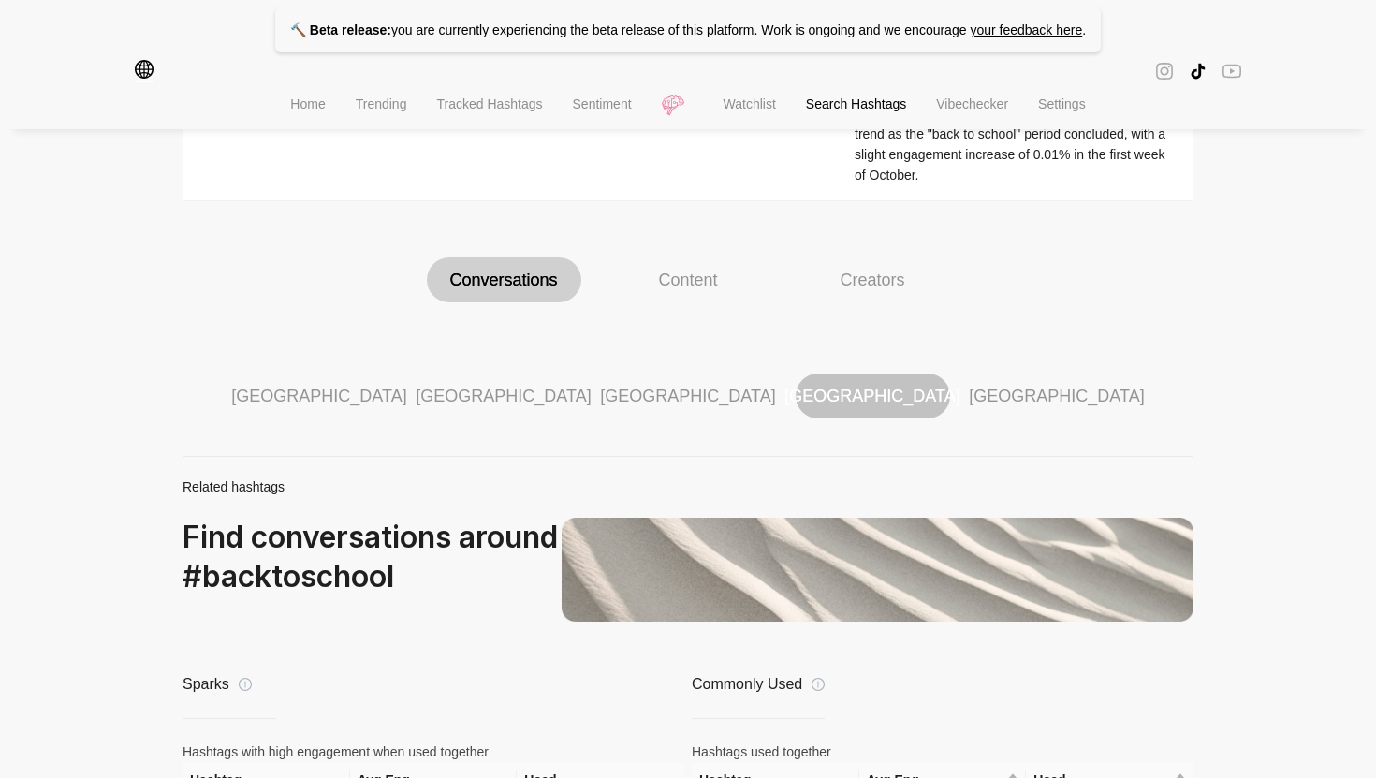
scroll to position [1105, 0]
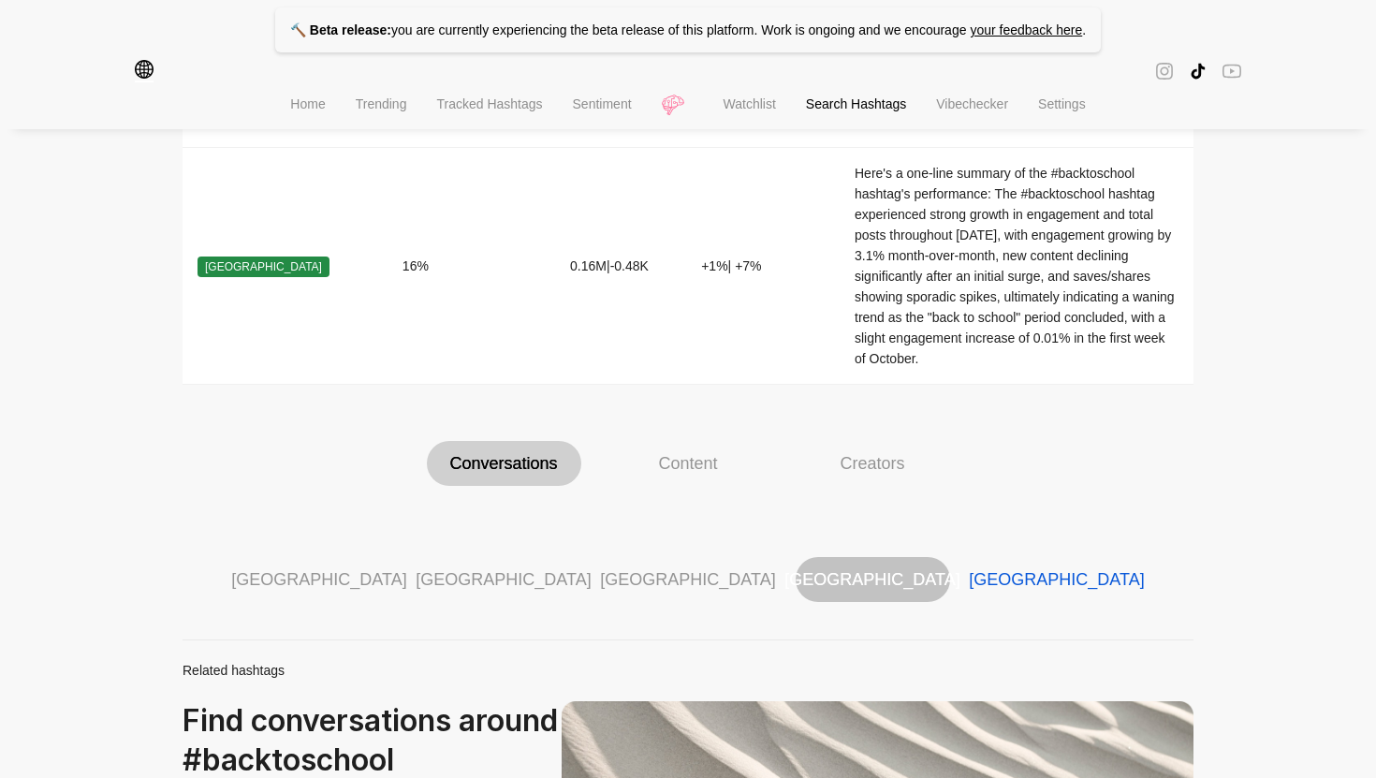
click at [1019, 578] on States "United States" at bounding box center [1056, 579] width 175 height 21
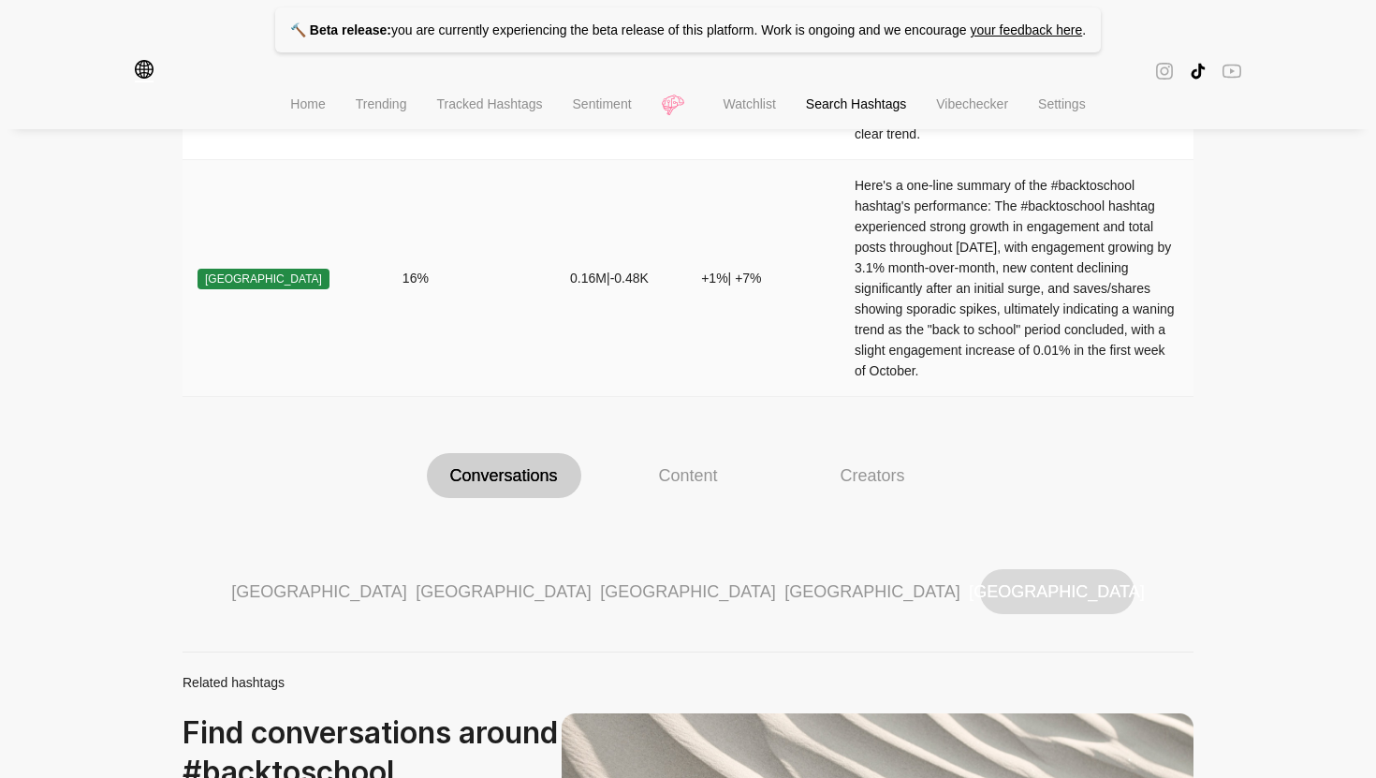
scroll to position [1092, 0]
click at [683, 473] on div "Content" at bounding box center [687, 476] width 59 height 21
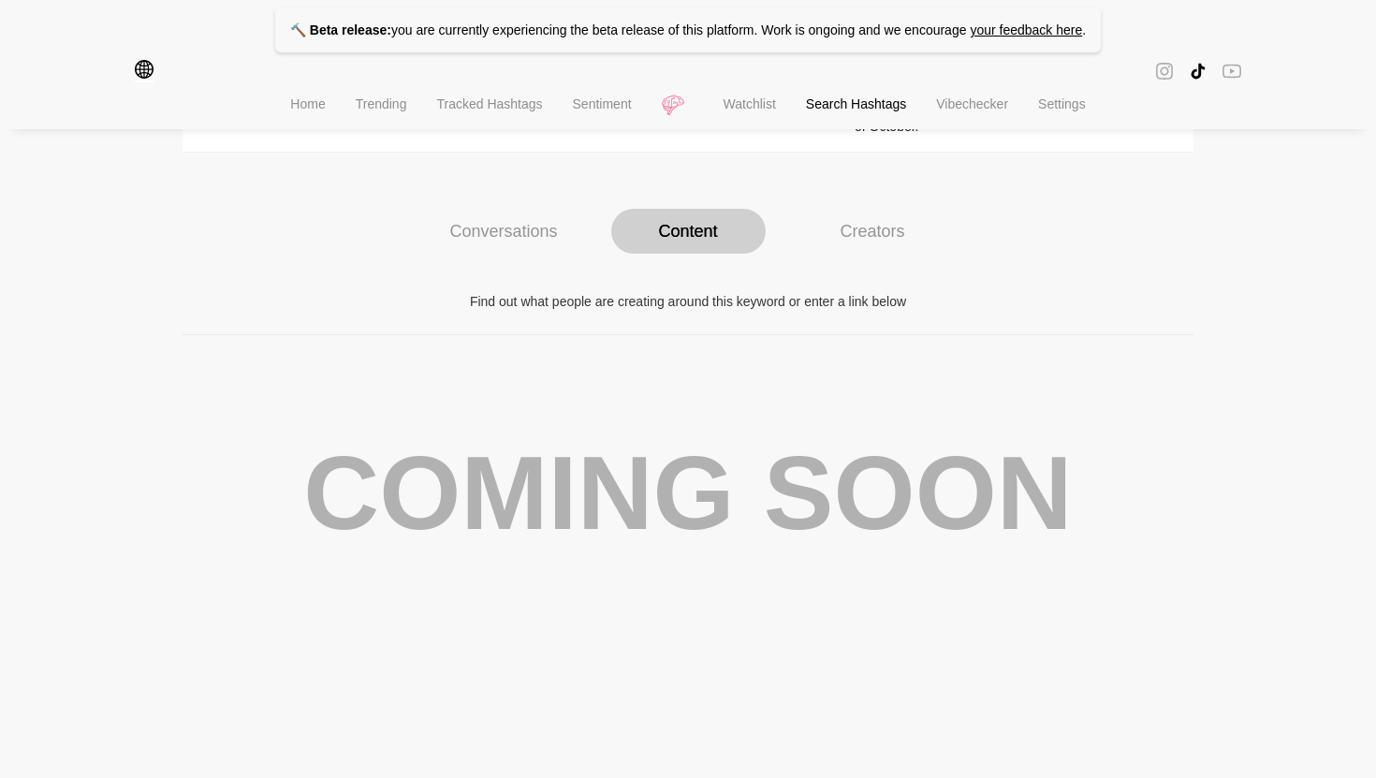
scroll to position [1304, 0]
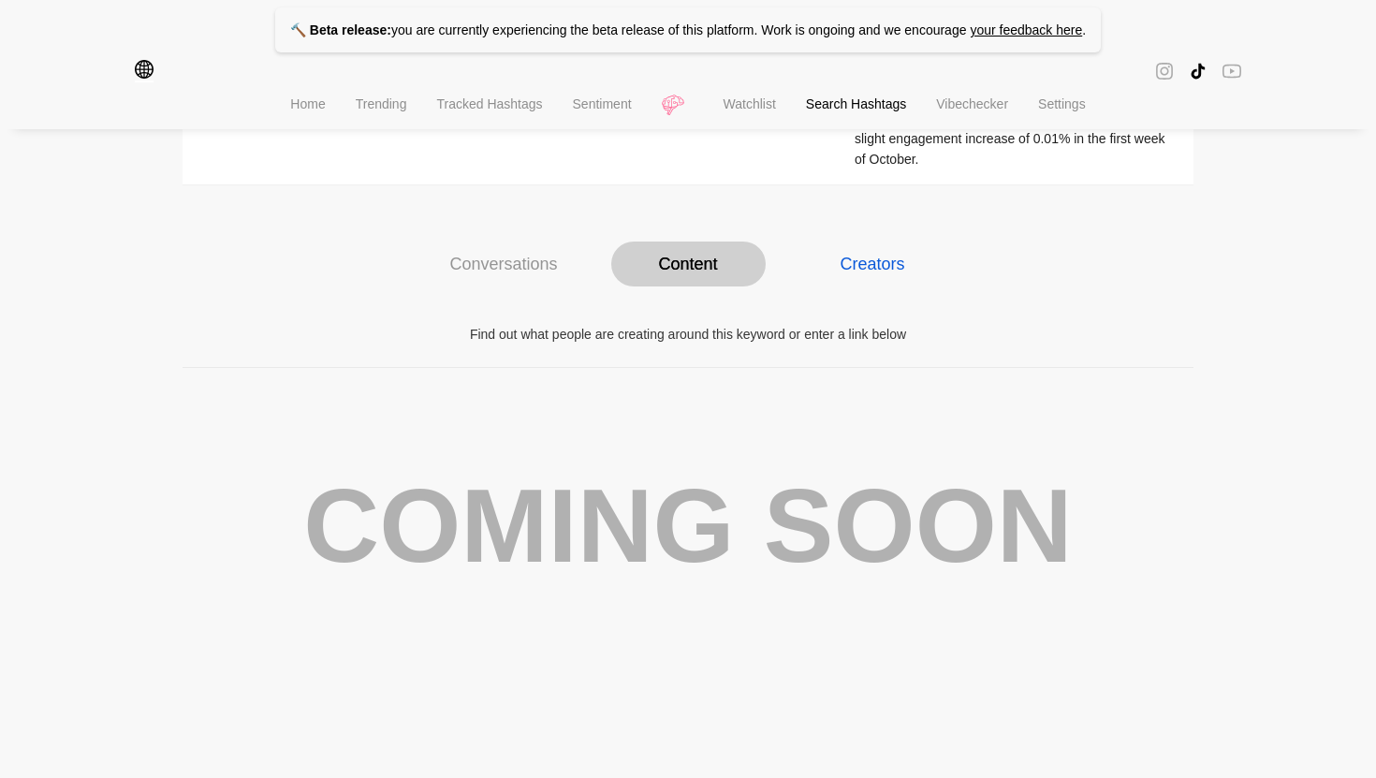
click at [858, 267] on div "Creators" at bounding box center [872, 264] width 65 height 21
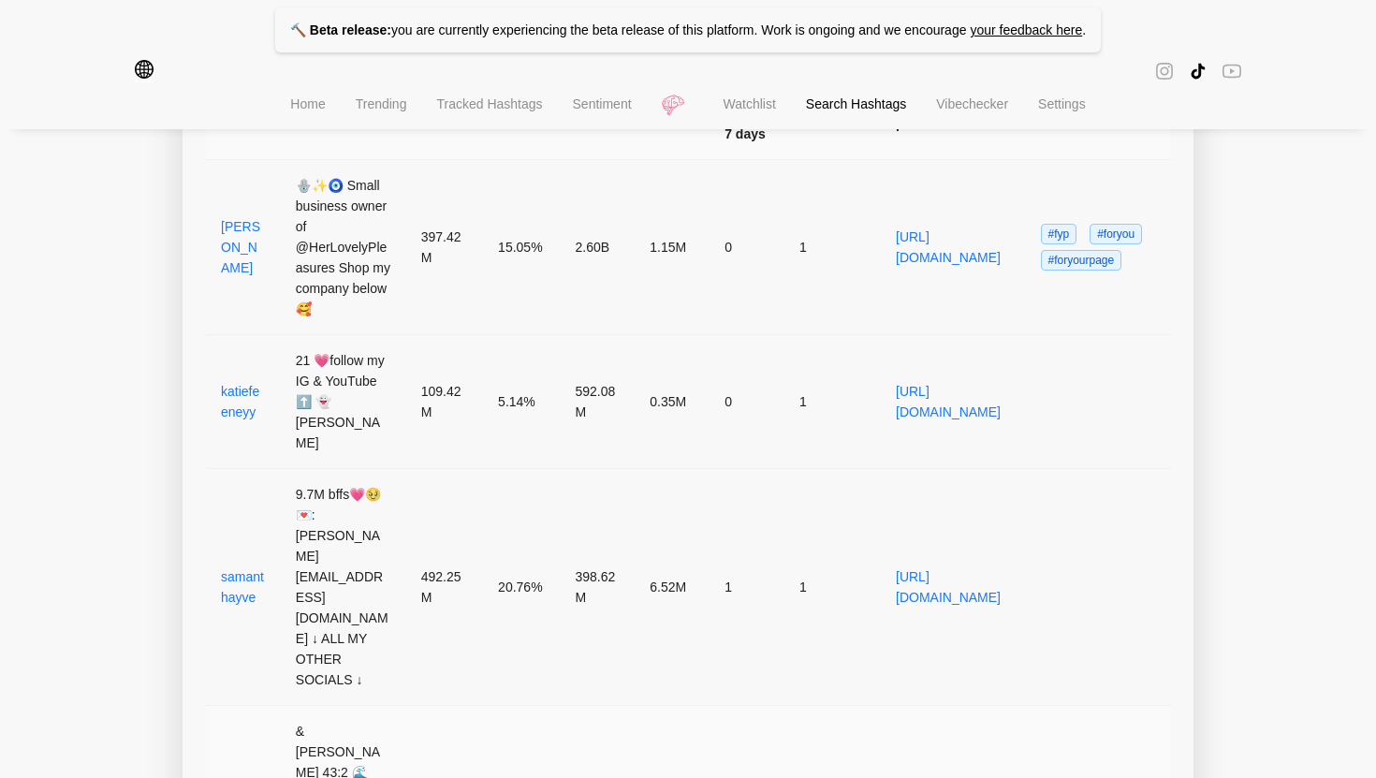
scroll to position [1686, 0]
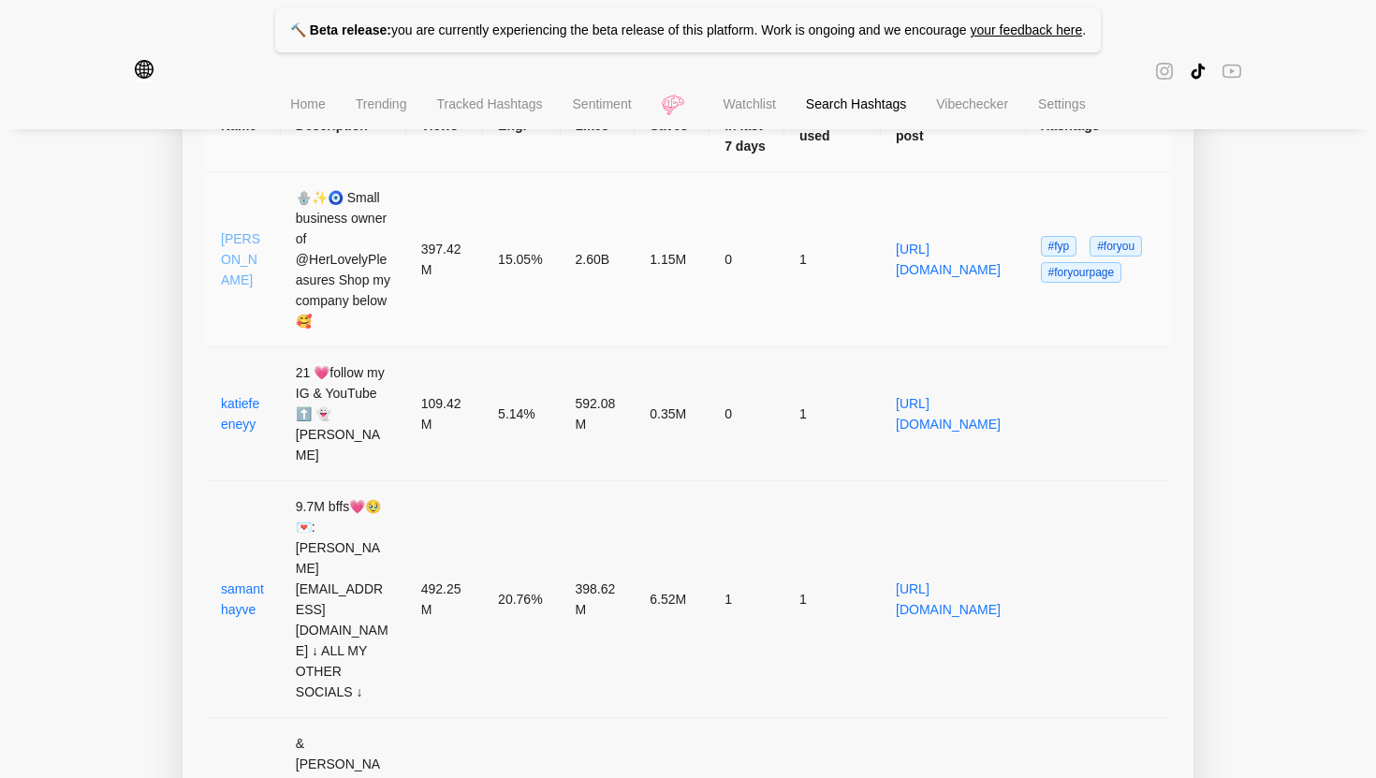
click at [249, 271] on link "daniellecohn" at bounding box center [240, 259] width 39 height 56
click at [930, 242] on link "https://www.tiktok.com/@daniellecohn/video/6728167868996930821" at bounding box center [948, 260] width 105 height 36
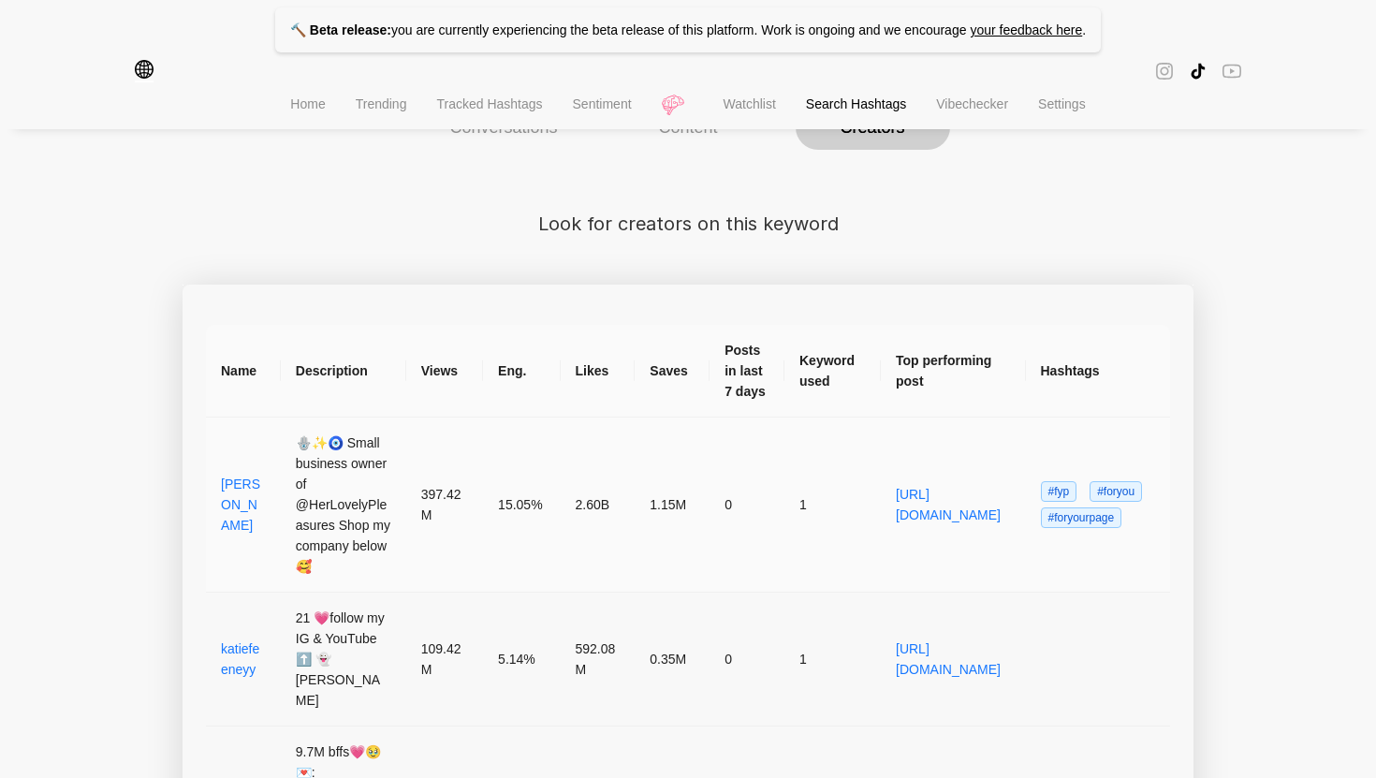
scroll to position [1432, 0]
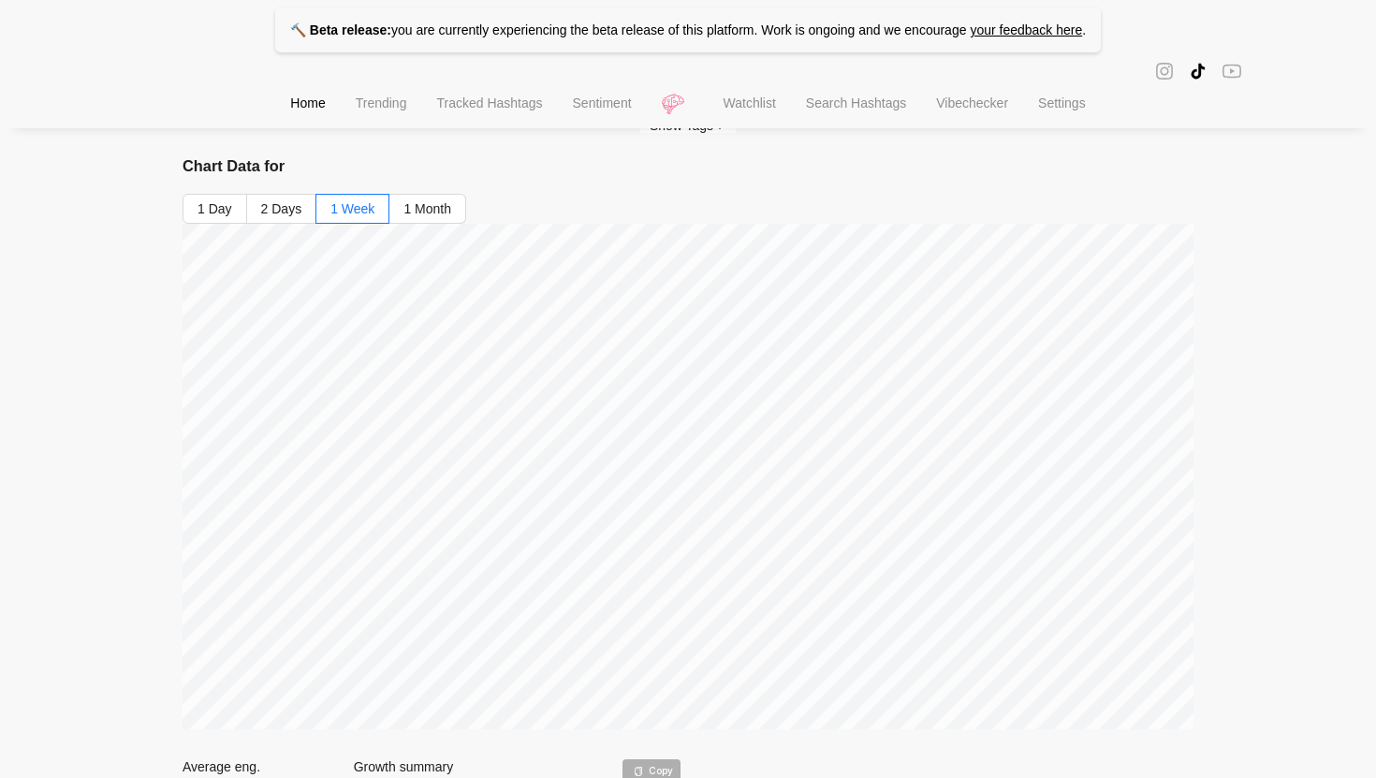
scroll to position [119, 0]
